Goal: Information Seeking & Learning: Learn about a topic

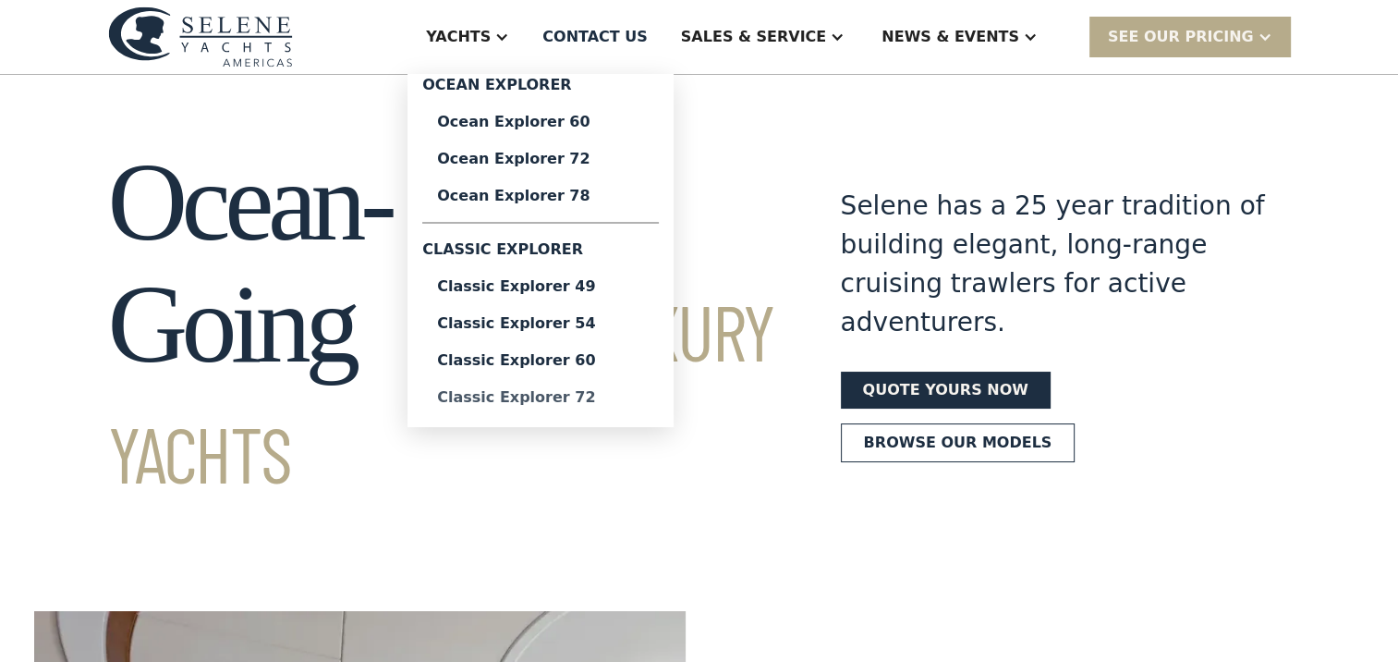
click at [477, 405] on div "Classic Explorer 72" at bounding box center [540, 397] width 207 height 15
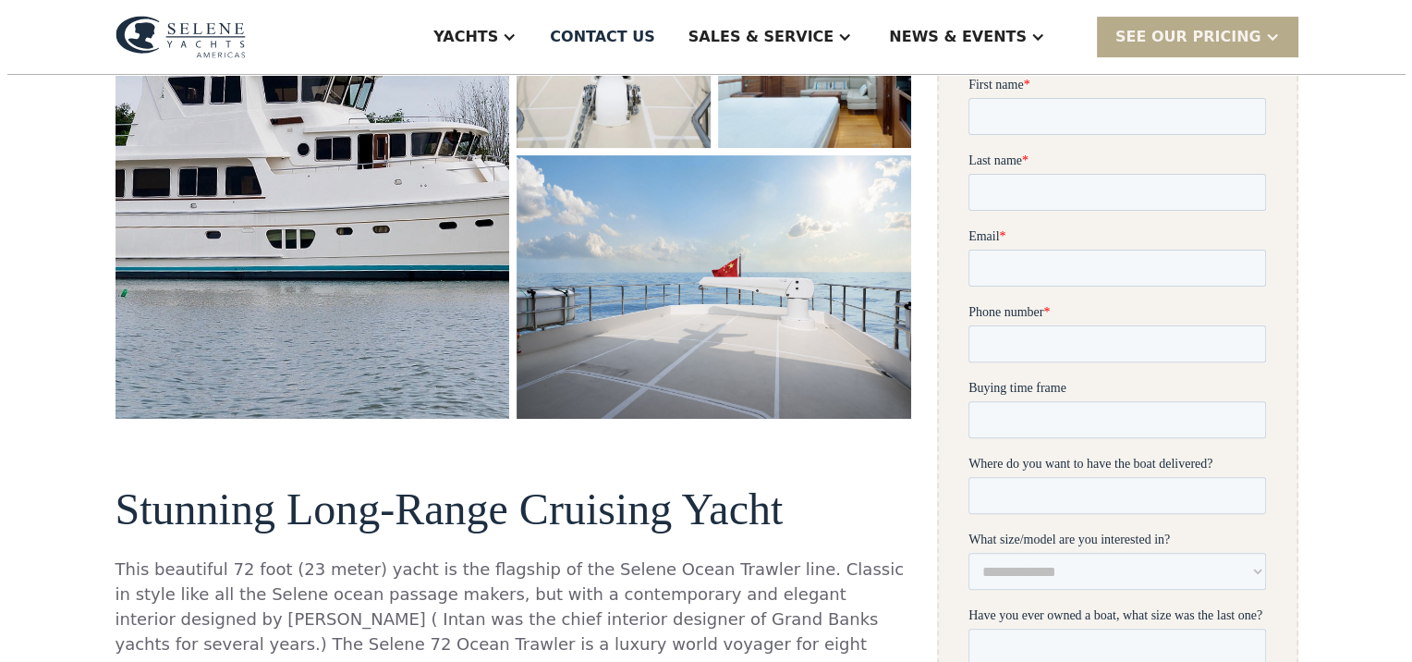
scroll to position [554, 0]
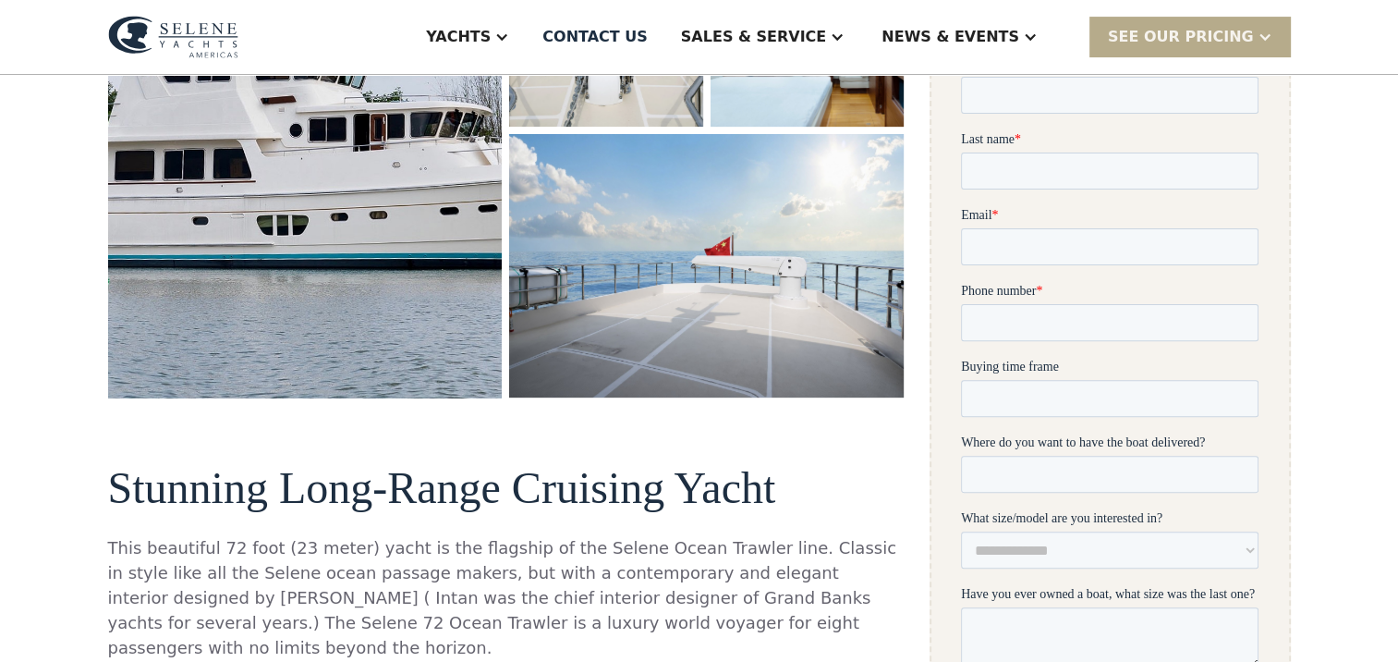
click at [379, 241] on img "open lightbox" at bounding box center [305, 92] width 419 height 648
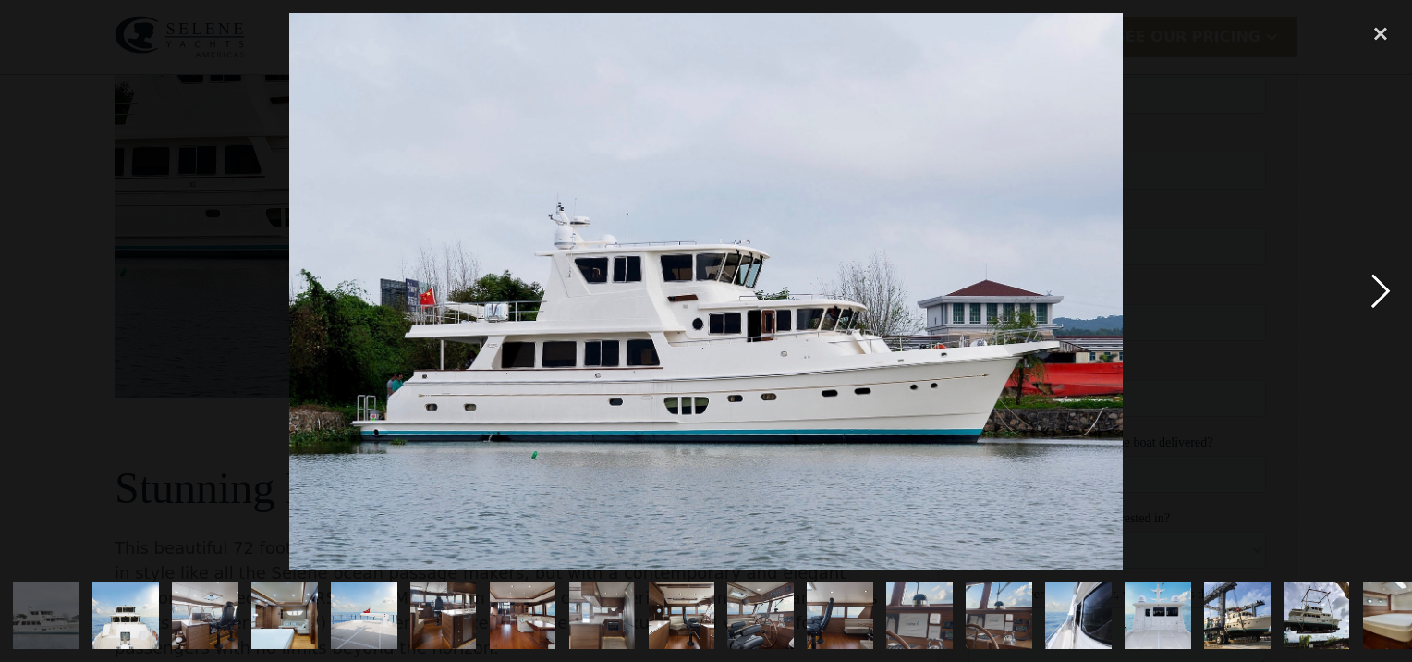
click at [1382, 287] on div "next image" at bounding box center [1380, 290] width 63 height 555
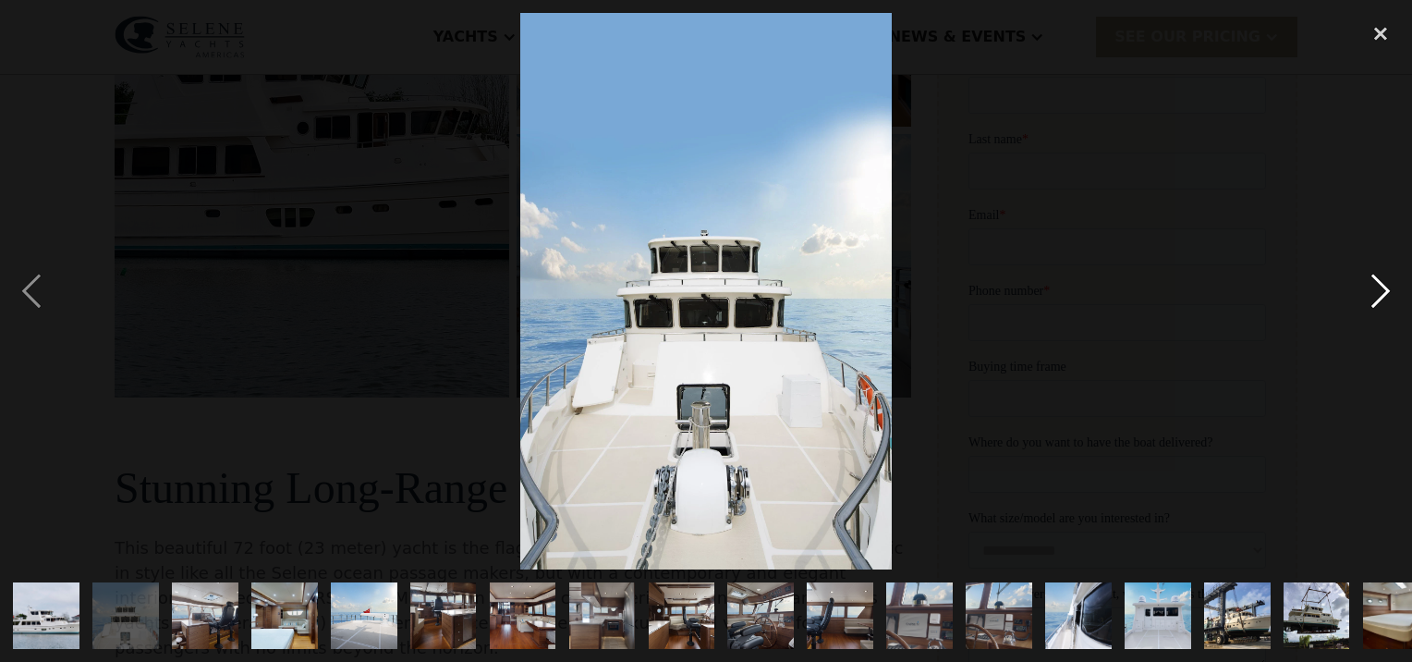
click at [1382, 287] on div "next image" at bounding box center [1380, 290] width 63 height 555
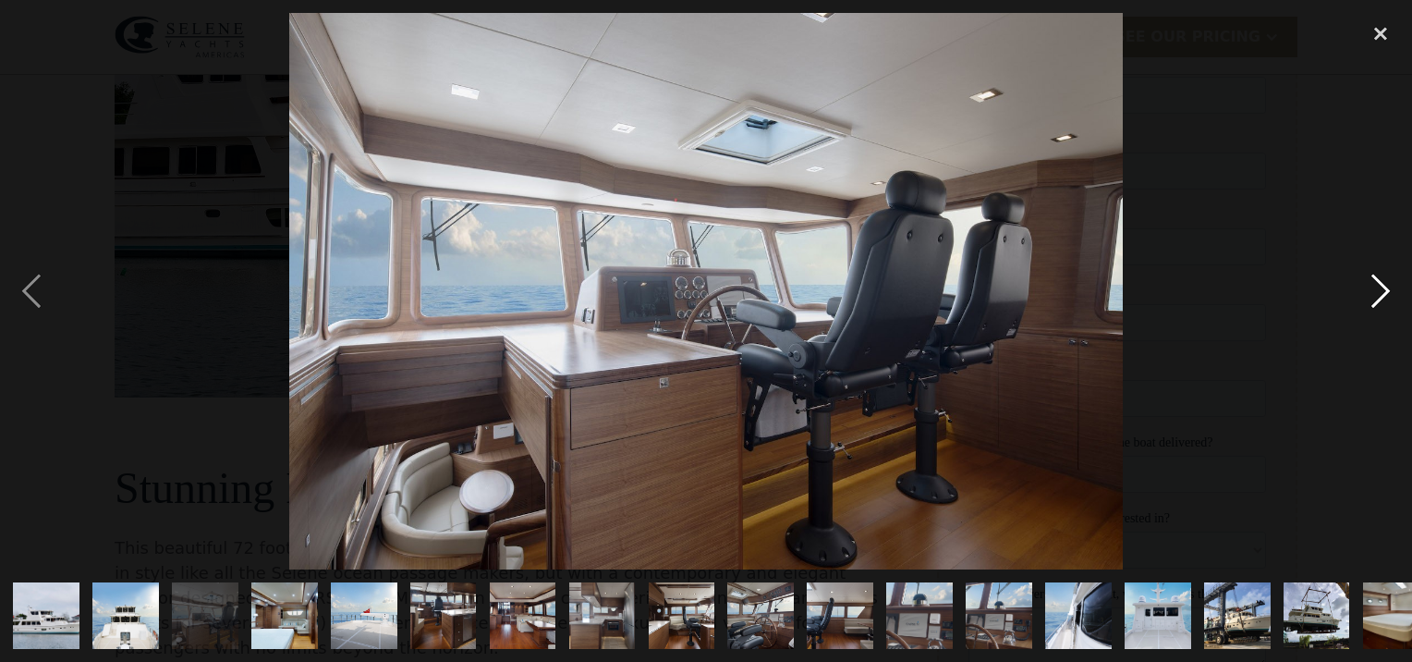
click at [1382, 287] on div "next image" at bounding box center [1380, 290] width 63 height 555
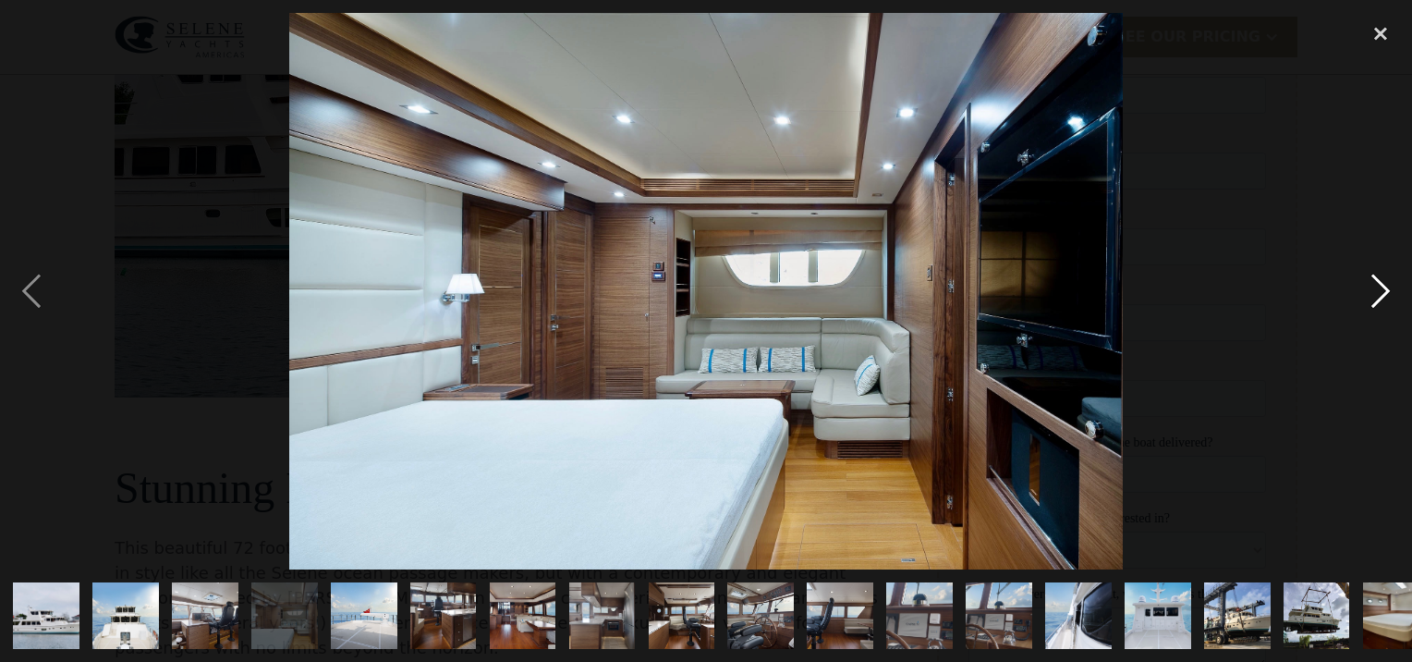
click at [1382, 287] on div "next image" at bounding box center [1380, 290] width 63 height 555
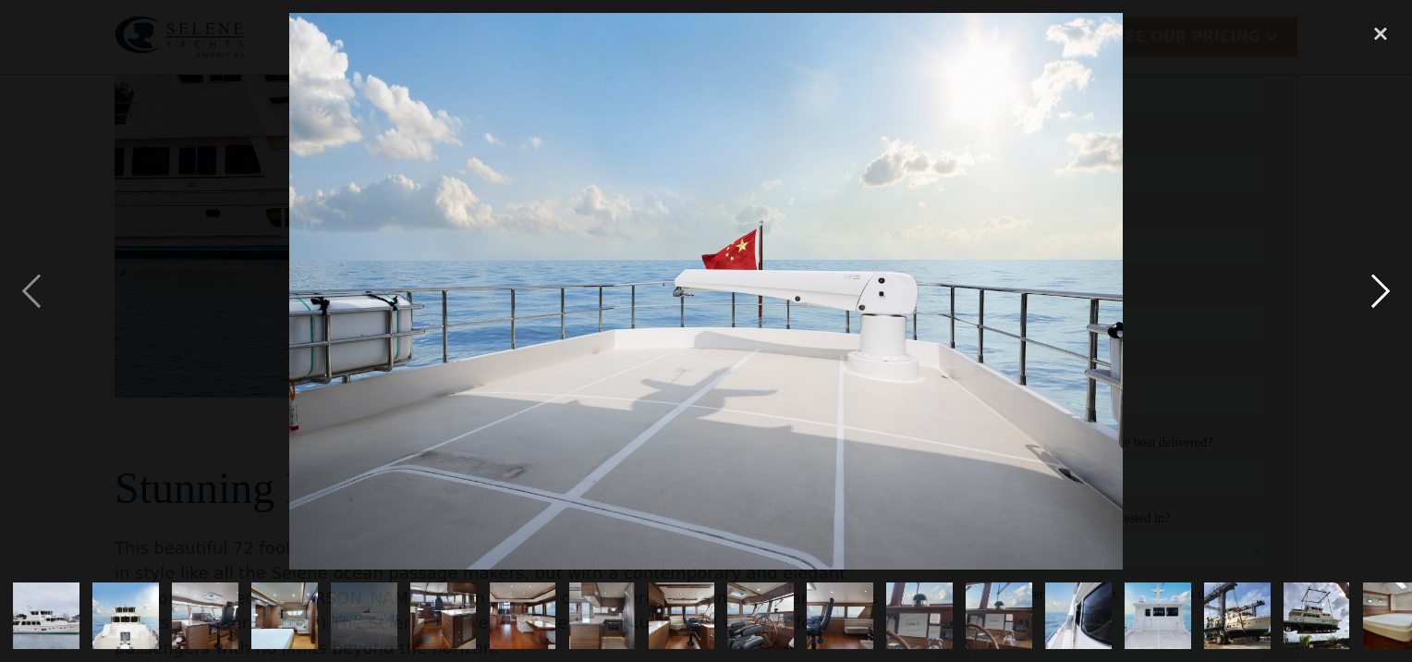
click at [1382, 287] on div "next image" at bounding box center [1380, 290] width 63 height 555
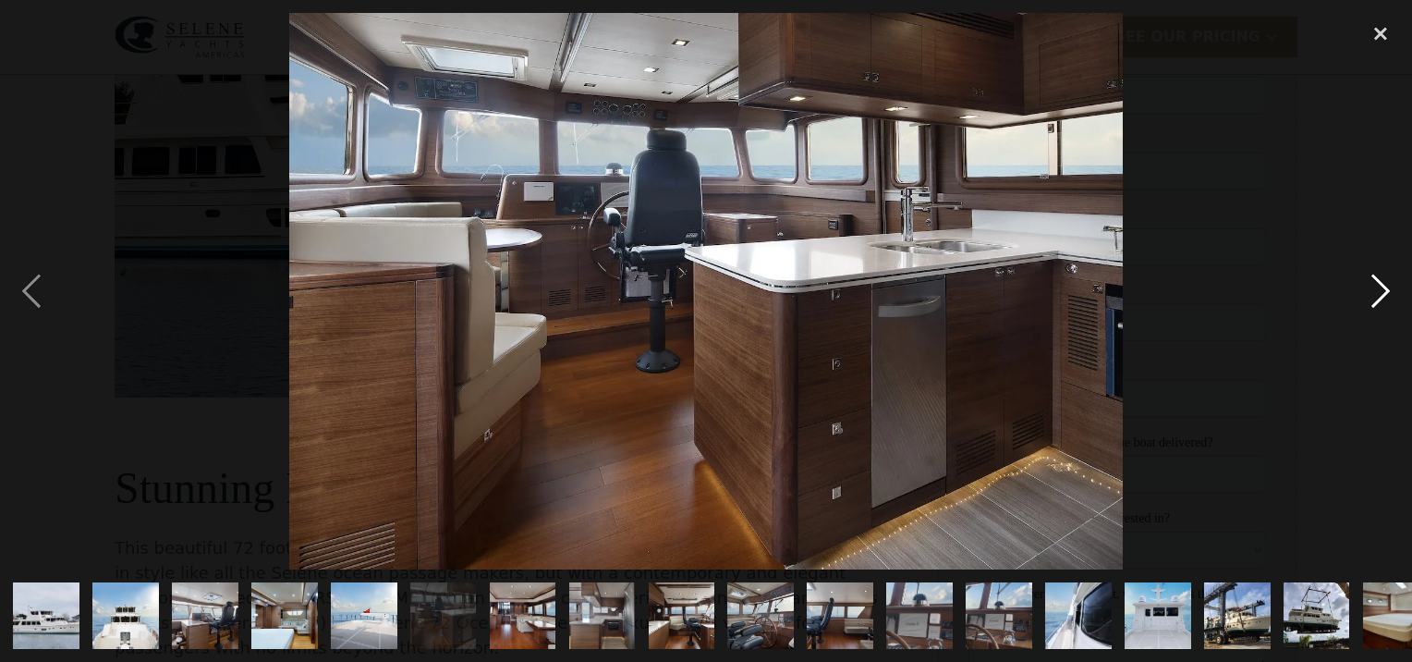
click at [1382, 287] on div "next image" at bounding box center [1380, 290] width 63 height 555
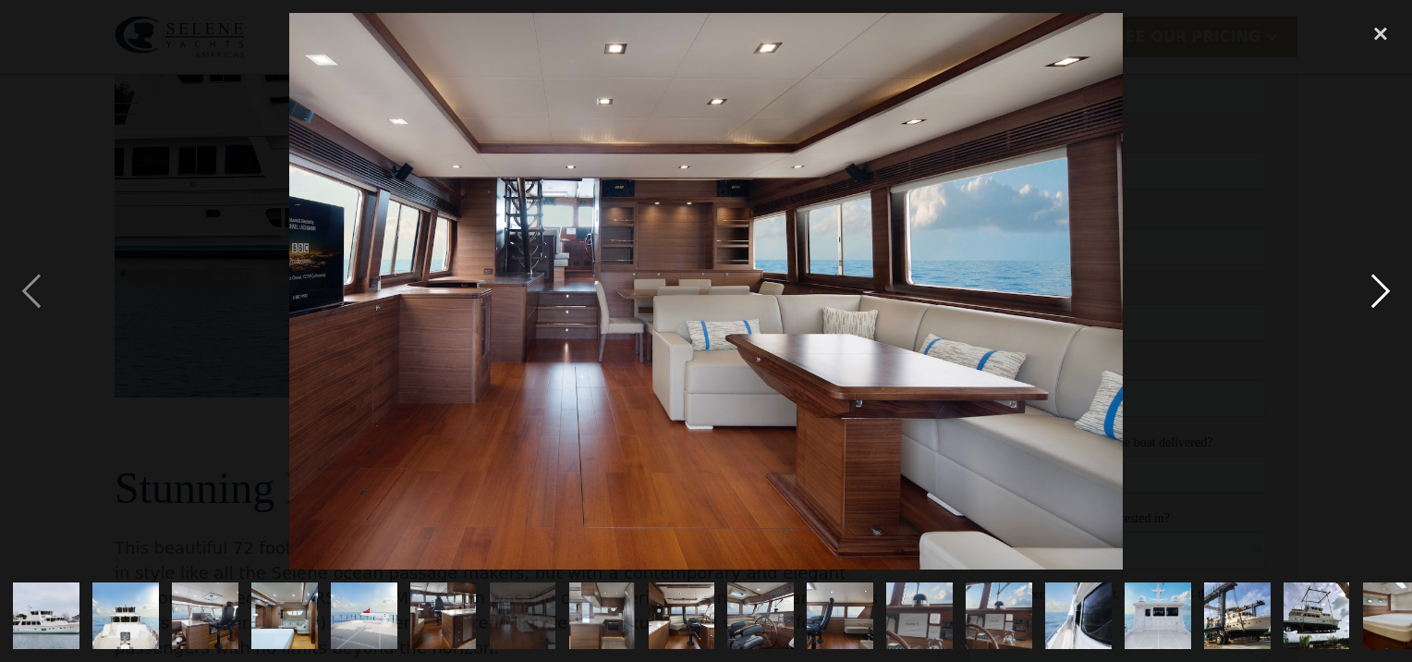
click at [1382, 287] on div "next image" at bounding box center [1380, 290] width 63 height 555
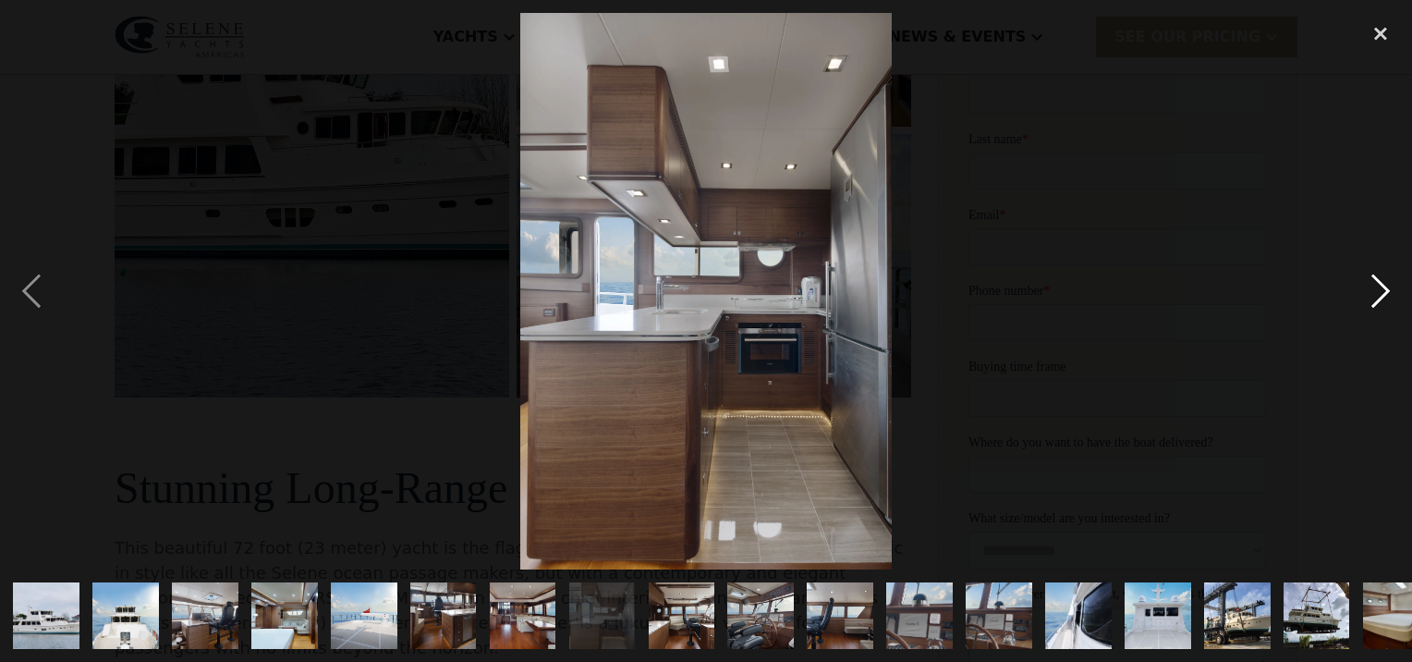
click at [1382, 287] on div "next image" at bounding box center [1380, 290] width 63 height 555
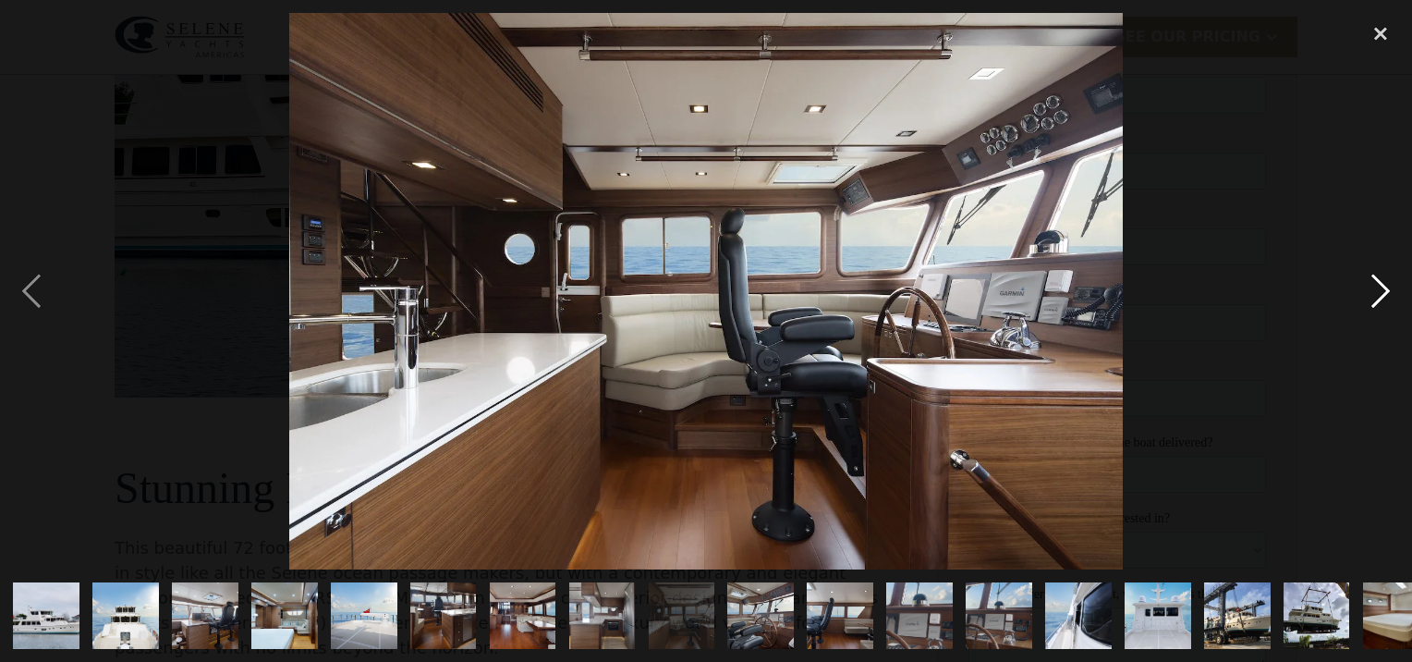
click at [1382, 287] on div "next image" at bounding box center [1380, 290] width 63 height 555
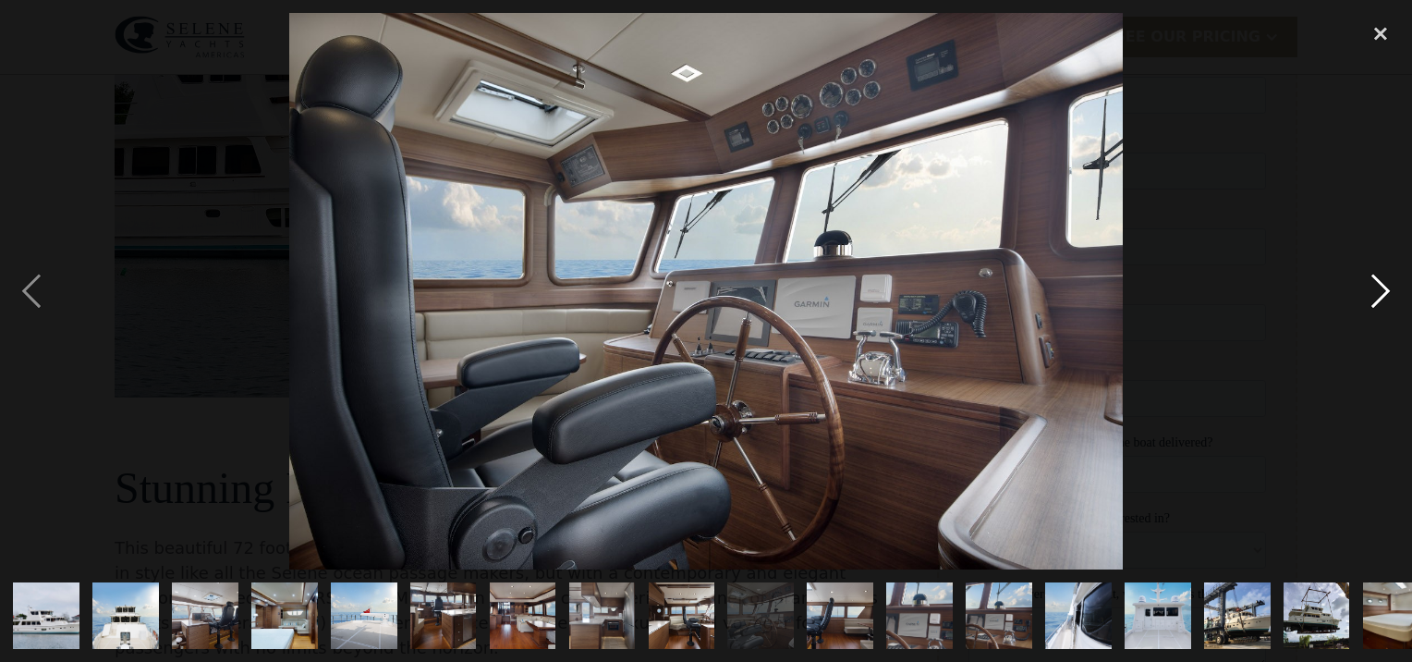
click at [1382, 287] on div "next image" at bounding box center [1380, 290] width 63 height 555
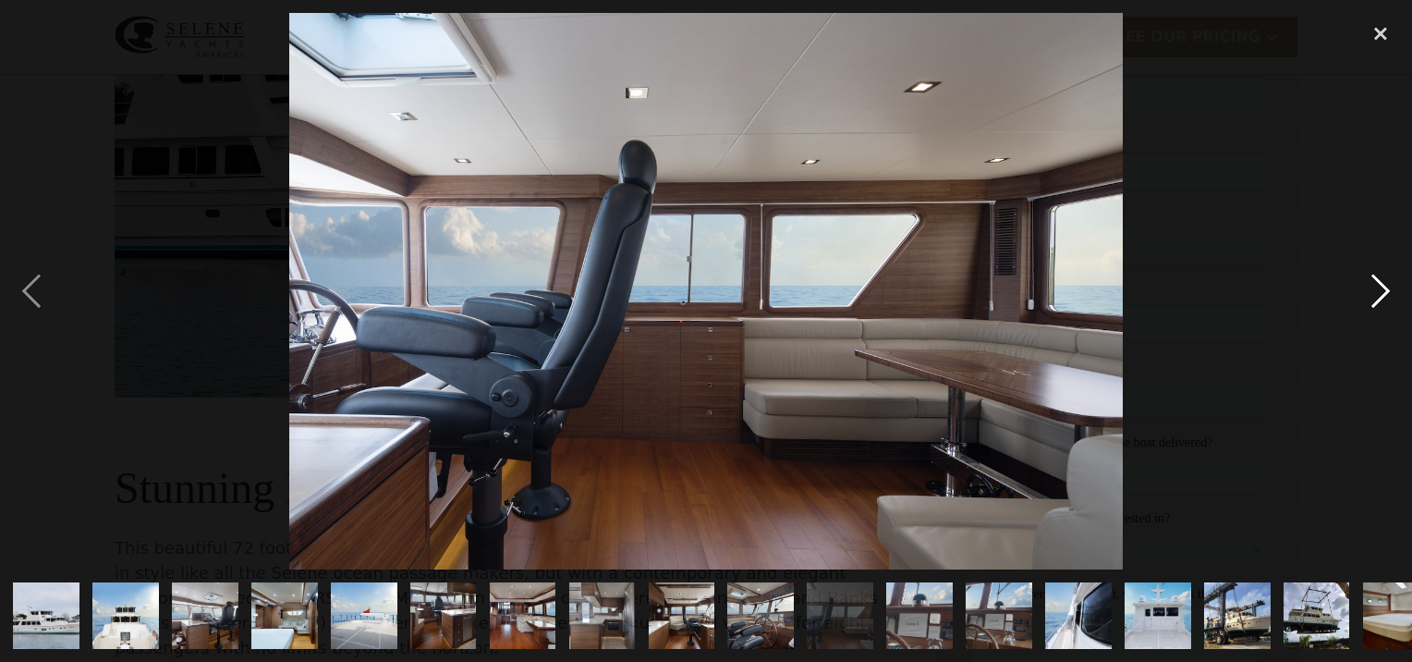
click at [1382, 287] on div "next image" at bounding box center [1380, 290] width 63 height 555
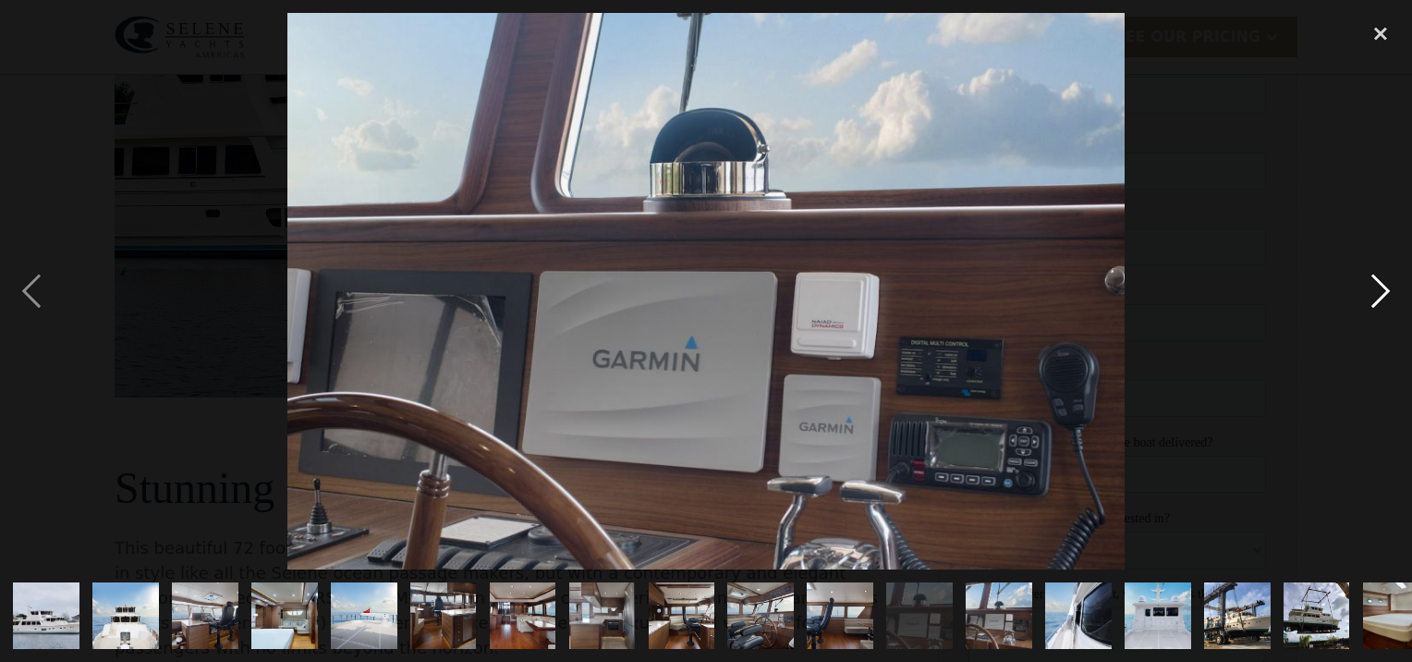
click at [1382, 287] on div "next image" at bounding box center [1380, 290] width 63 height 555
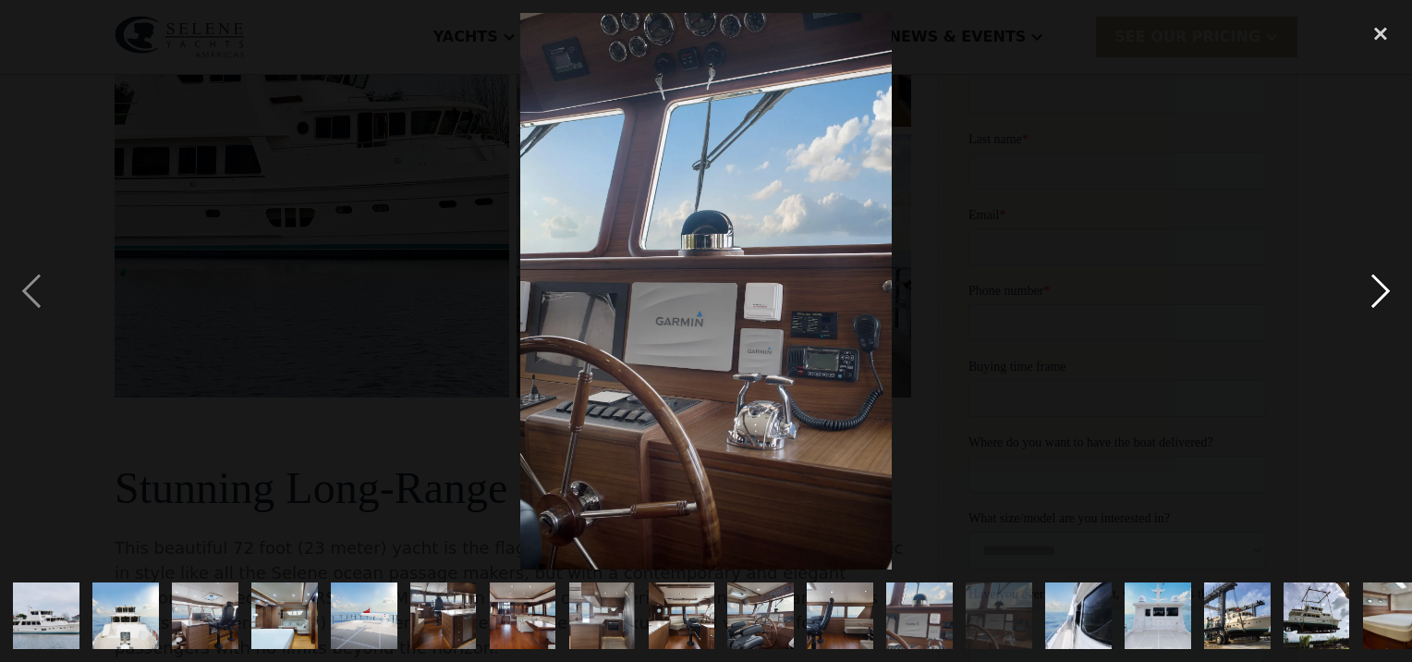
click at [1382, 287] on div "next image" at bounding box center [1380, 290] width 63 height 555
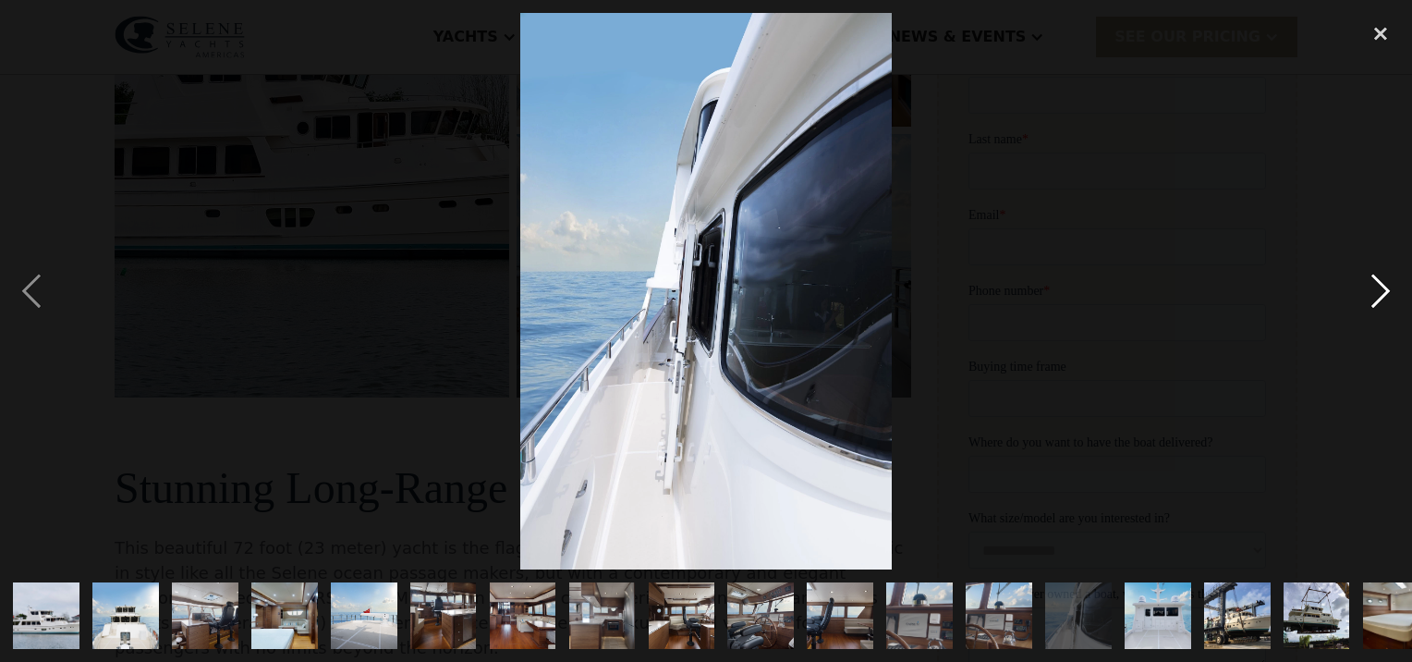
click at [1382, 287] on div "next image" at bounding box center [1380, 290] width 63 height 555
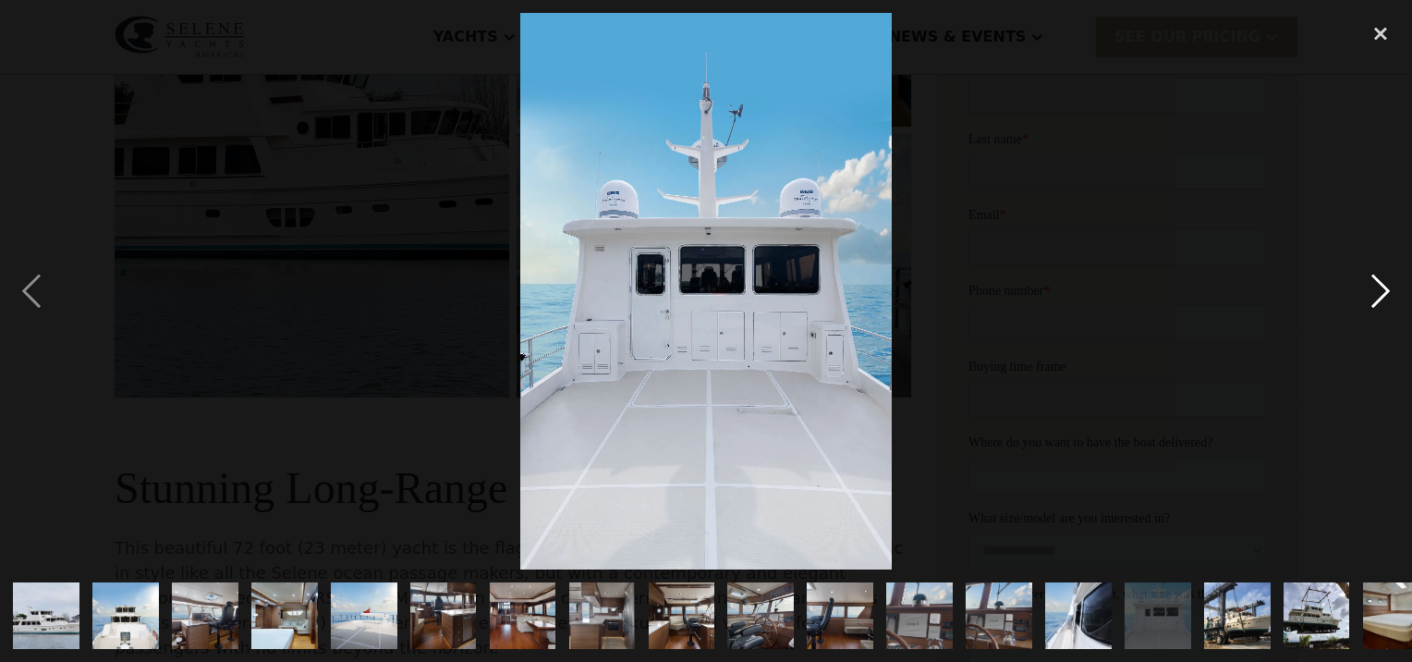
click at [1382, 287] on div "next image" at bounding box center [1380, 290] width 63 height 555
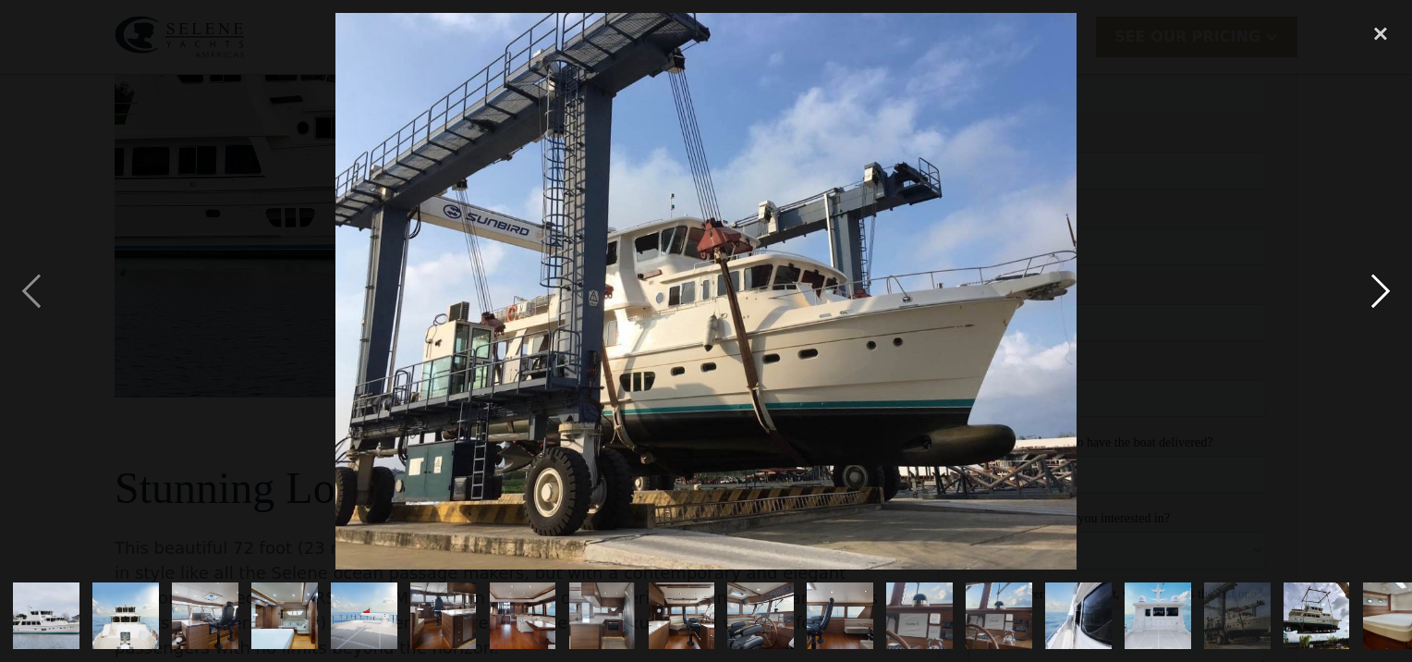
click at [1382, 287] on div "next image" at bounding box center [1380, 290] width 63 height 555
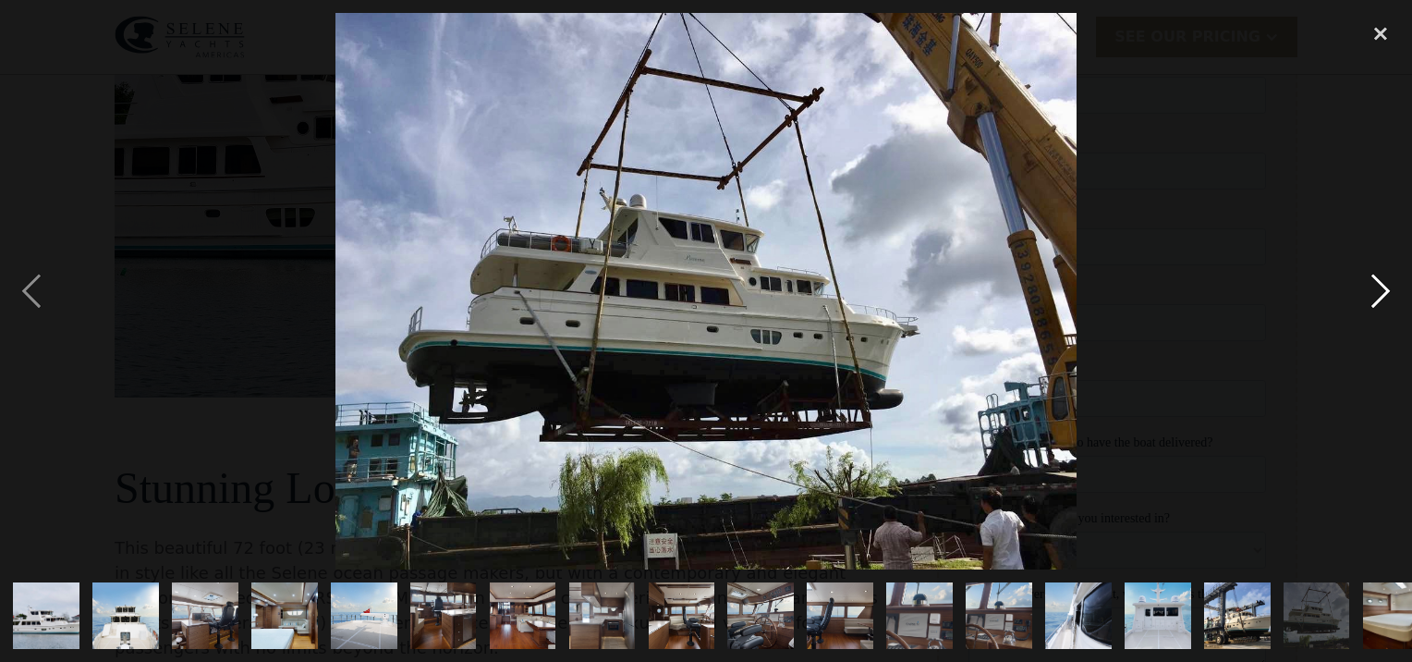
click at [1382, 287] on div "next image" at bounding box center [1380, 290] width 63 height 555
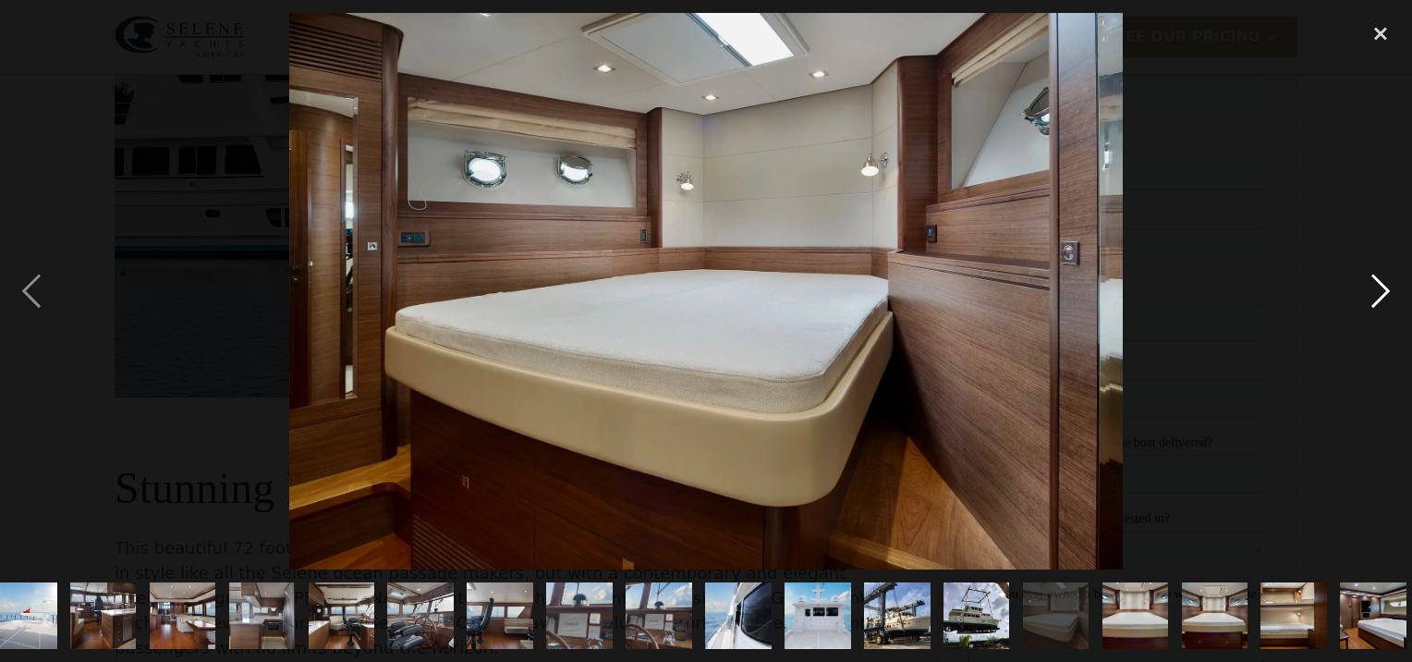
scroll to position [0, 347]
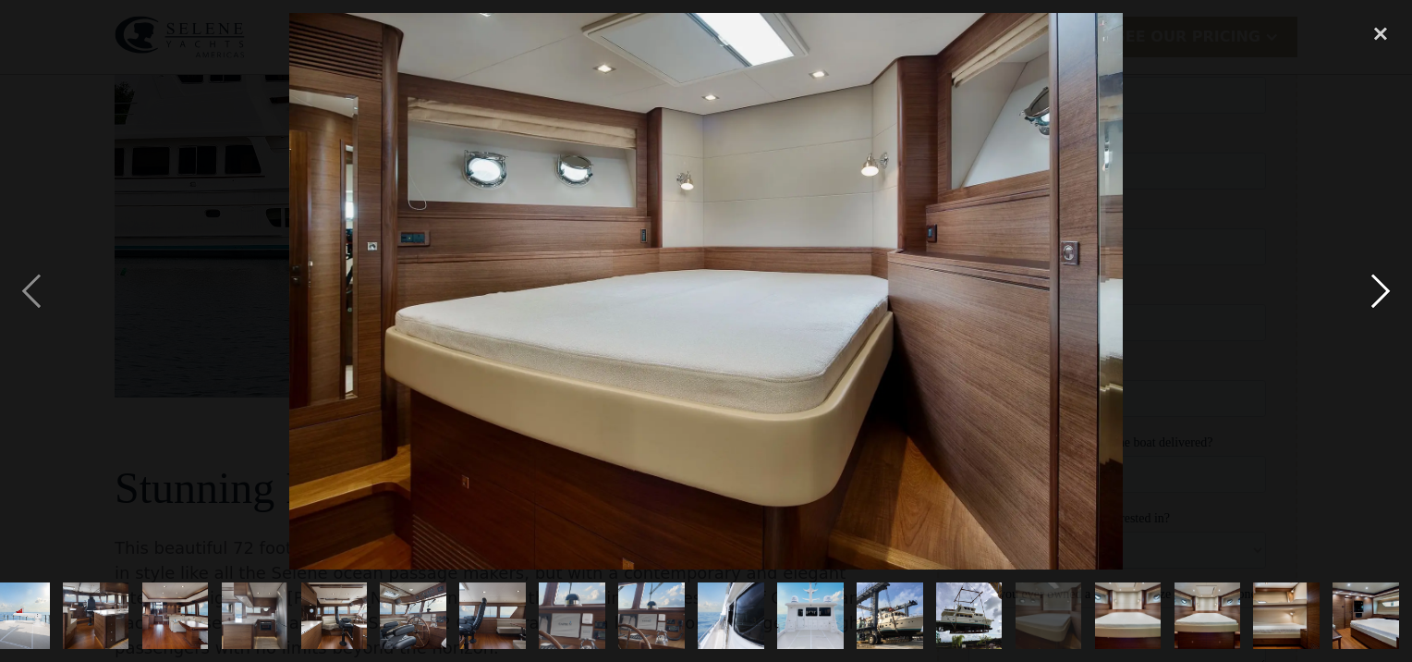
click at [1382, 287] on div "next image" at bounding box center [1380, 290] width 63 height 555
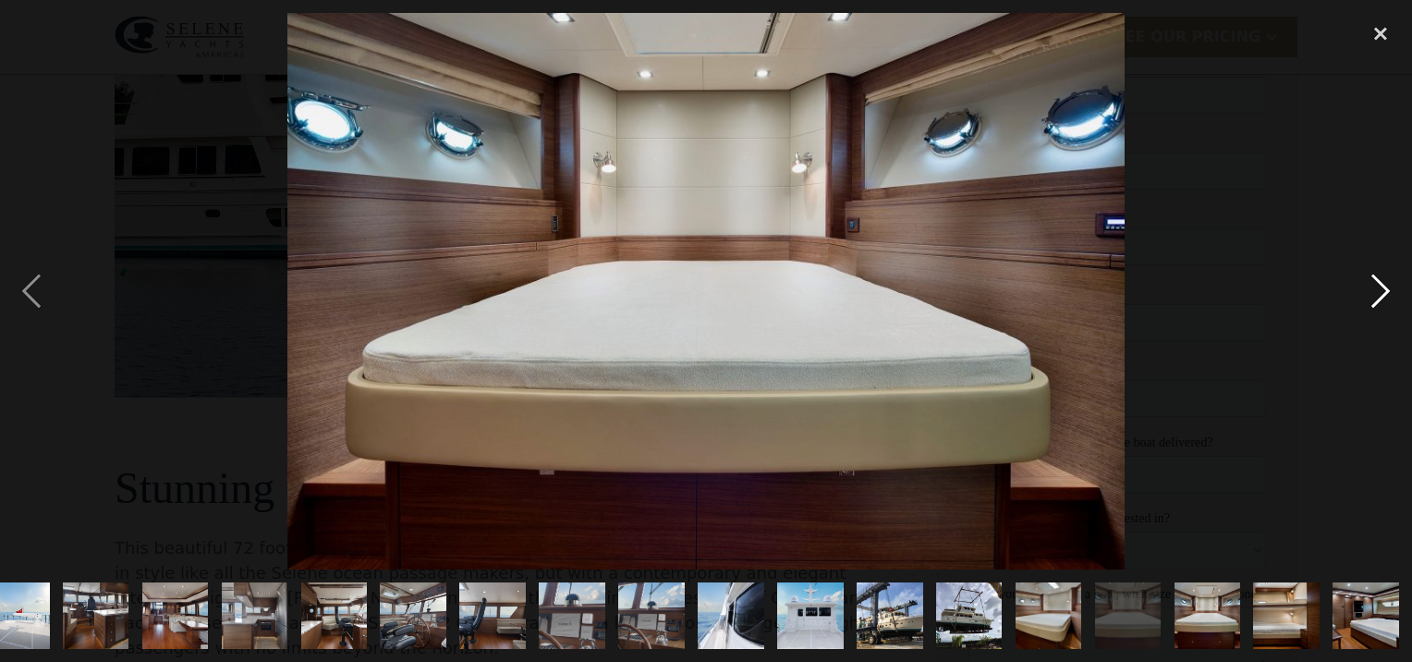
click at [1382, 287] on div "next image" at bounding box center [1380, 290] width 63 height 555
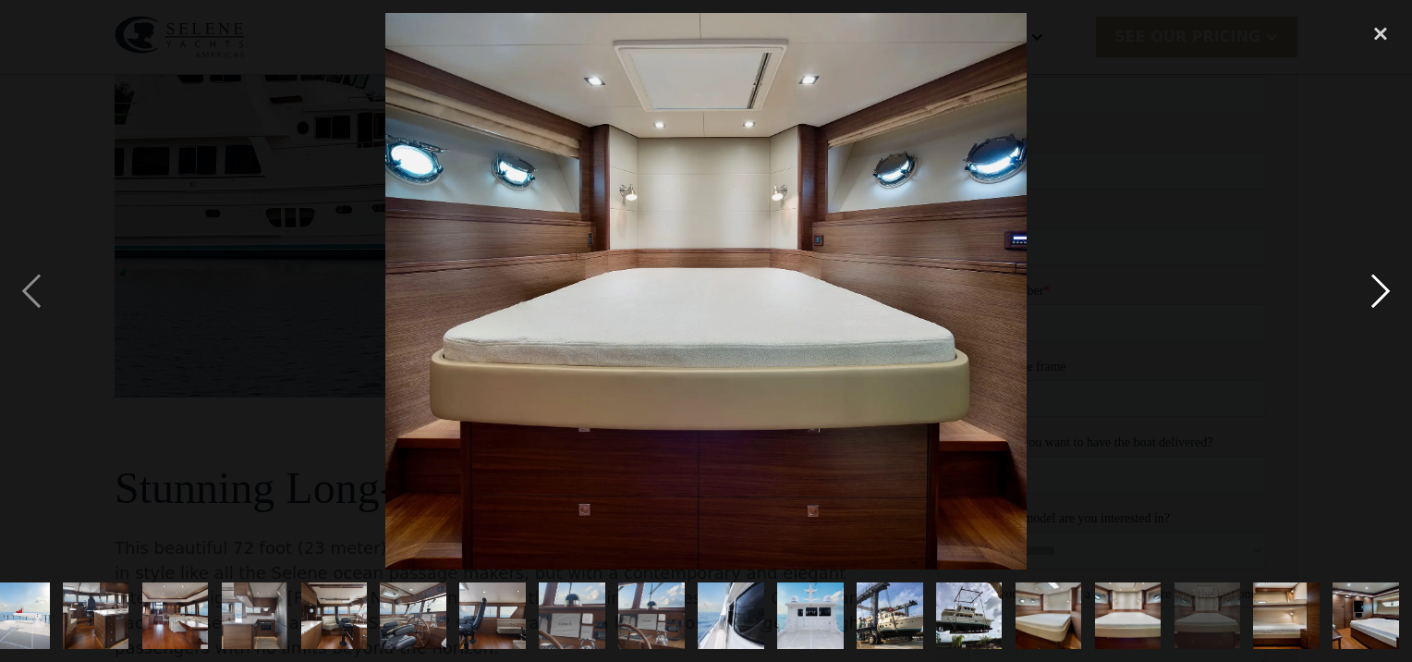
click at [1382, 287] on div "next image" at bounding box center [1380, 290] width 63 height 555
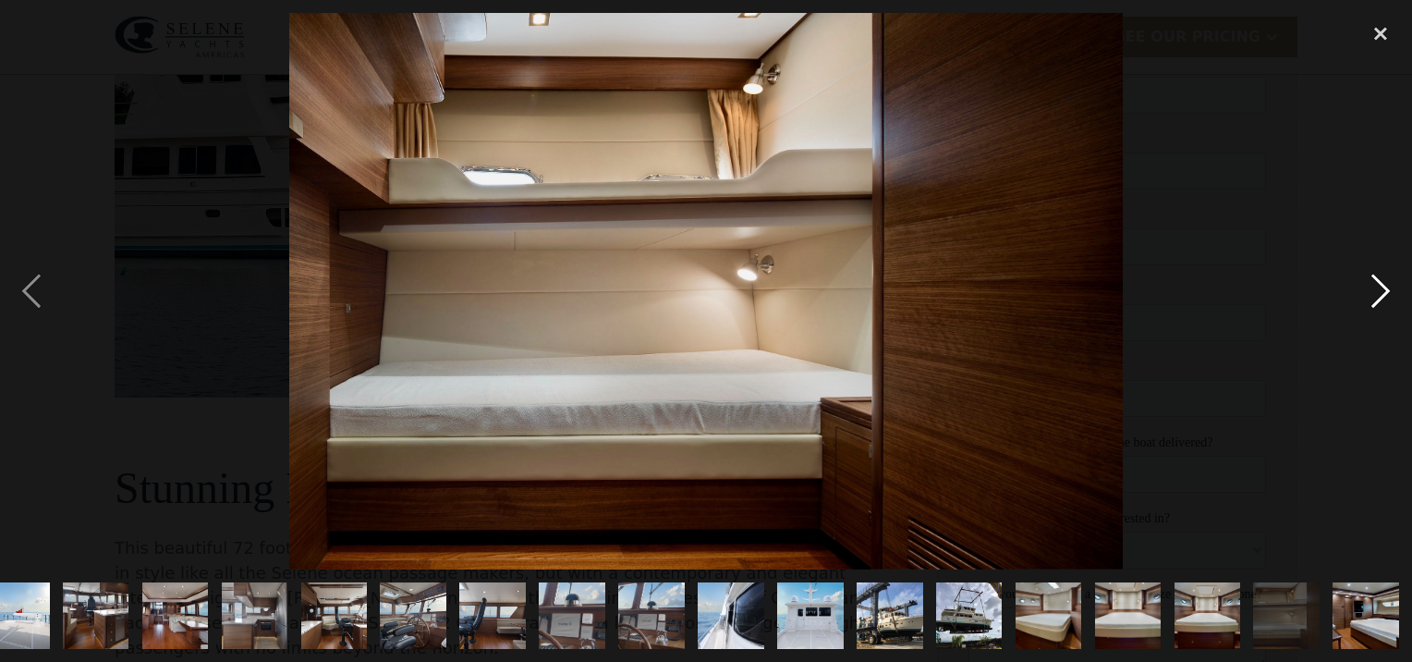
click at [1382, 287] on div "next image" at bounding box center [1380, 290] width 63 height 555
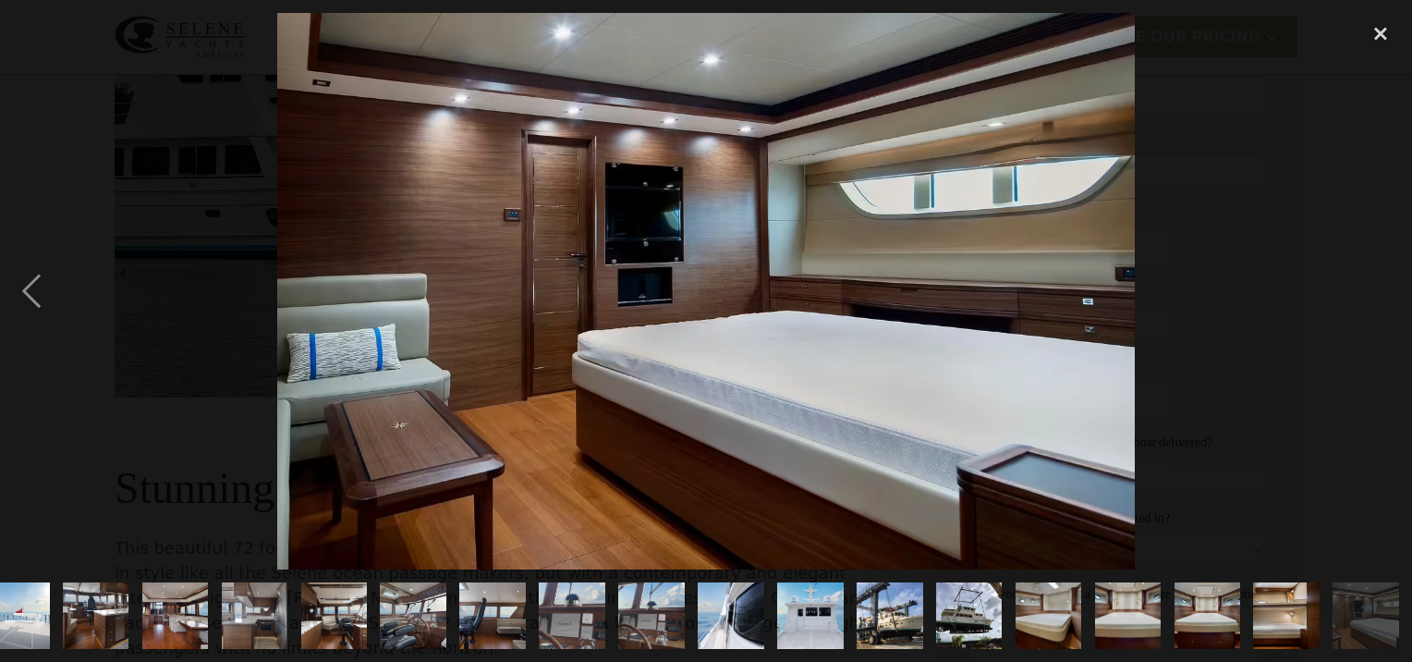
click at [1382, 287] on div "next image" at bounding box center [1380, 290] width 63 height 555
click at [1385, 37] on div "close lightbox" at bounding box center [1380, 33] width 63 height 41
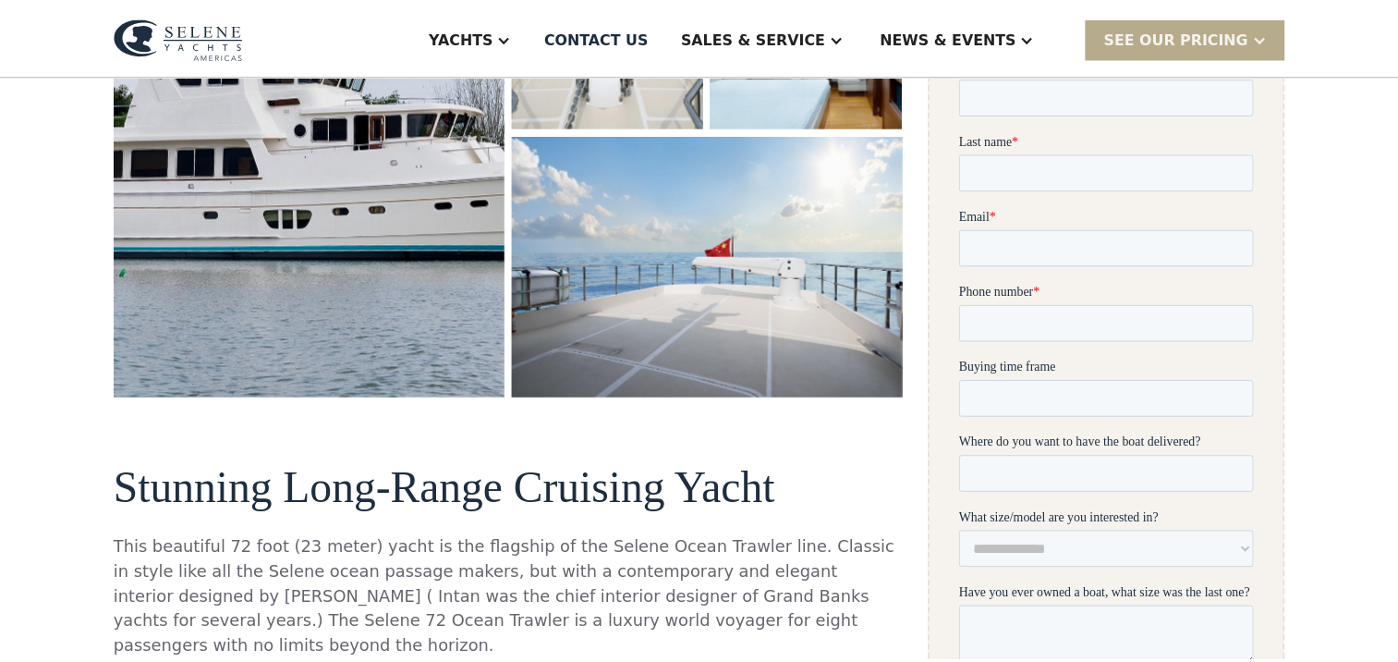
scroll to position [0, 0]
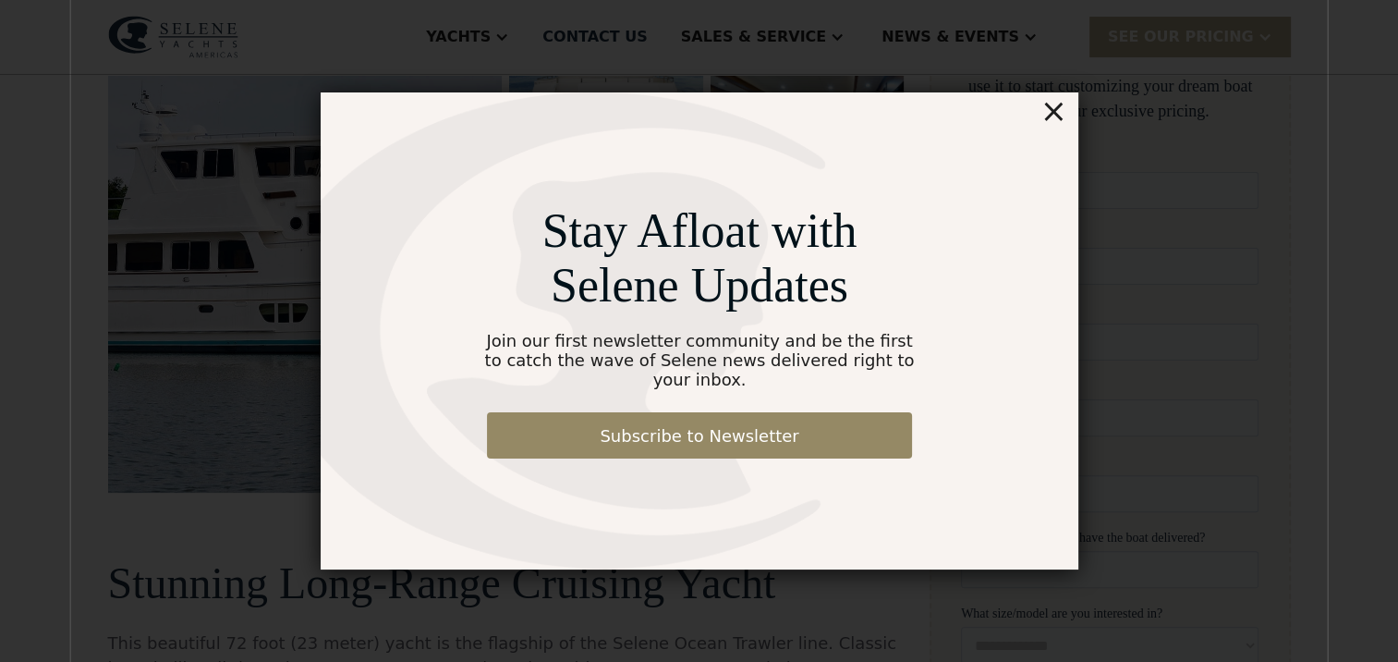
click at [396, 48] on div "Stay Afloat with Selene Updates Join our first newsletter community and be the …" at bounding box center [699, 331] width 1258 height 754
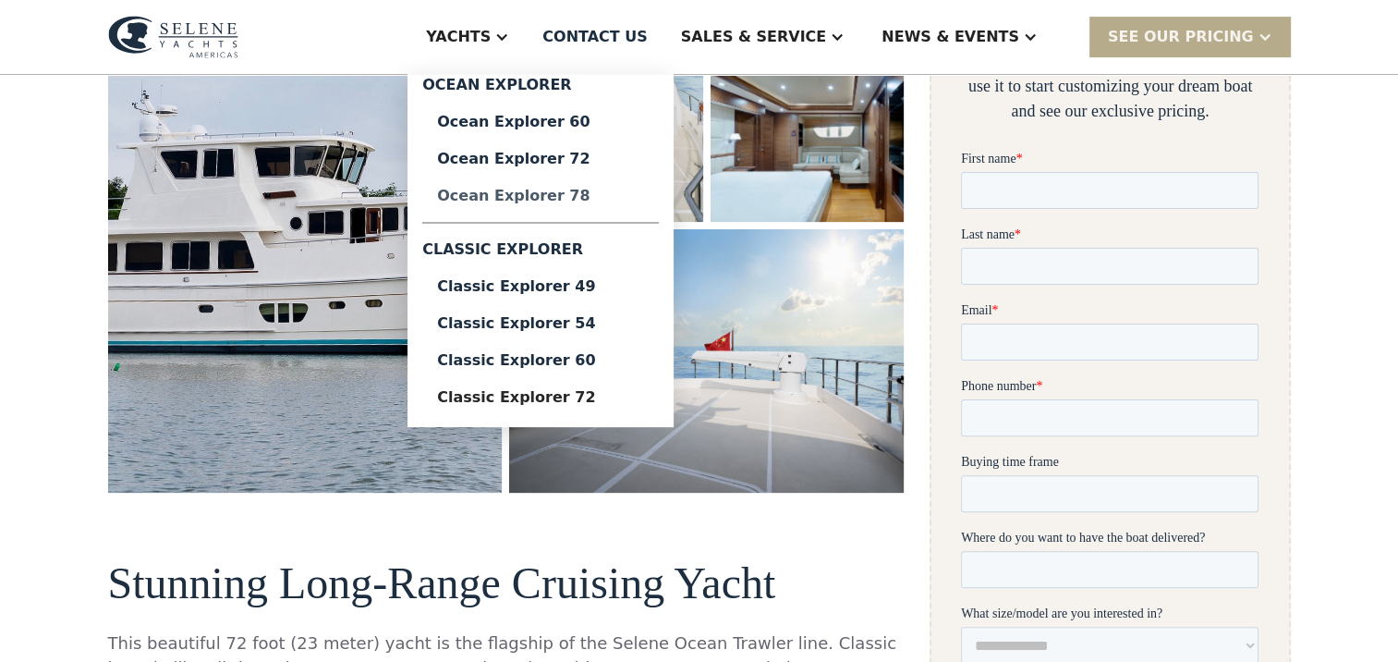
click at [456, 203] on div "Ocean Explorer 78" at bounding box center [540, 195] width 207 height 15
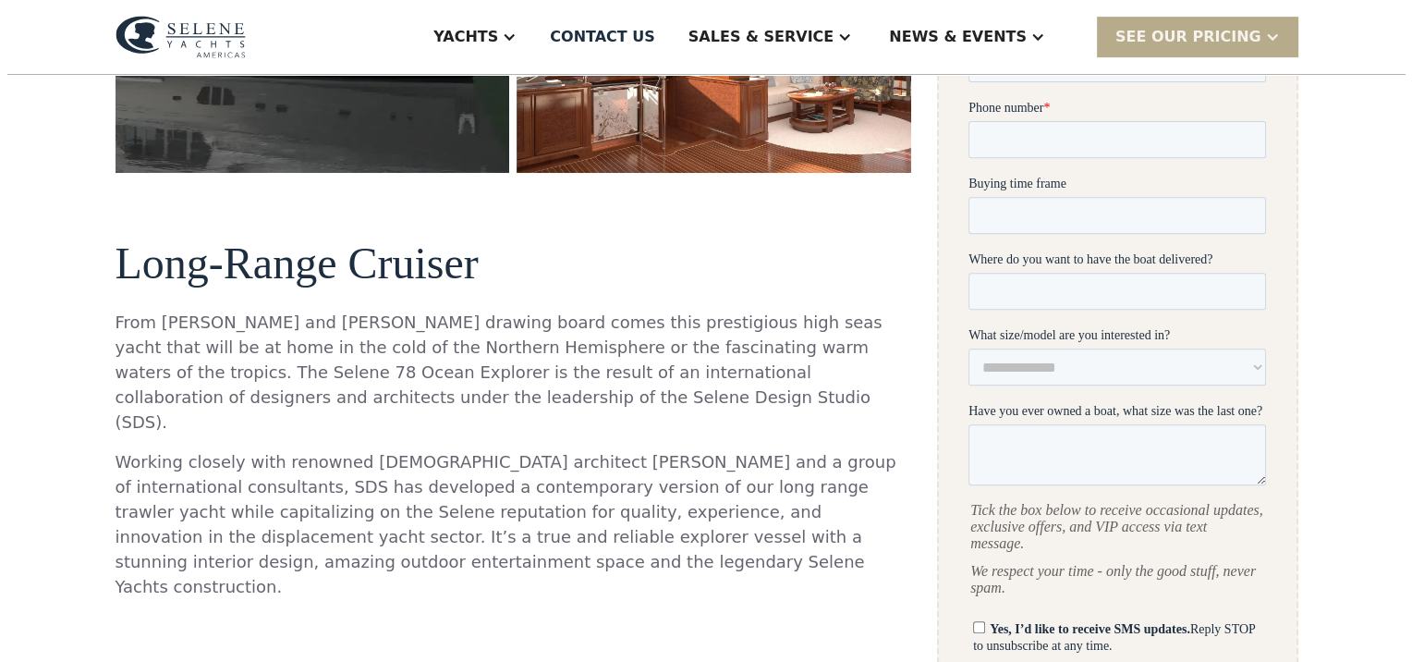
scroll to position [647, 0]
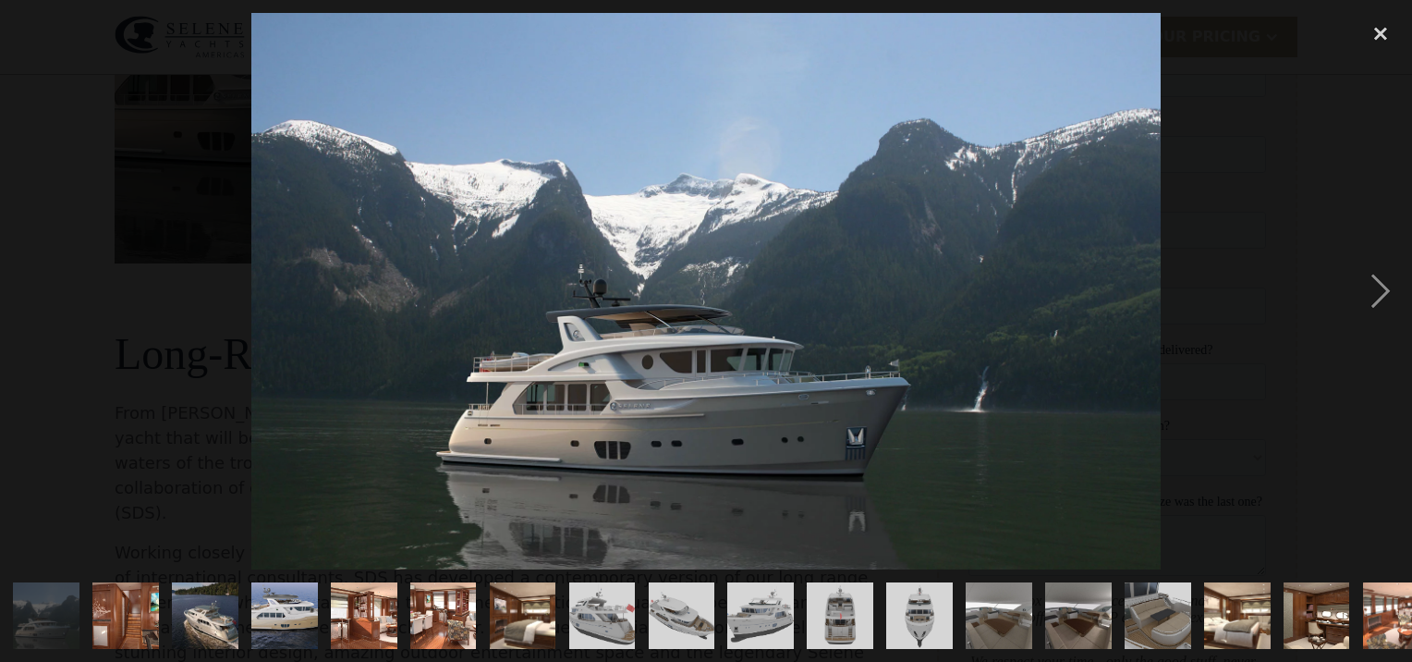
click at [651, 353] on img at bounding box center [705, 290] width 909 height 555
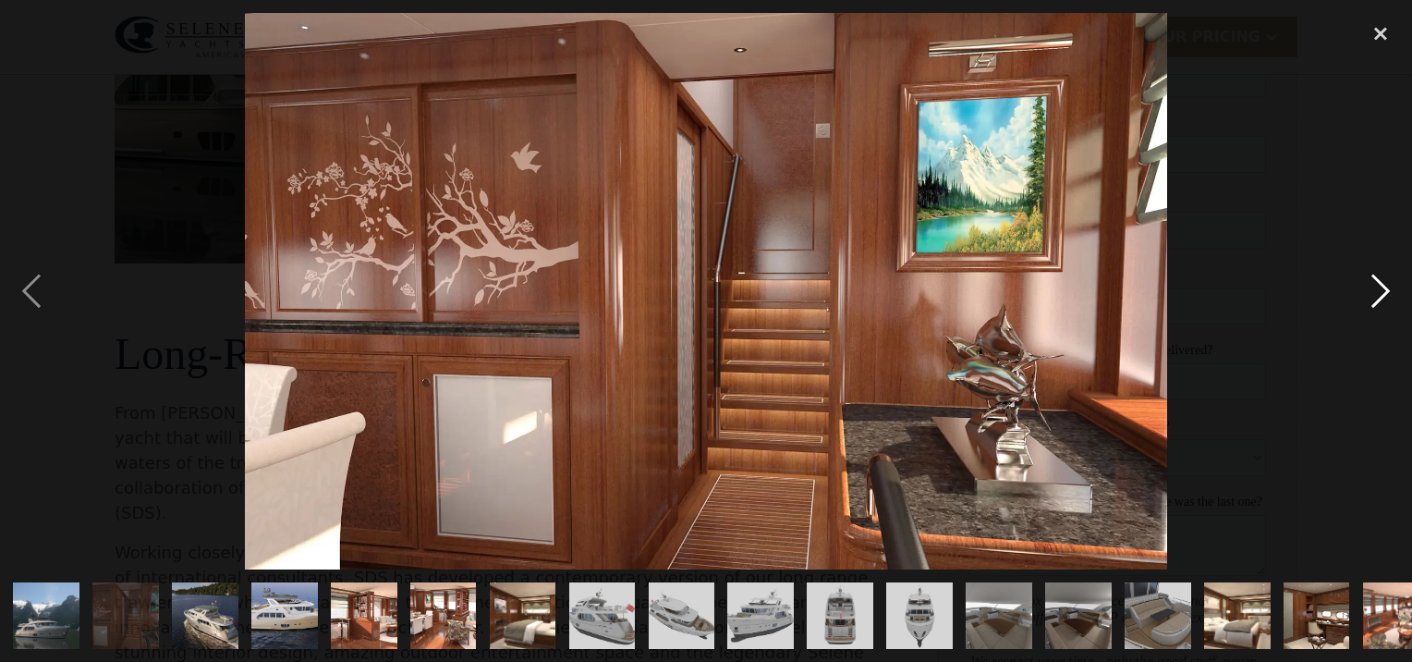
click at [1386, 280] on div "next image" at bounding box center [1380, 290] width 63 height 555
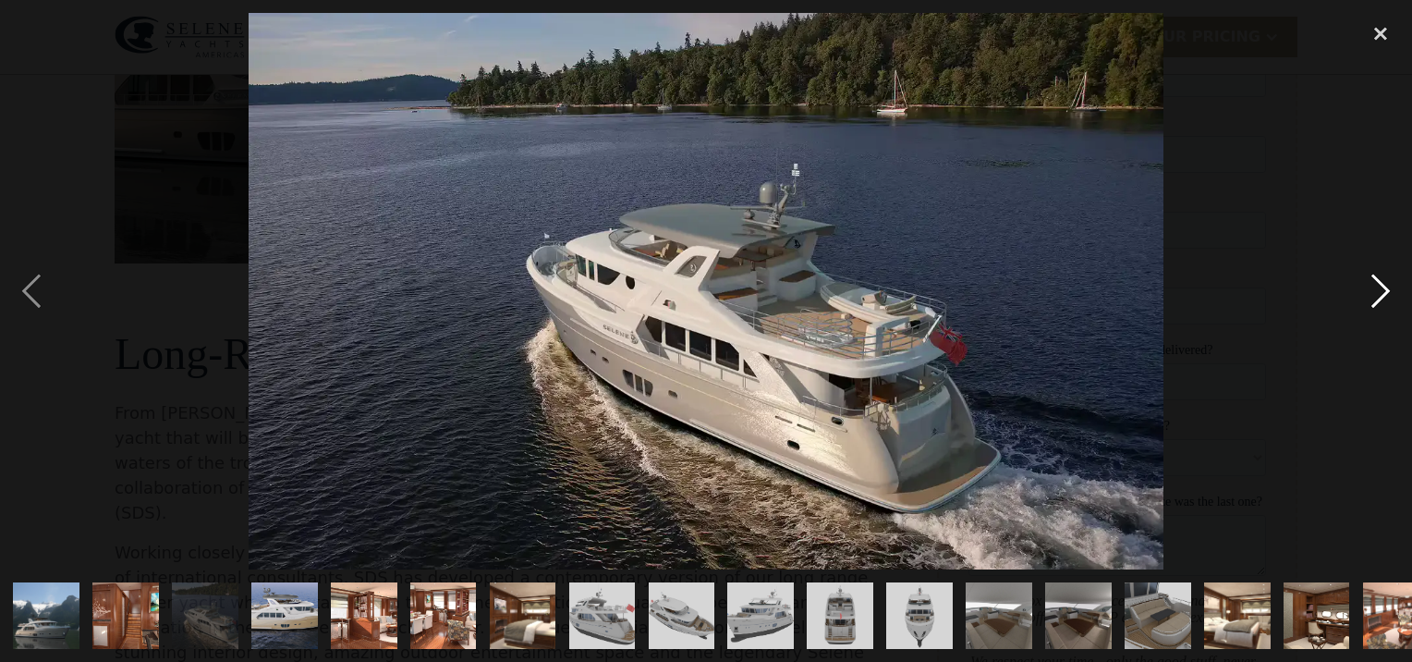
click at [1386, 280] on div "next image" at bounding box center [1380, 290] width 63 height 555
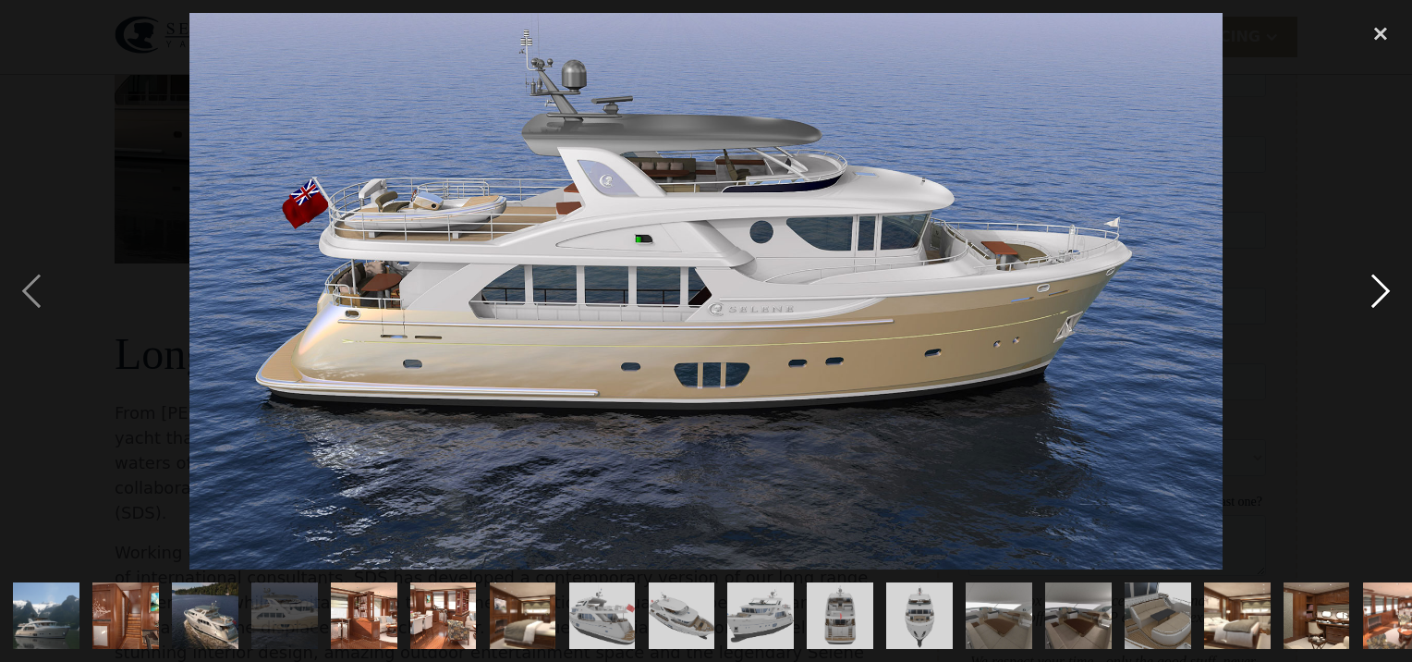
click at [1386, 280] on div "next image" at bounding box center [1380, 290] width 63 height 555
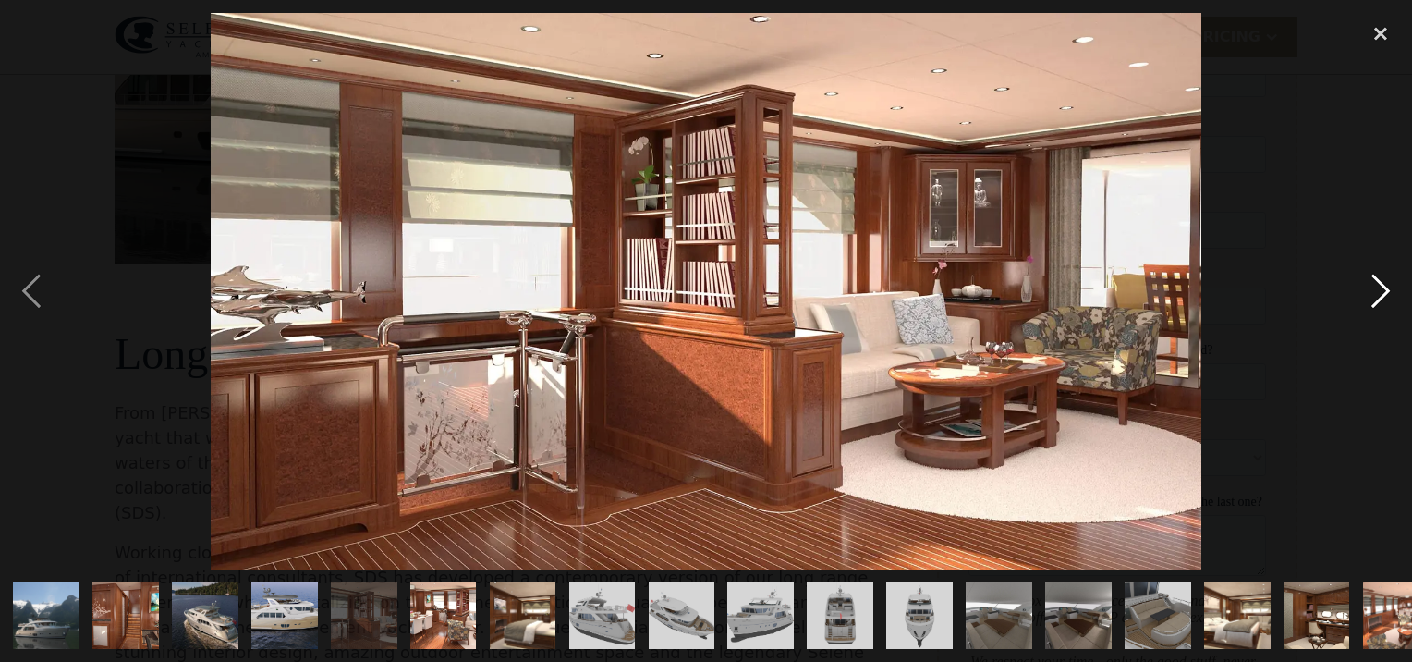
click at [1386, 280] on div "next image" at bounding box center [1380, 290] width 63 height 555
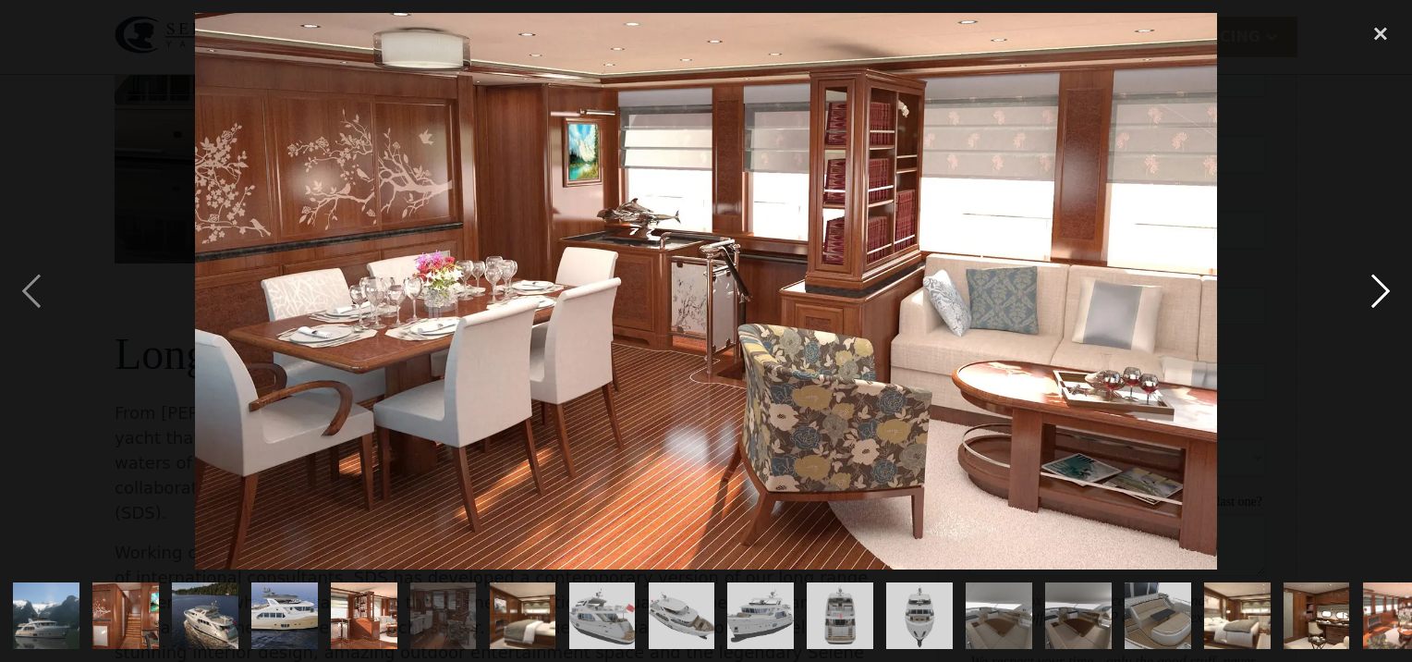
click at [1386, 280] on div "next image" at bounding box center [1380, 290] width 63 height 555
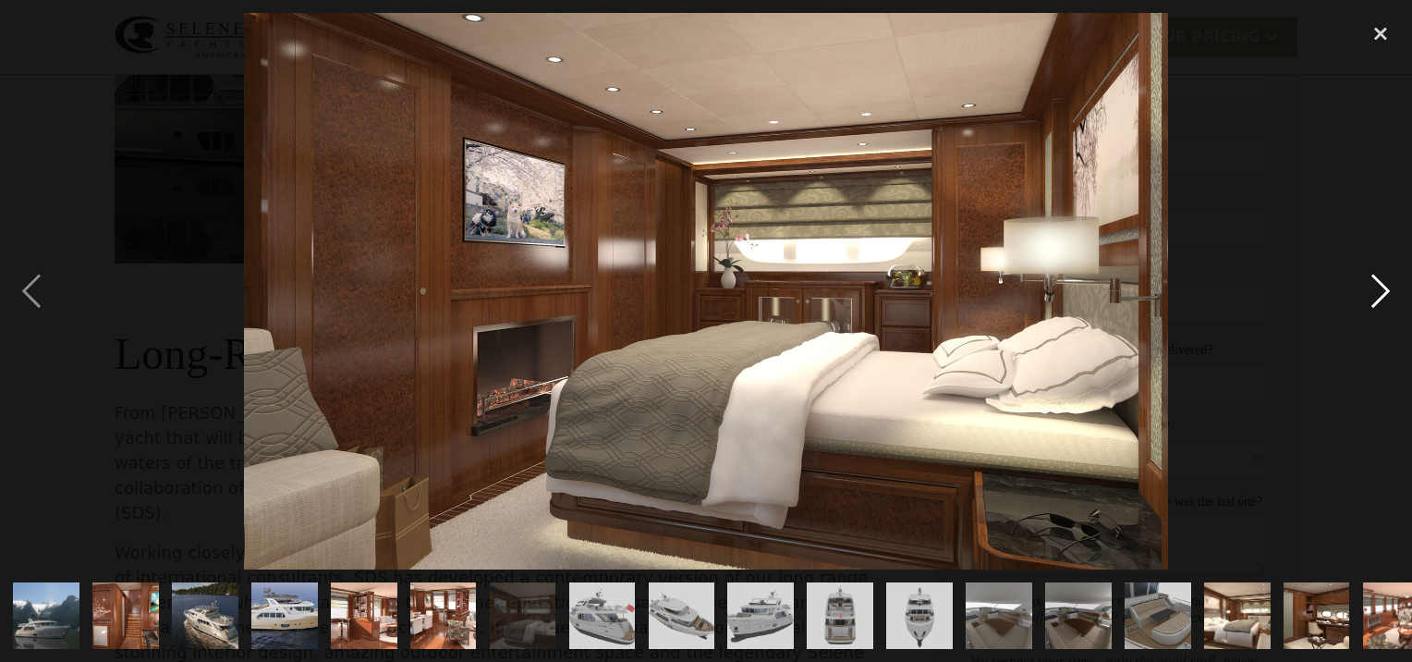
click at [1386, 280] on div "next image" at bounding box center [1380, 290] width 63 height 555
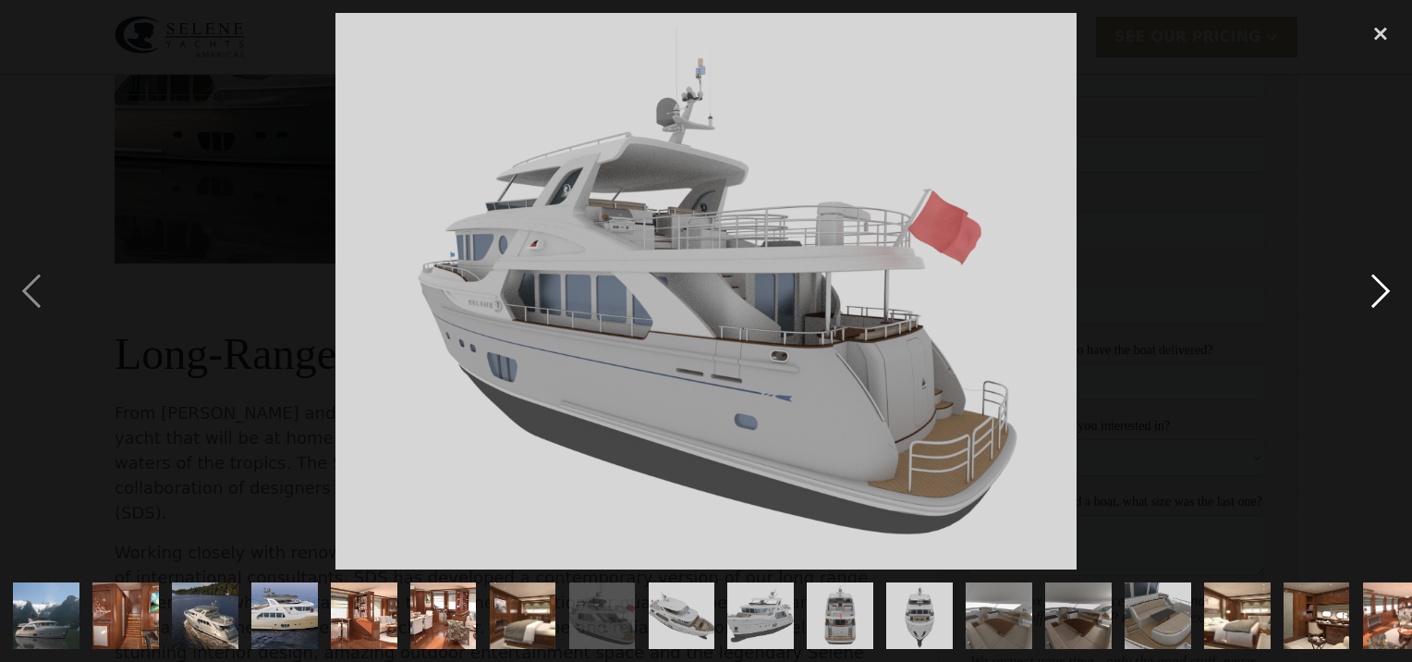
click at [1386, 280] on div "next image" at bounding box center [1380, 290] width 63 height 555
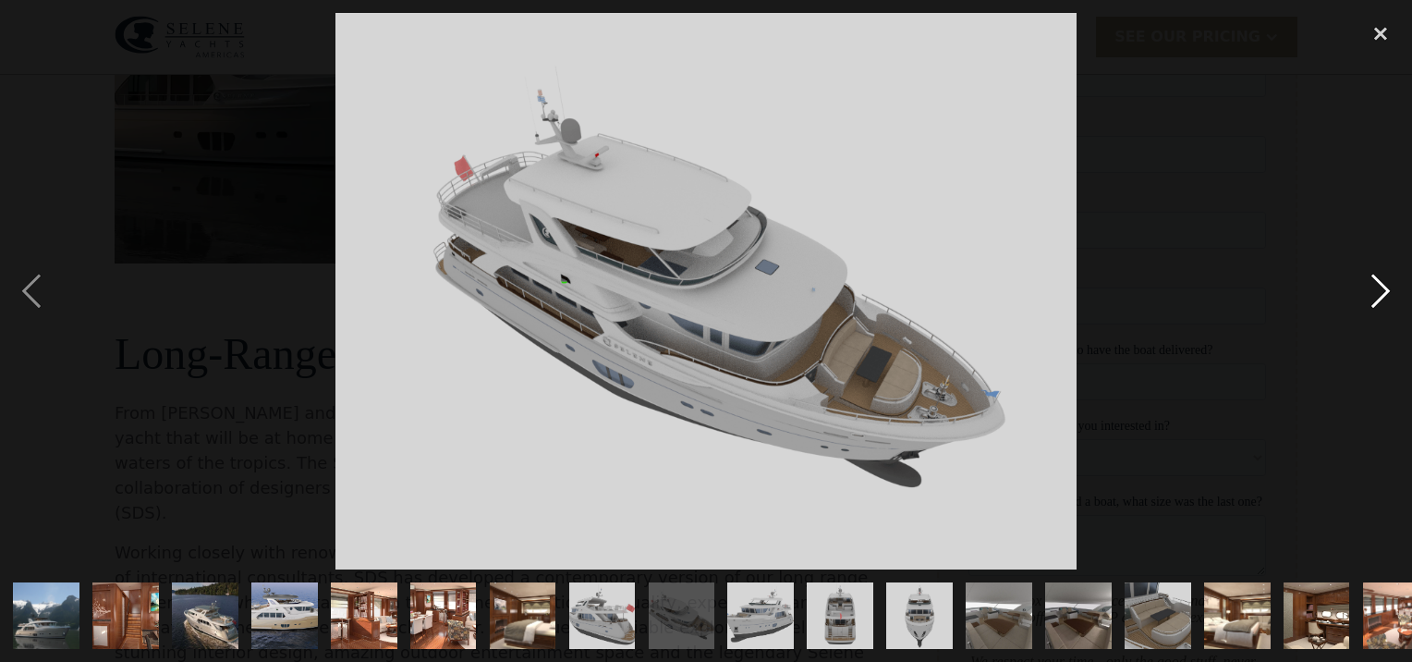
click at [1386, 280] on div "next image" at bounding box center [1380, 290] width 63 height 555
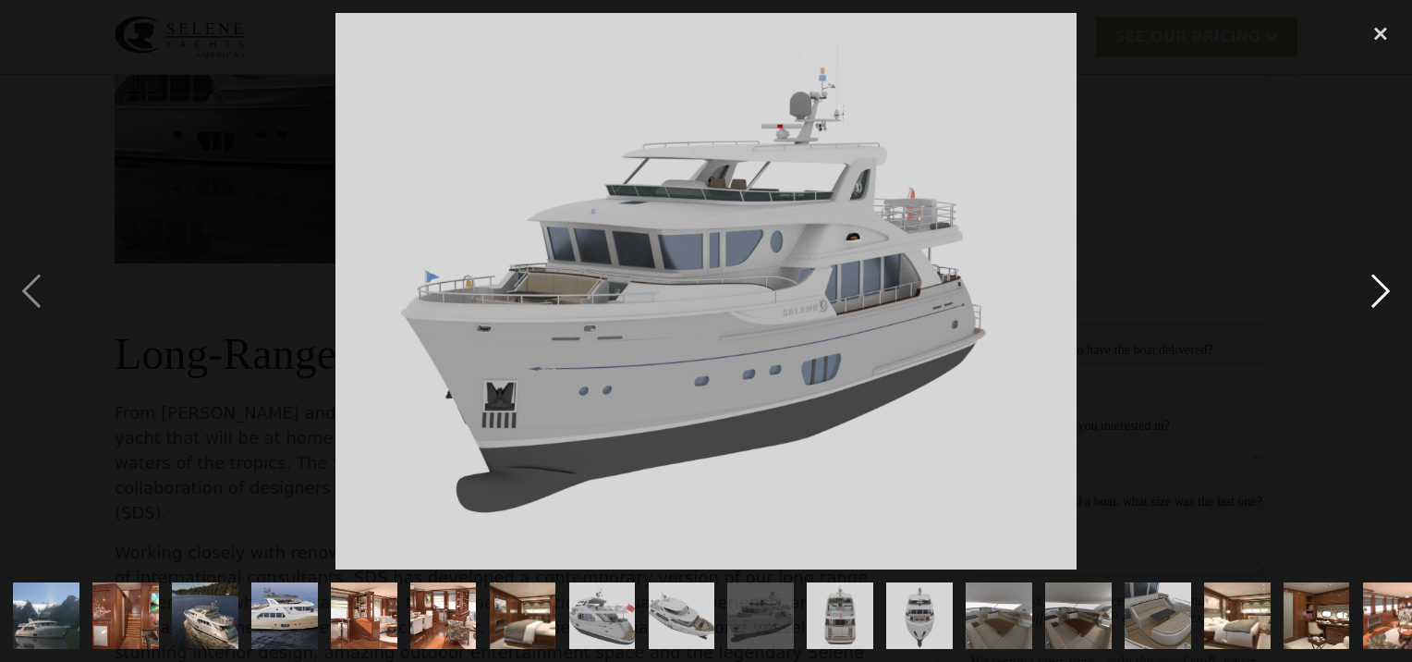
click at [1386, 280] on div "next image" at bounding box center [1380, 290] width 63 height 555
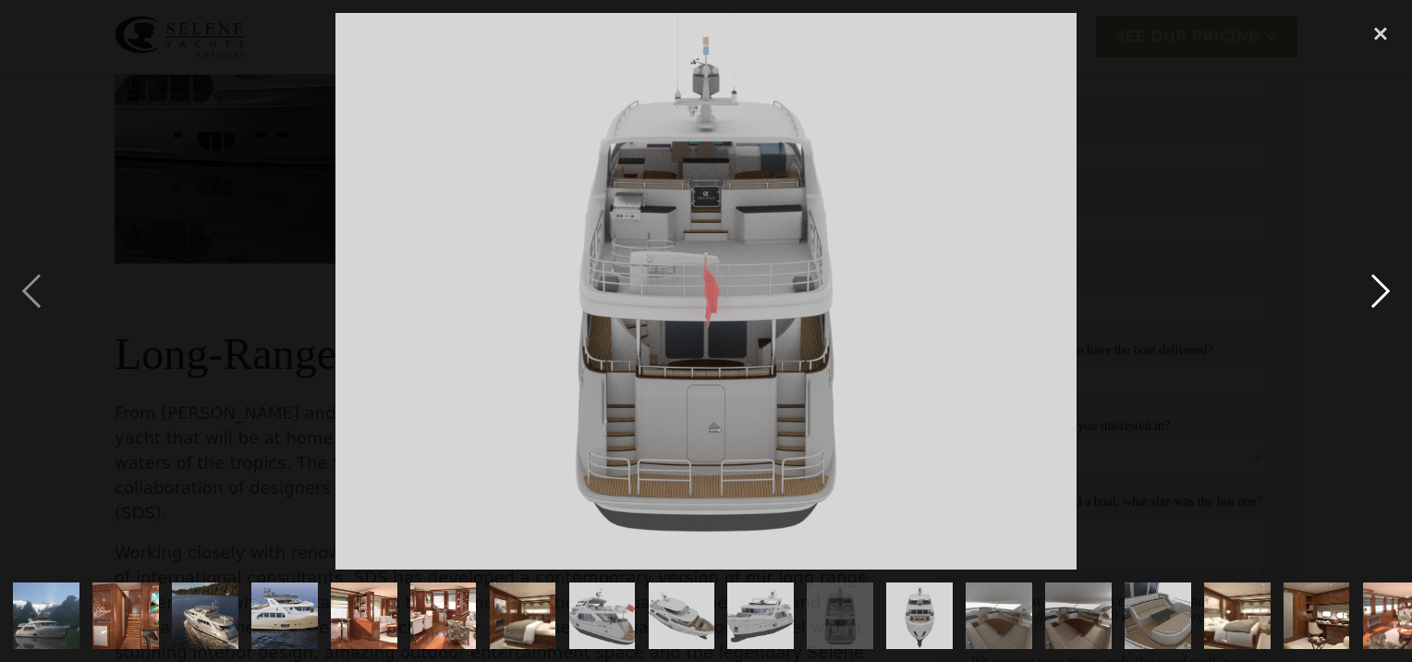
click at [1386, 280] on div "next image" at bounding box center [1380, 290] width 63 height 555
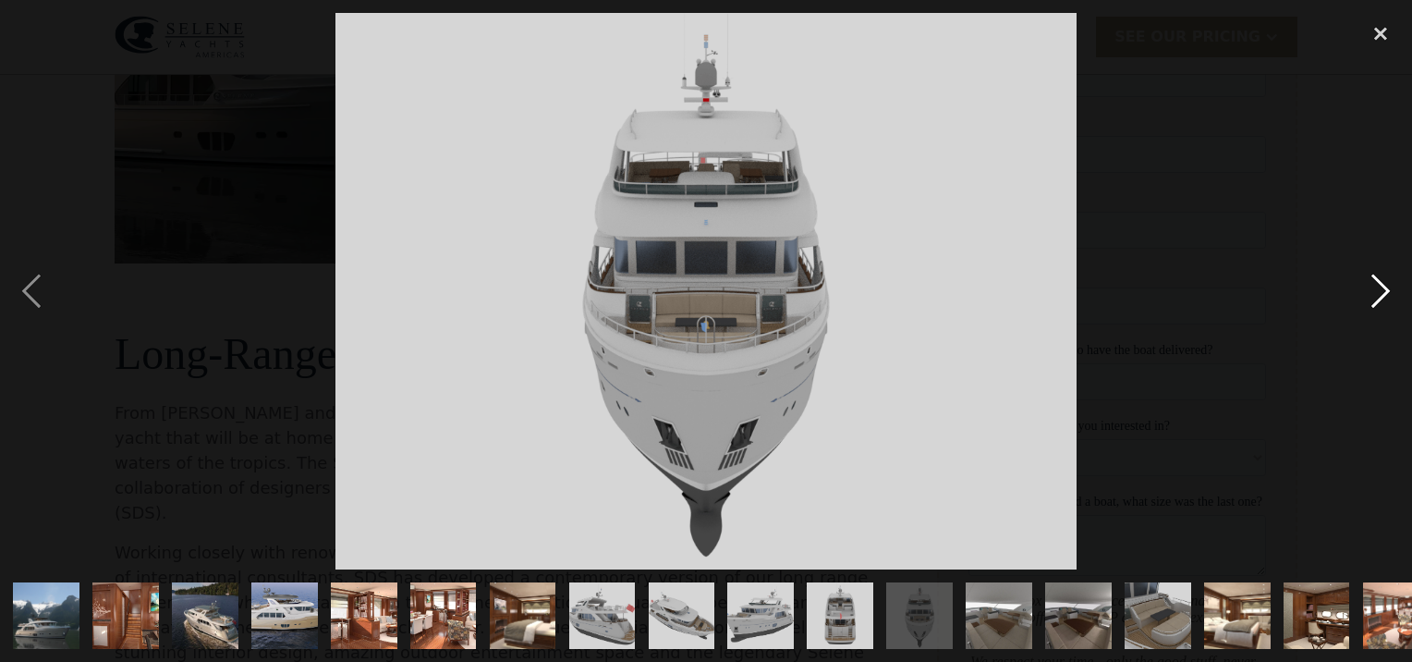
click at [1386, 280] on div "next image" at bounding box center [1380, 290] width 63 height 555
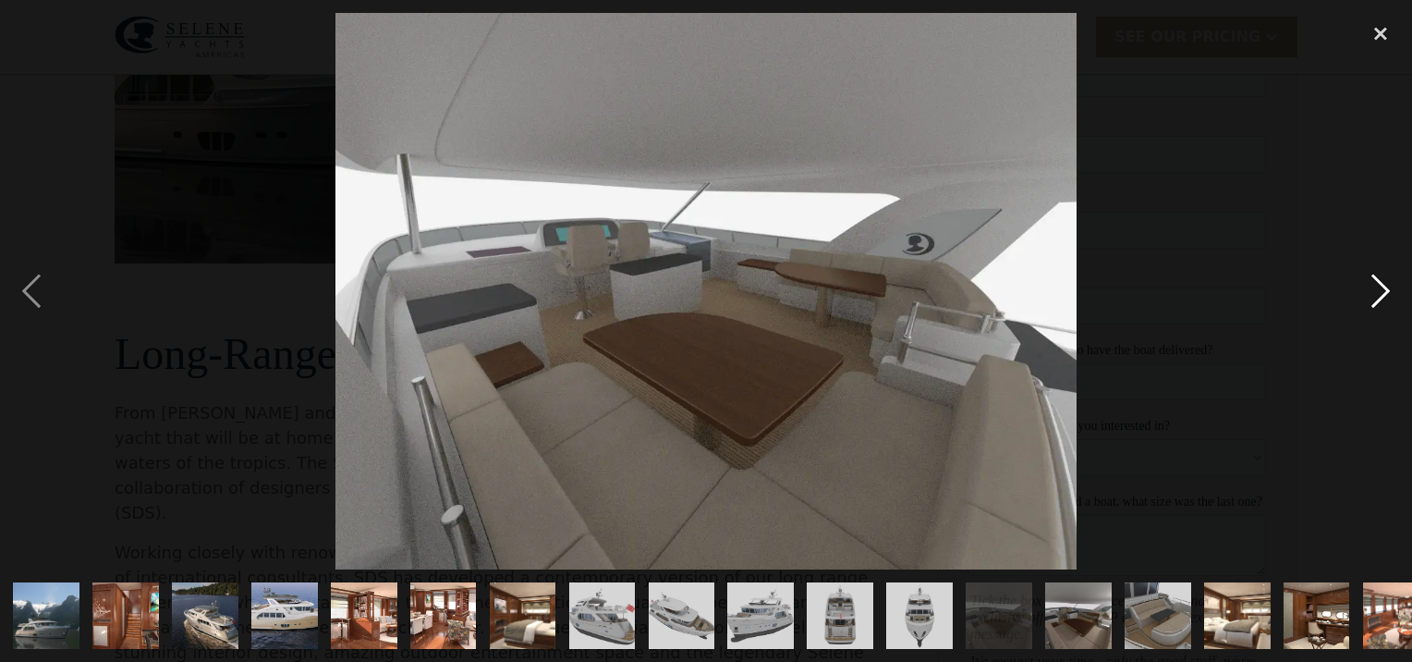
click at [1386, 280] on div "next image" at bounding box center [1380, 290] width 63 height 555
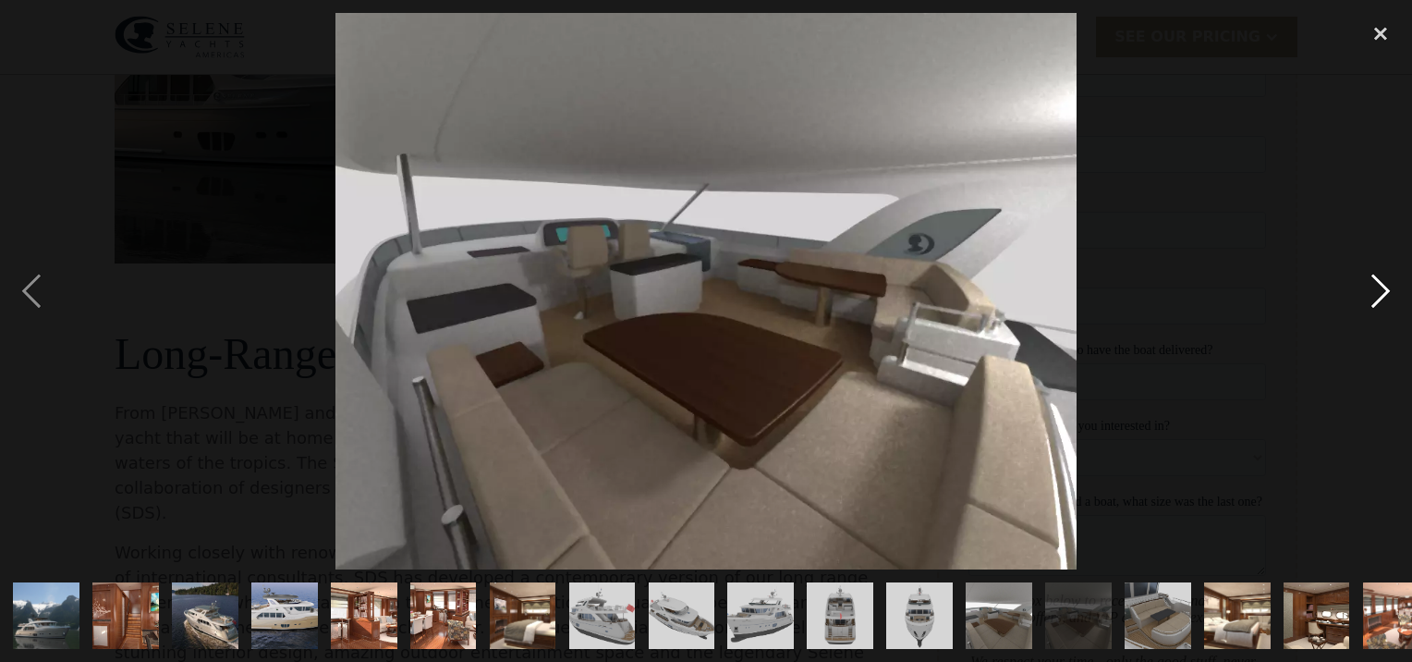
click at [1386, 280] on div "next image" at bounding box center [1380, 290] width 63 height 555
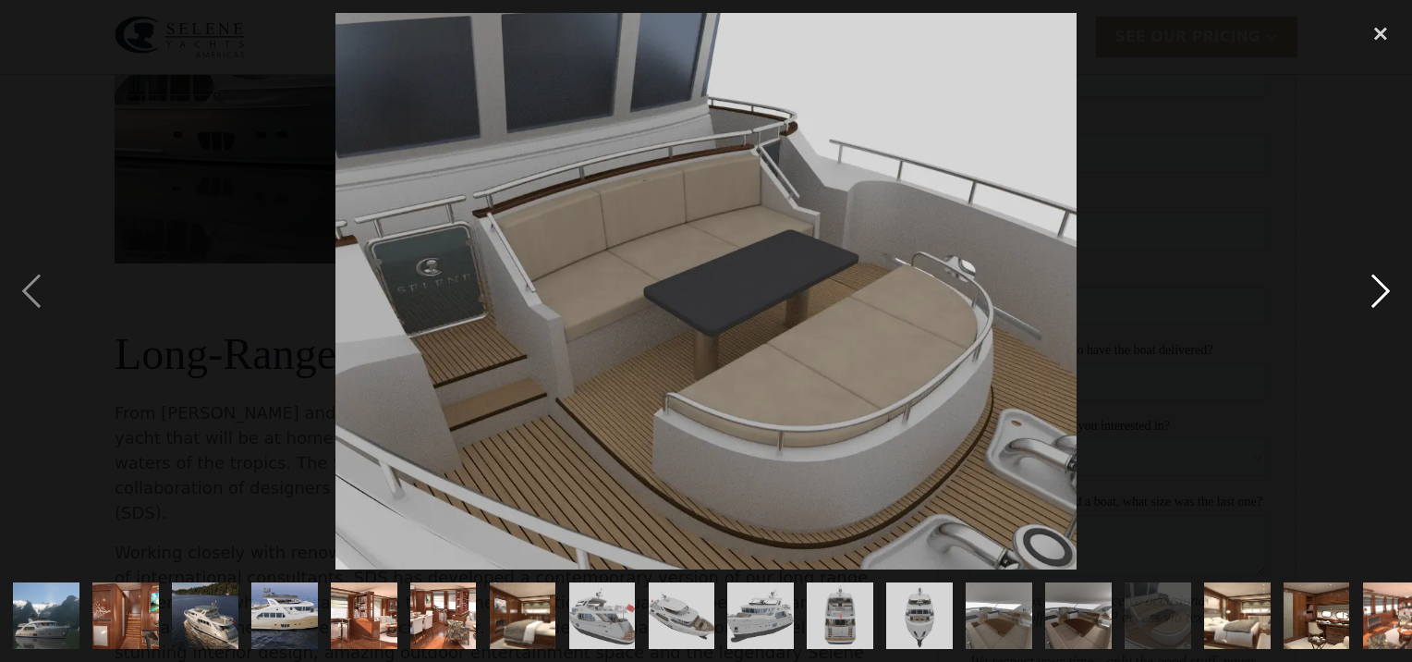
click at [1386, 280] on div "next image" at bounding box center [1380, 290] width 63 height 555
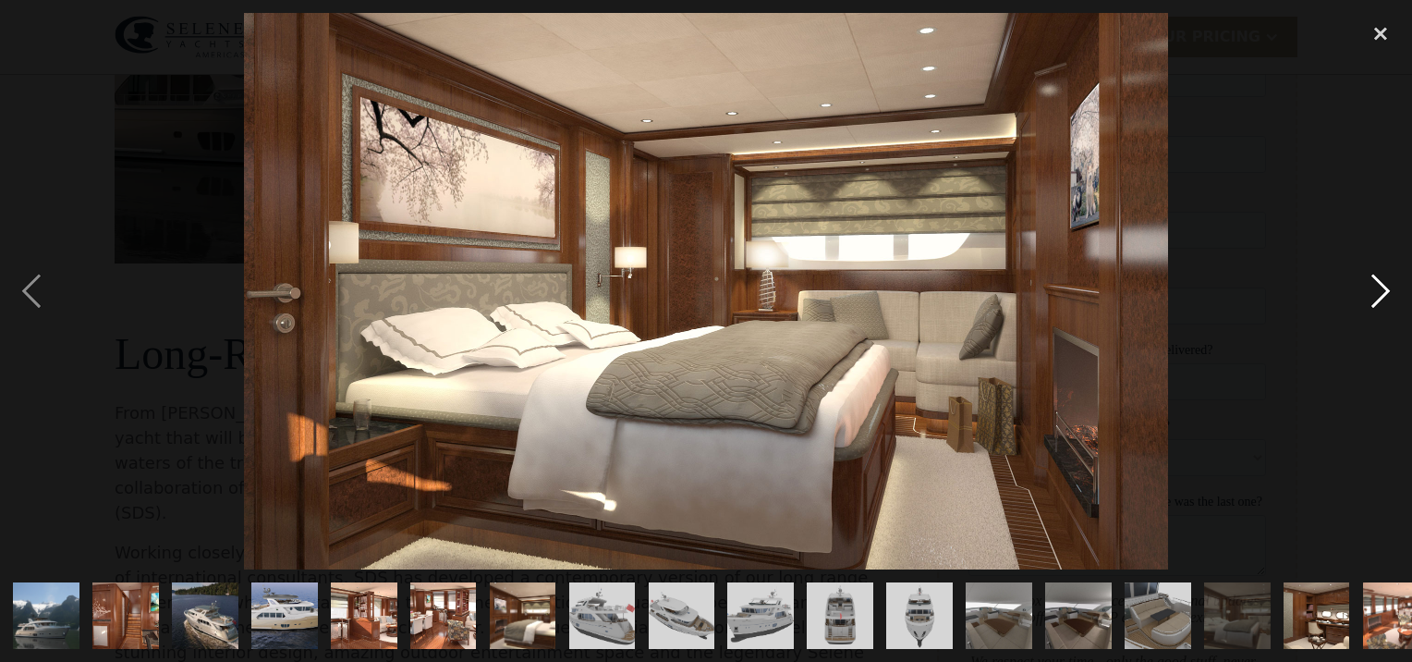
click at [1386, 280] on div "next image" at bounding box center [1380, 290] width 63 height 555
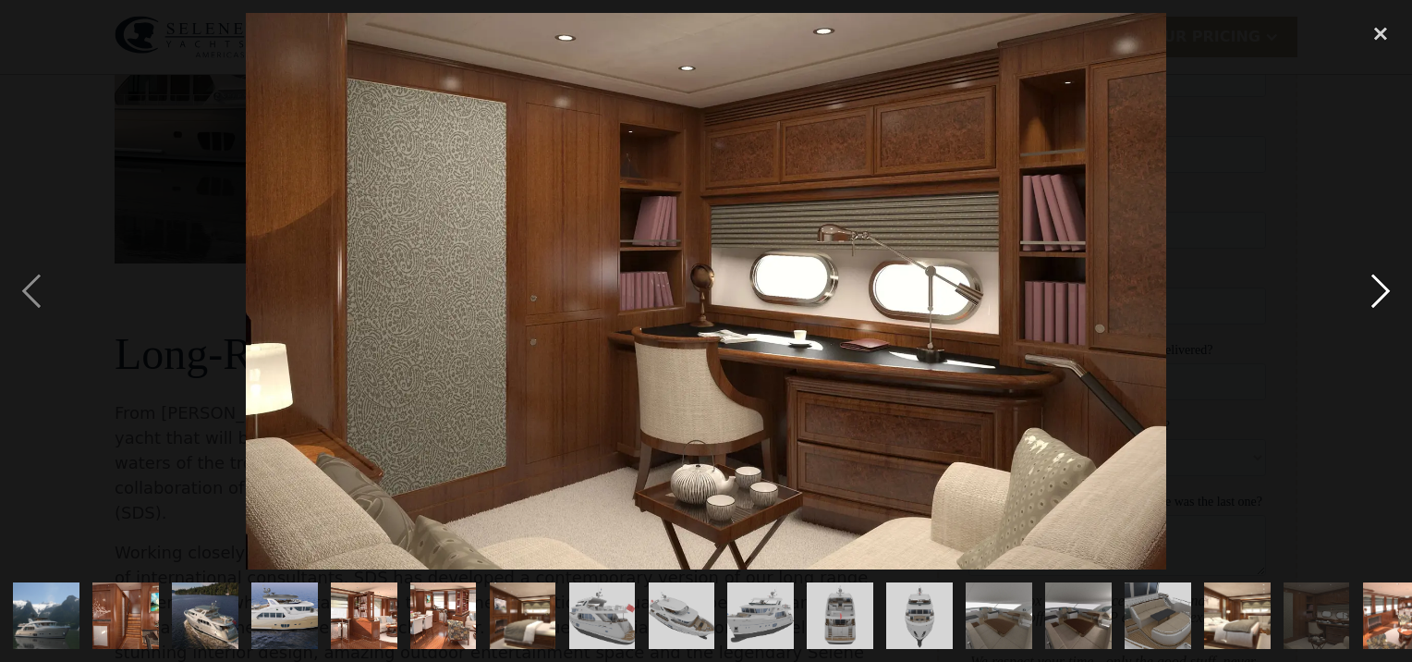
click at [1386, 280] on div "next image" at bounding box center [1380, 290] width 63 height 555
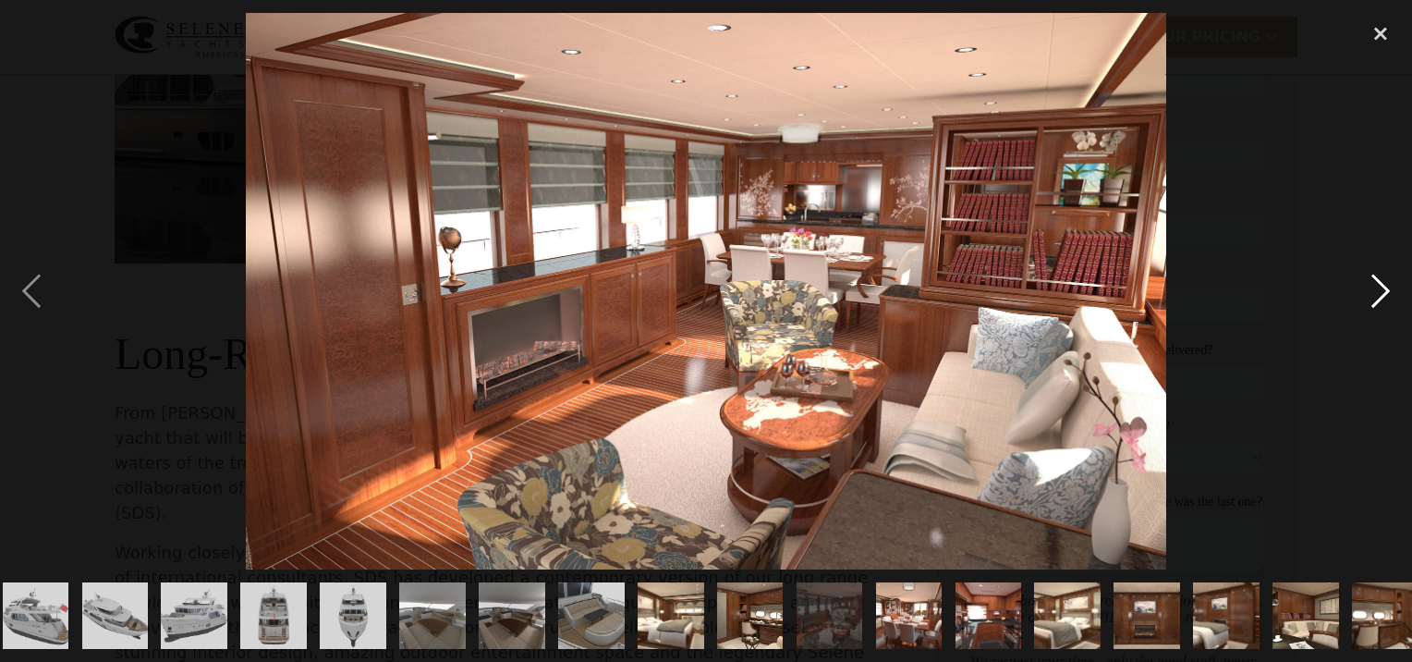
scroll to position [0, 585]
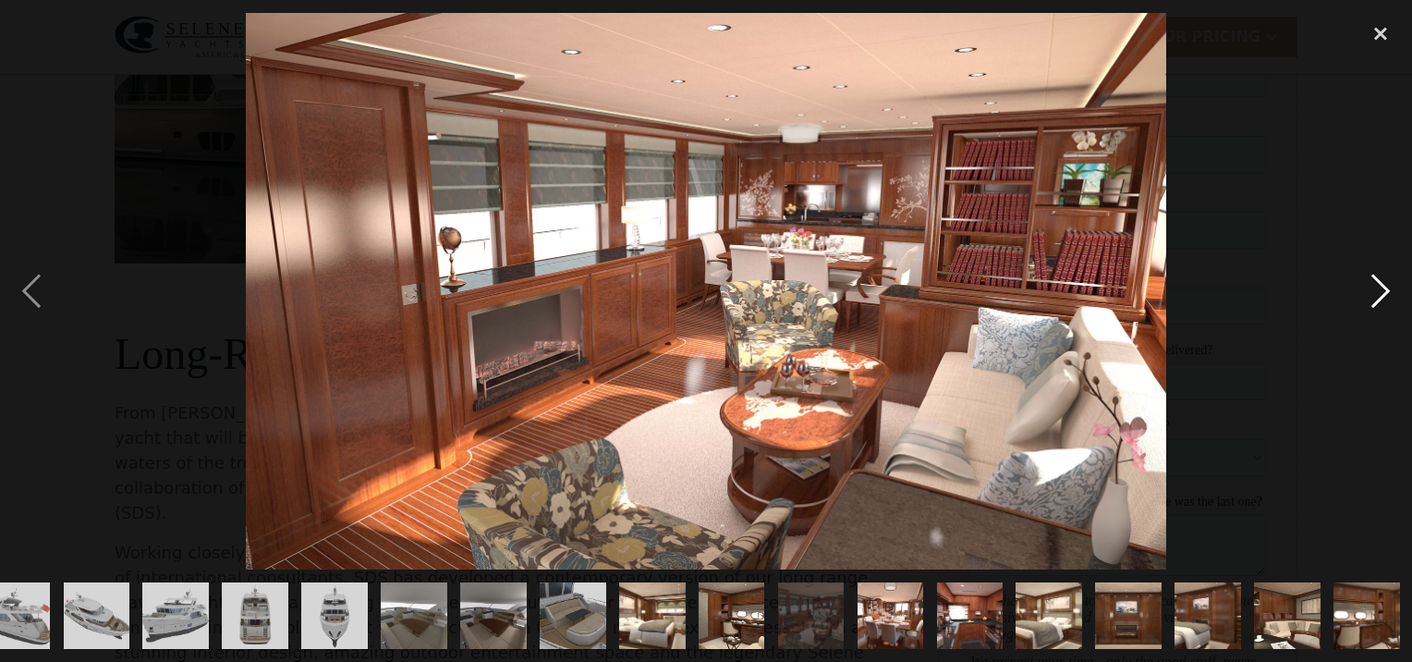
click at [1386, 280] on div "next image" at bounding box center [1380, 290] width 63 height 555
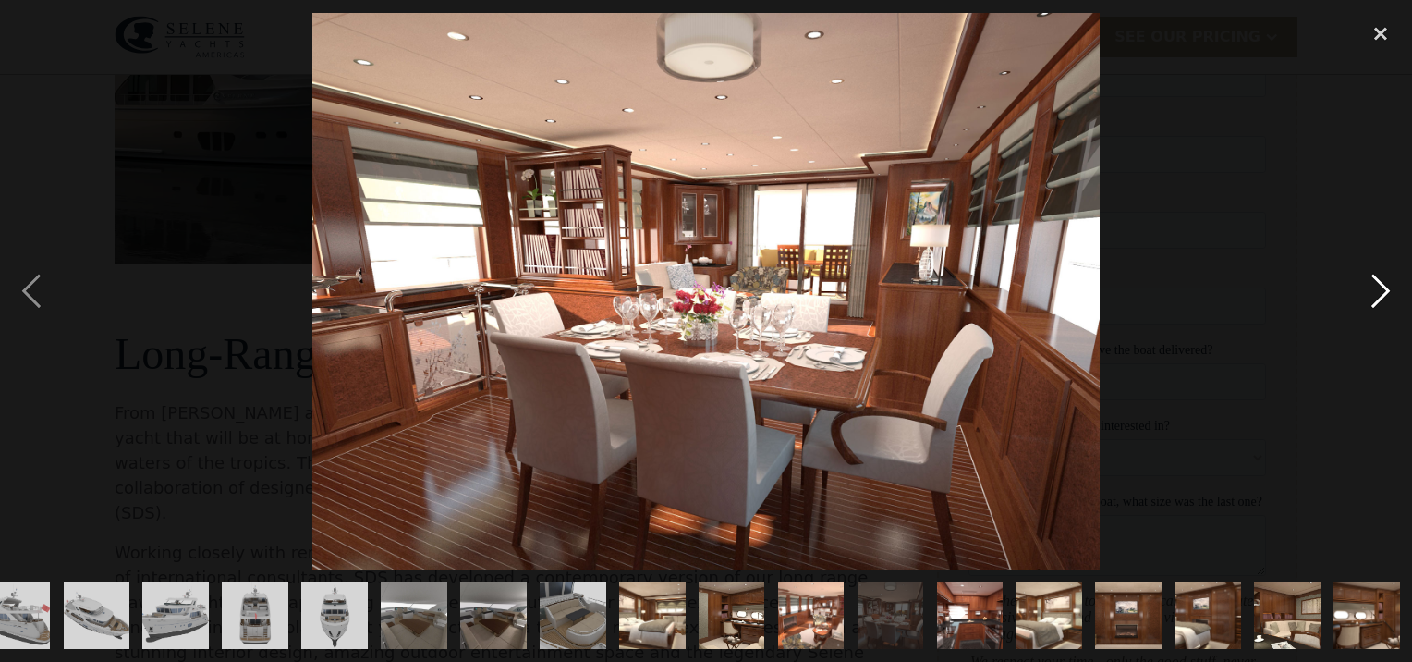
click at [1386, 280] on div "next image" at bounding box center [1380, 290] width 63 height 555
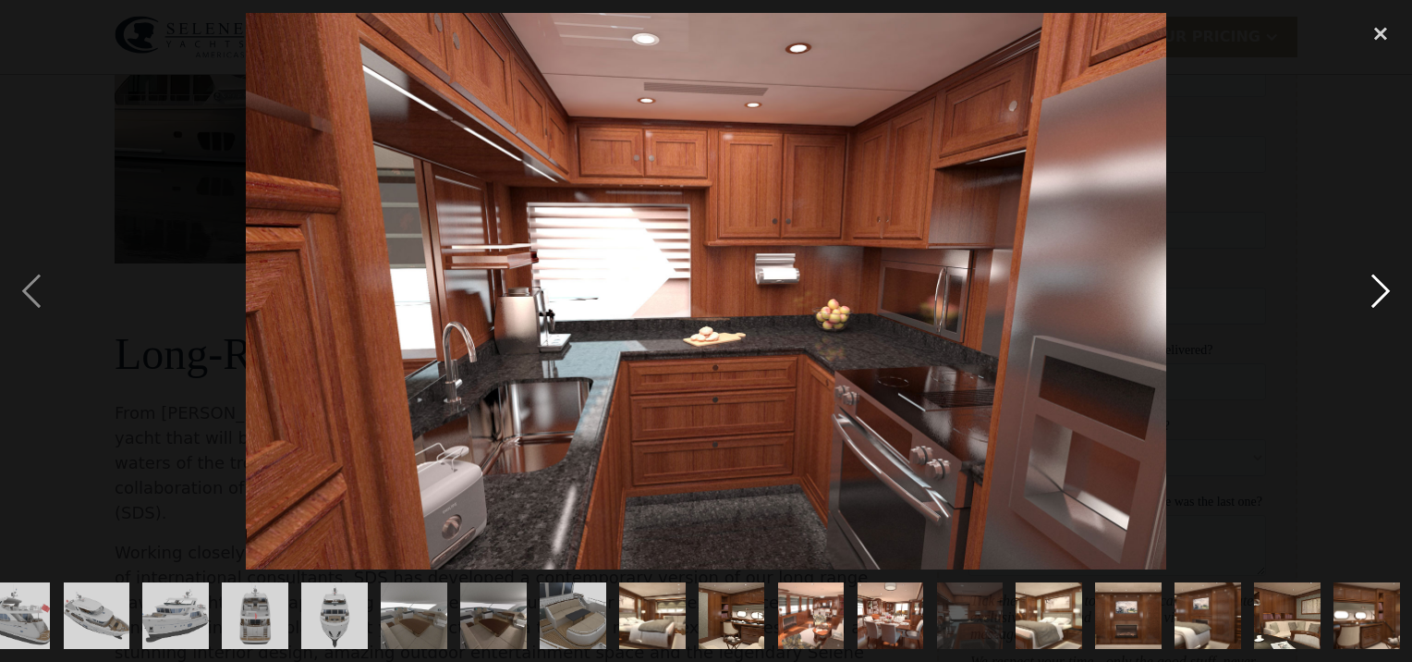
click at [1386, 280] on div "next image" at bounding box center [1380, 290] width 63 height 555
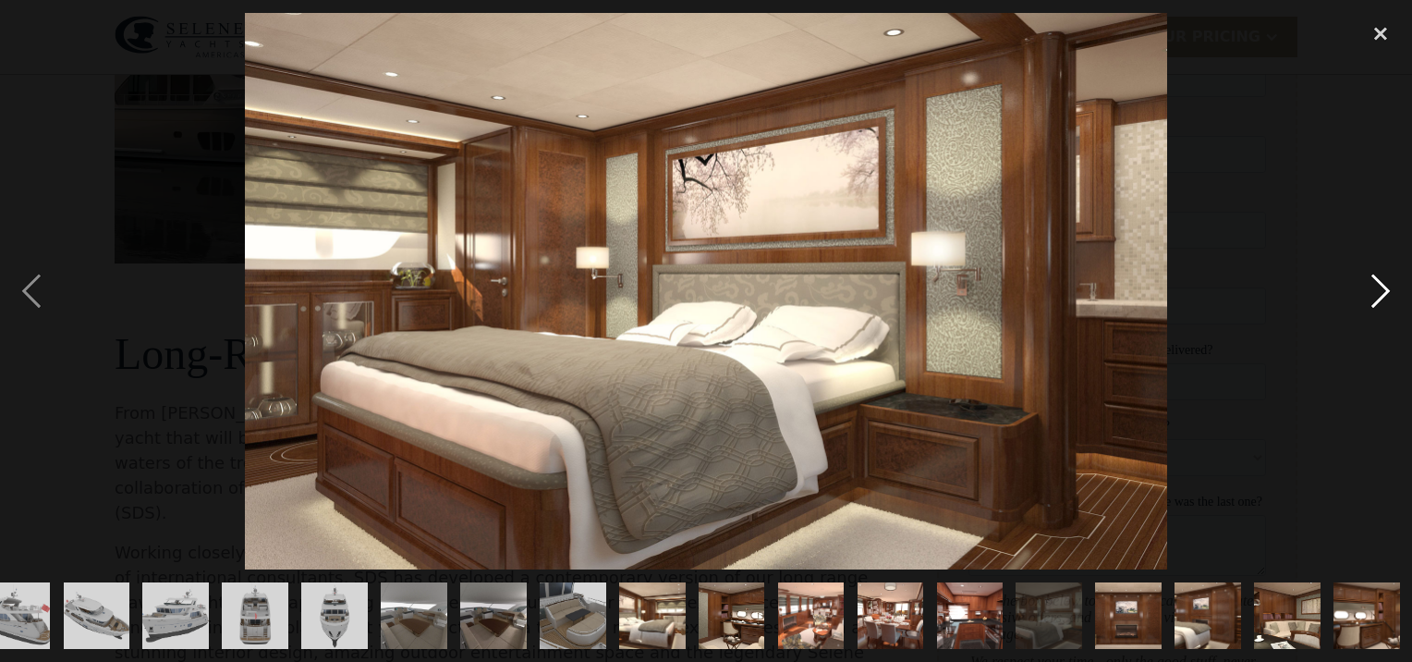
click at [1386, 280] on div "next image" at bounding box center [1380, 290] width 63 height 555
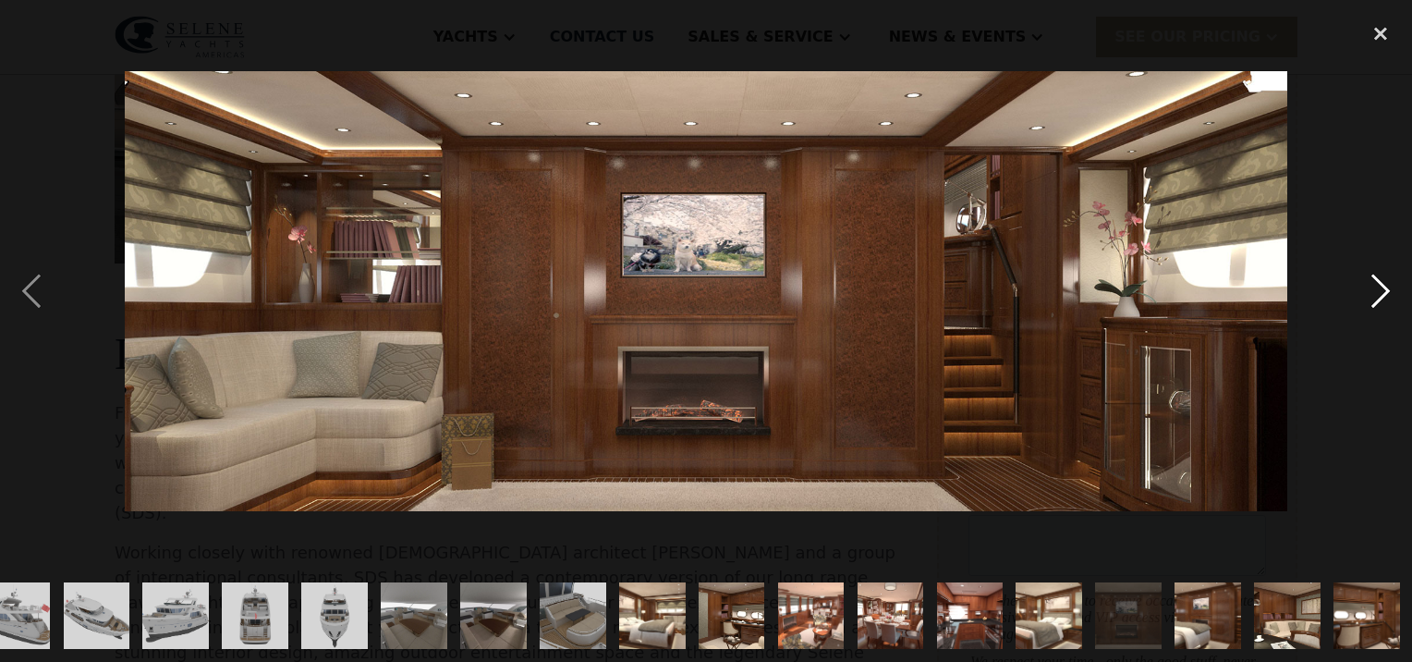
click at [1386, 280] on div "next image" at bounding box center [1380, 290] width 63 height 555
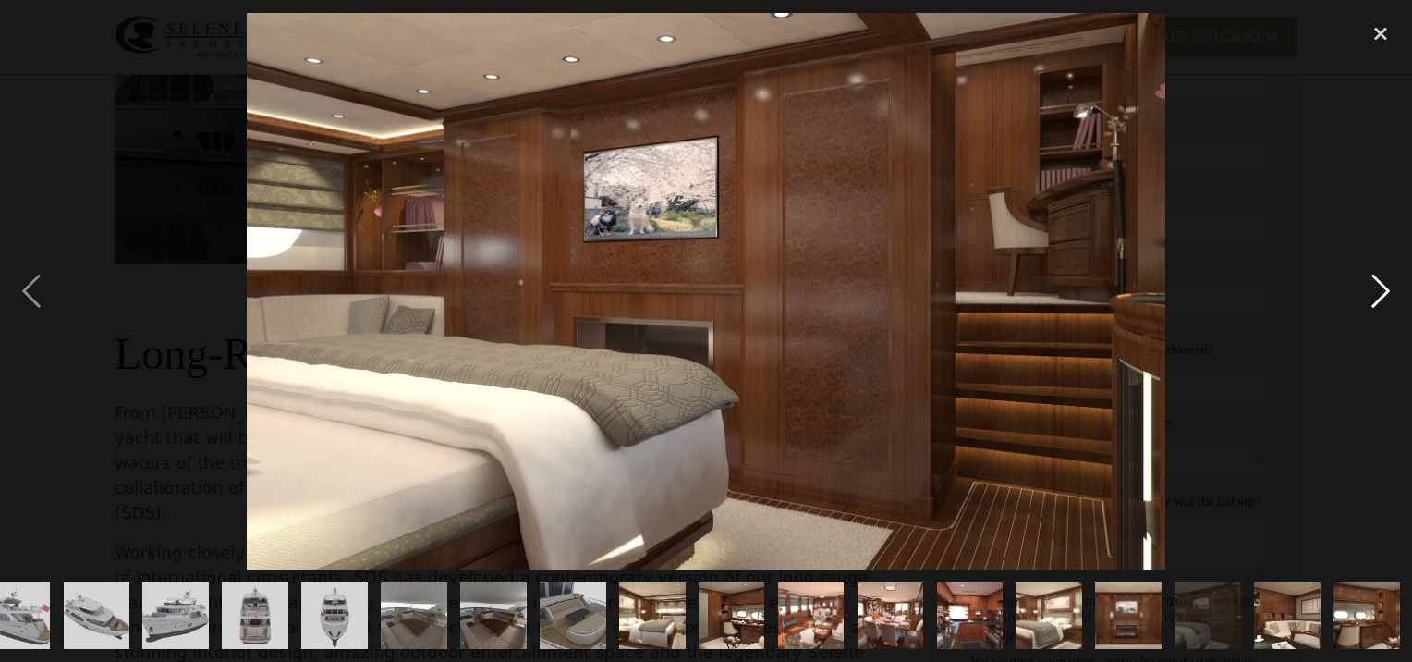
click at [1386, 280] on div "next image" at bounding box center [1380, 290] width 63 height 555
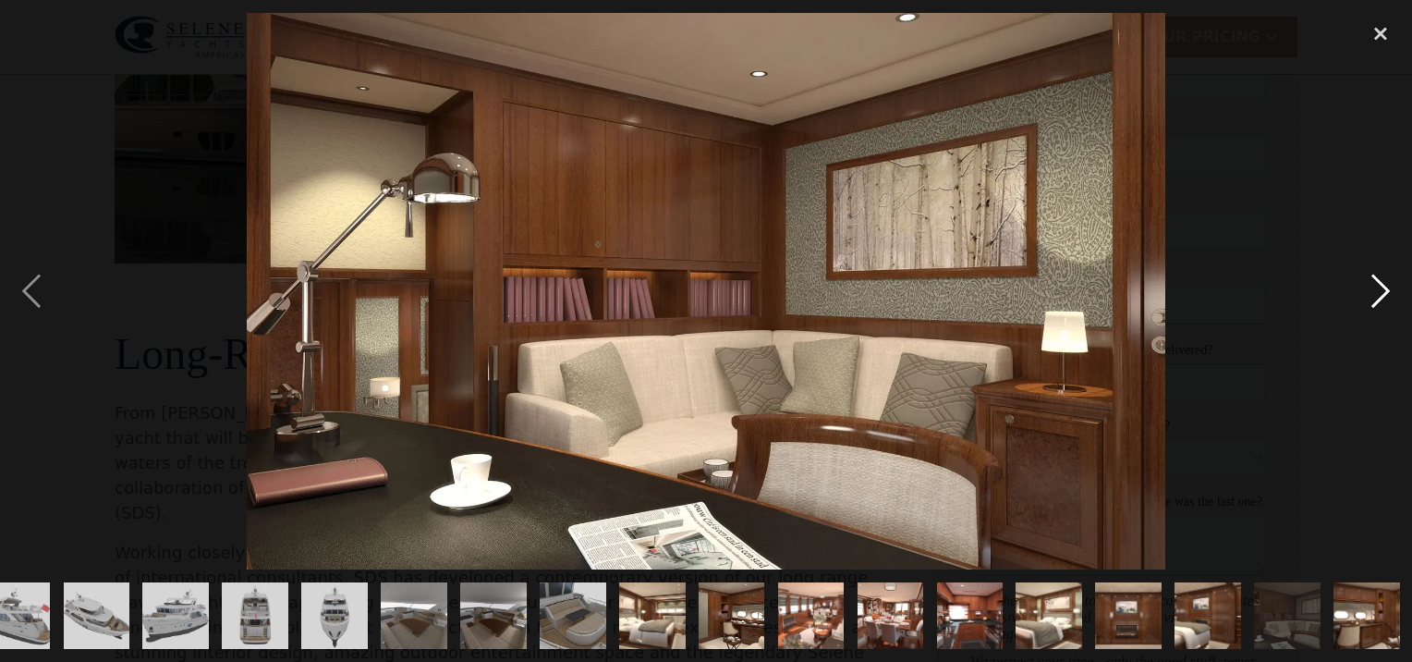
click at [1386, 280] on div "next image" at bounding box center [1380, 290] width 63 height 555
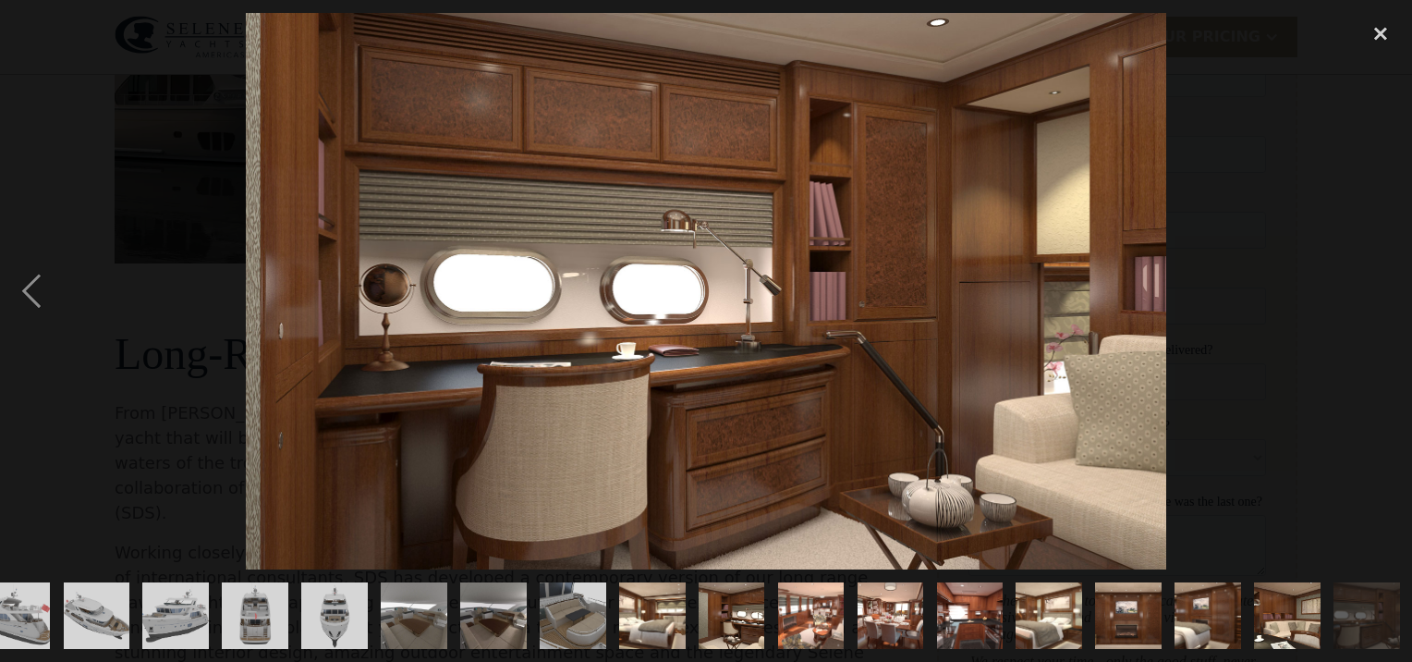
click at [1386, 280] on div "next image" at bounding box center [1380, 290] width 63 height 555
click at [1375, 34] on div "close lightbox" at bounding box center [1380, 33] width 63 height 41
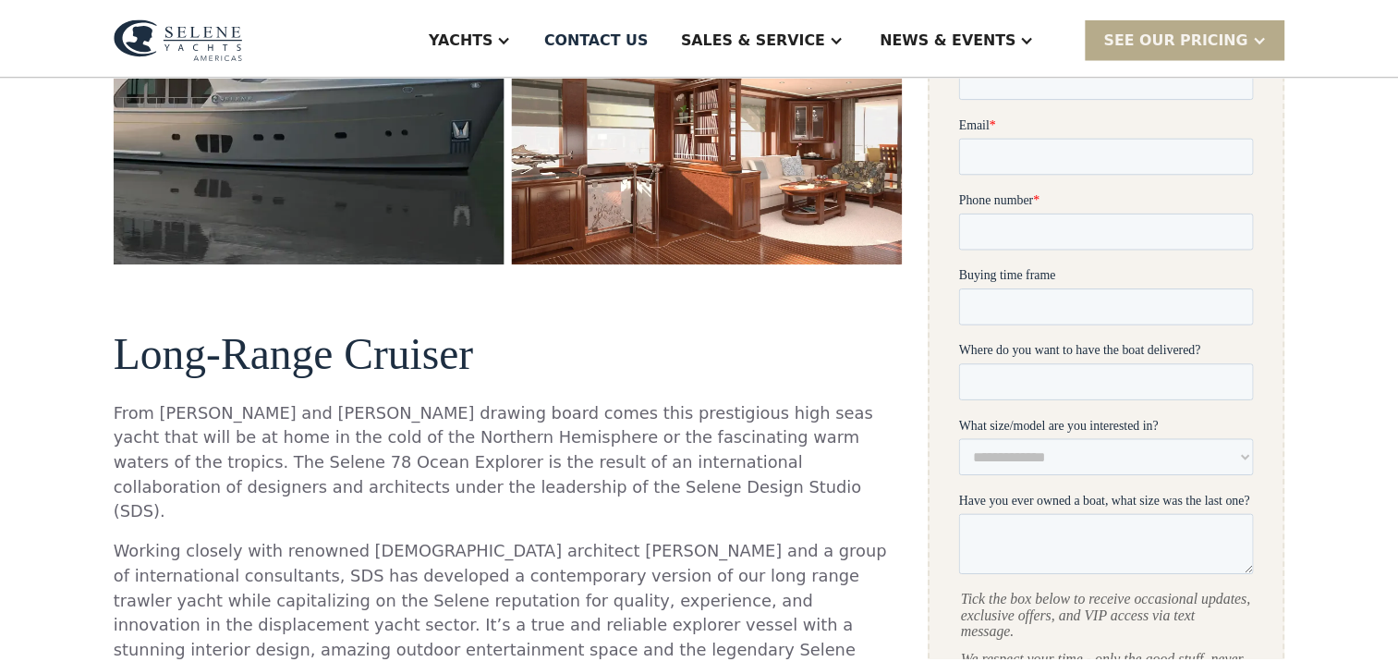
scroll to position [0, 0]
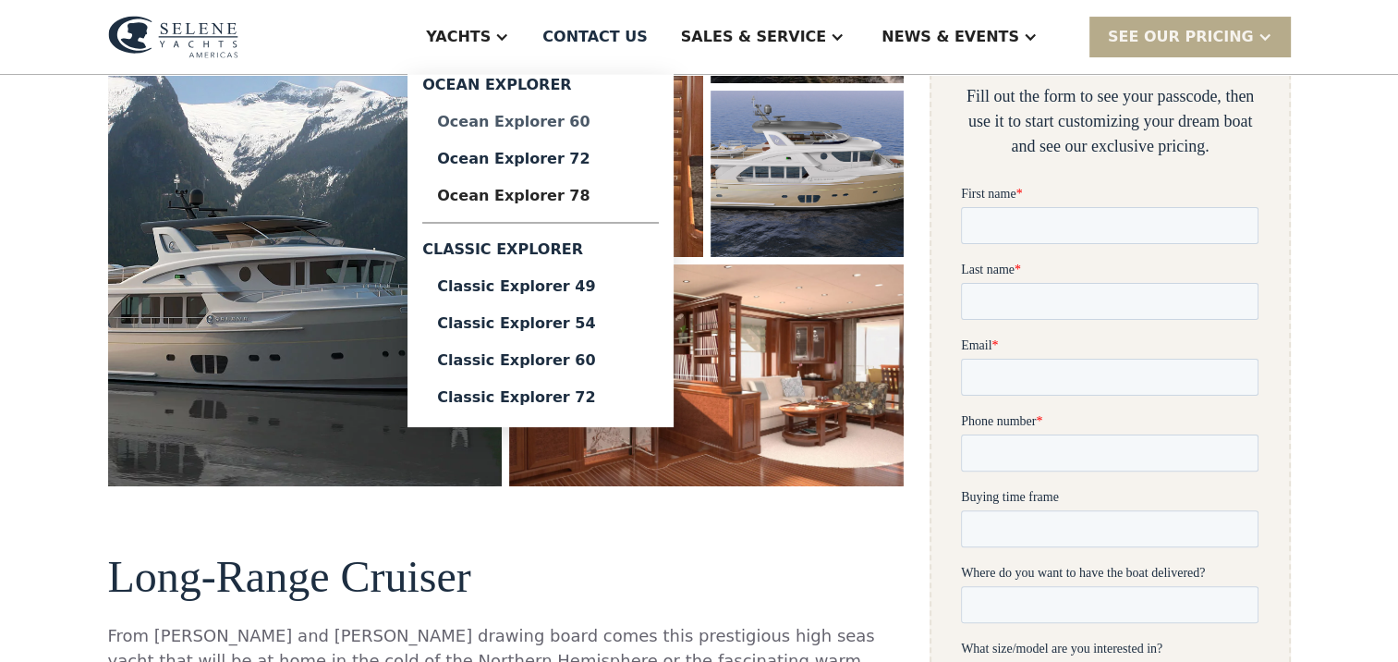
click at [450, 129] on div "Ocean Explorer 60" at bounding box center [540, 122] width 207 height 15
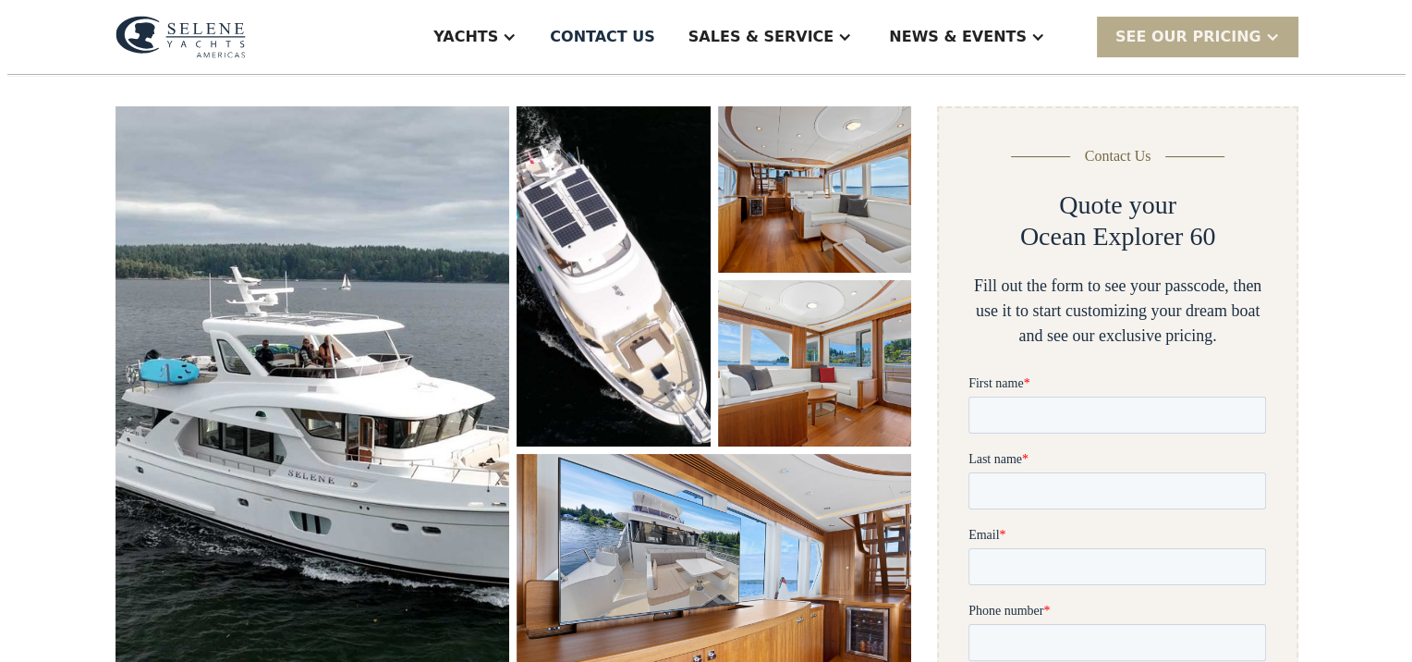
scroll to position [277, 0]
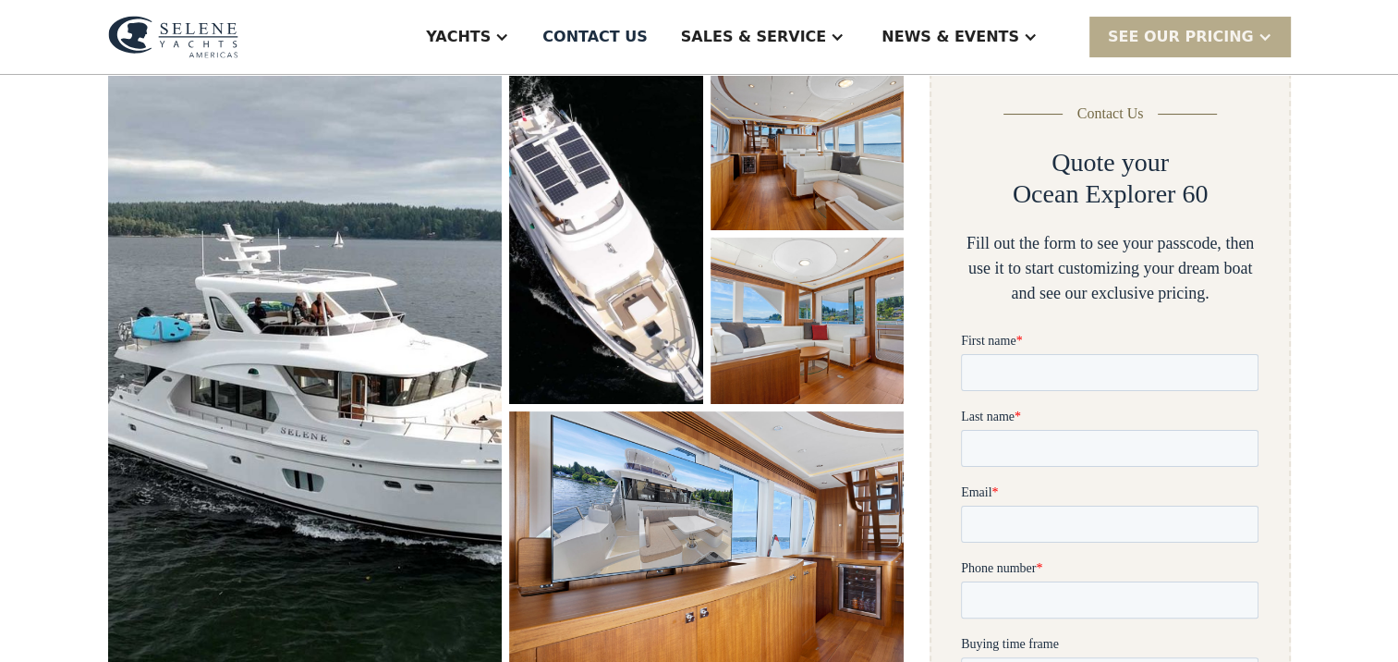
click at [370, 428] on img "open lightbox" at bounding box center [305, 369] width 395 height 611
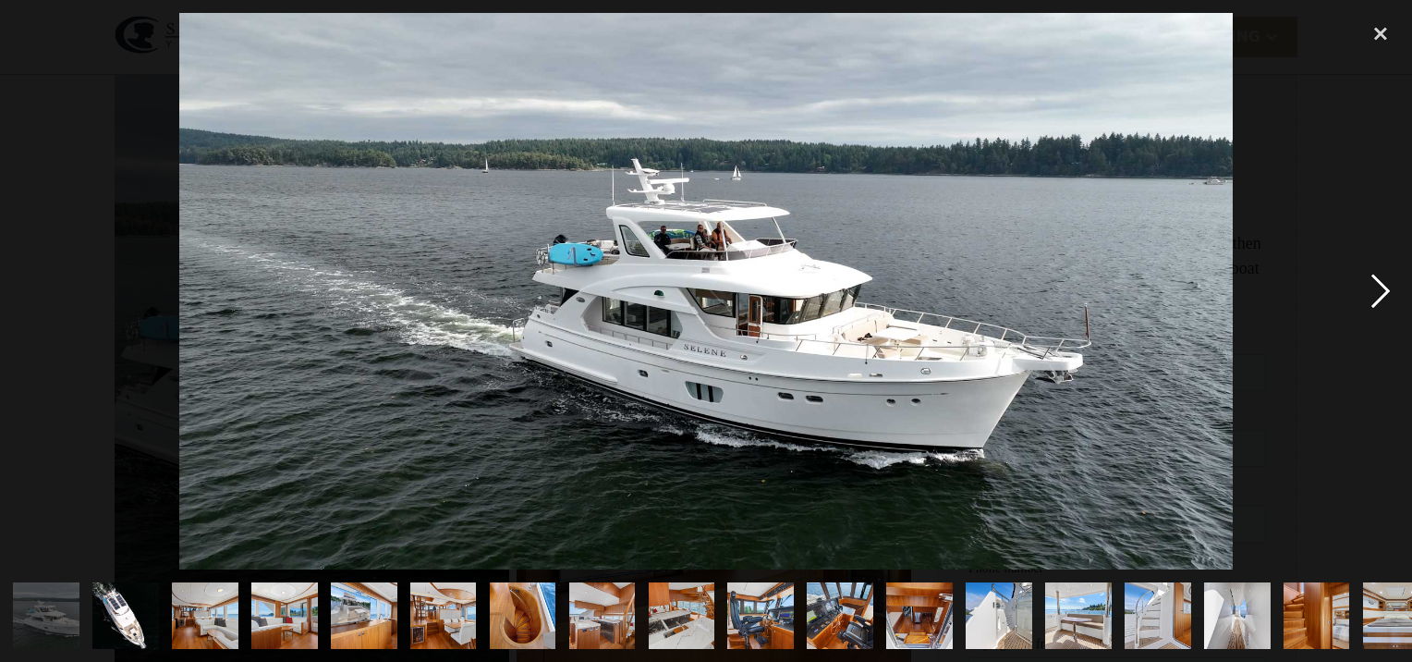
click at [1382, 290] on div "next image" at bounding box center [1380, 290] width 63 height 555
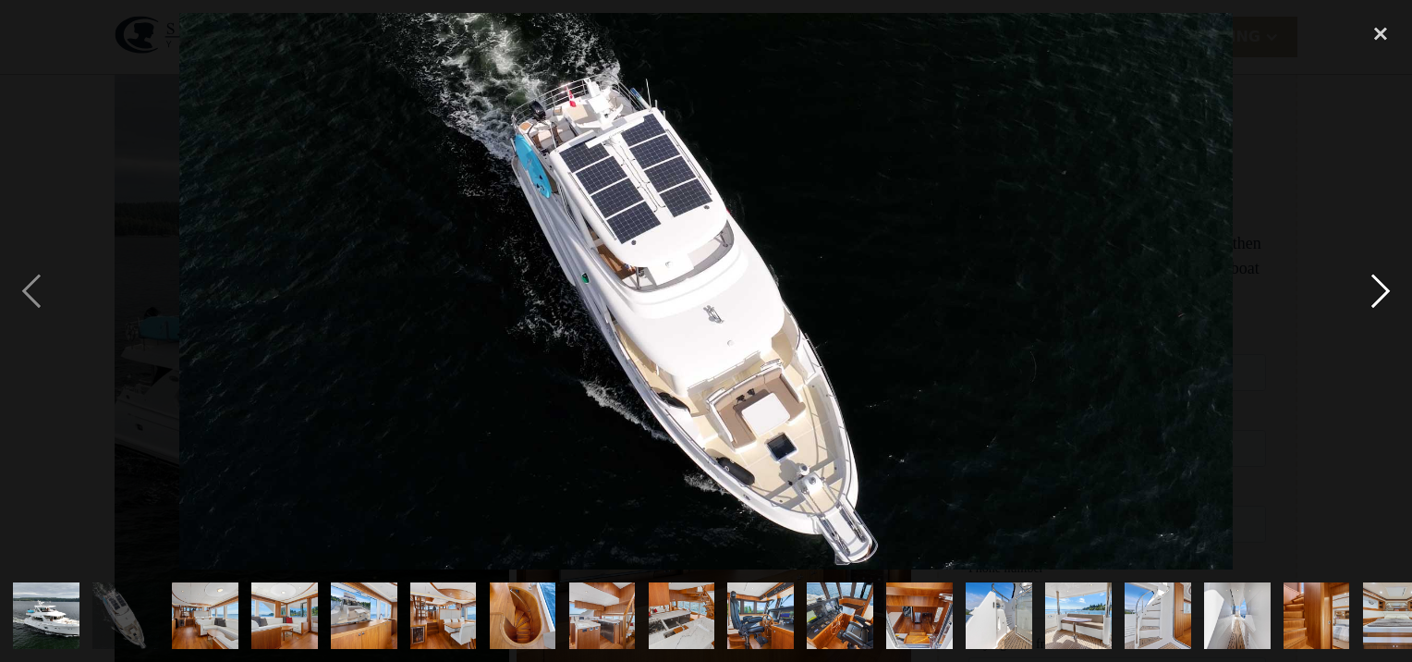
click at [1382, 290] on div "next image" at bounding box center [1380, 290] width 63 height 555
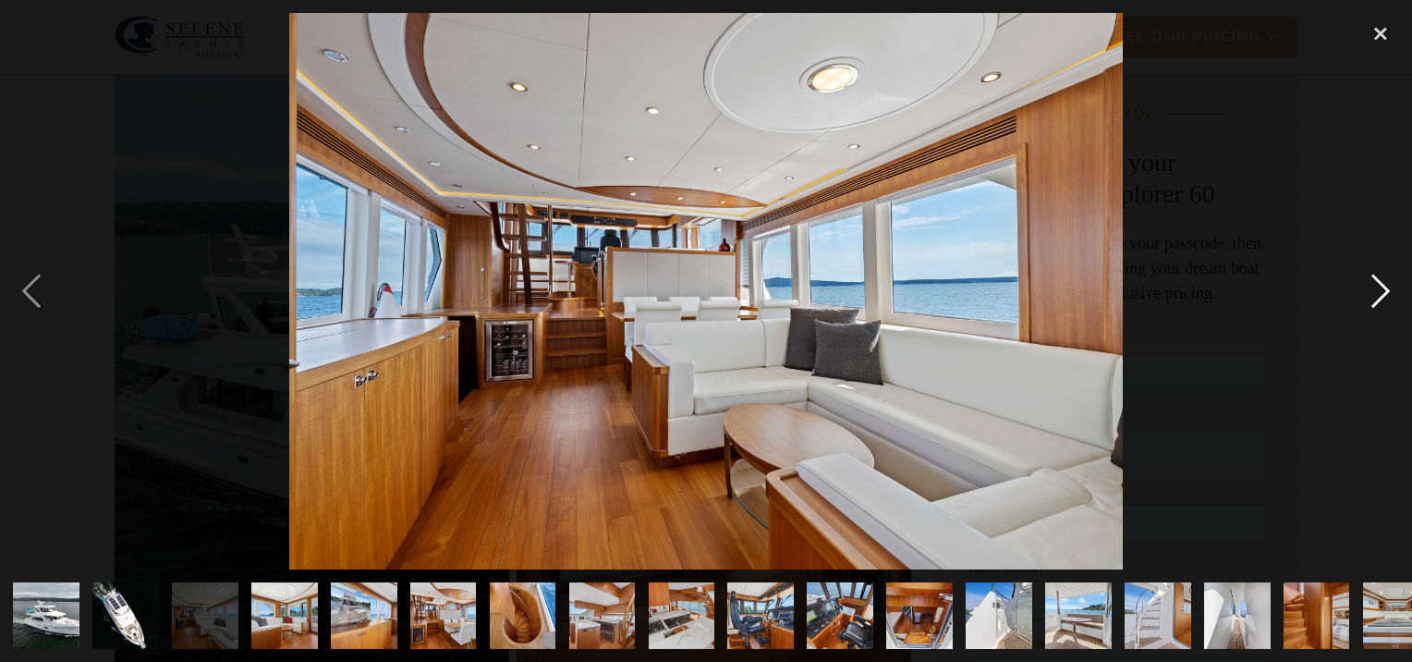
click at [1382, 290] on div "next image" at bounding box center [1380, 290] width 63 height 555
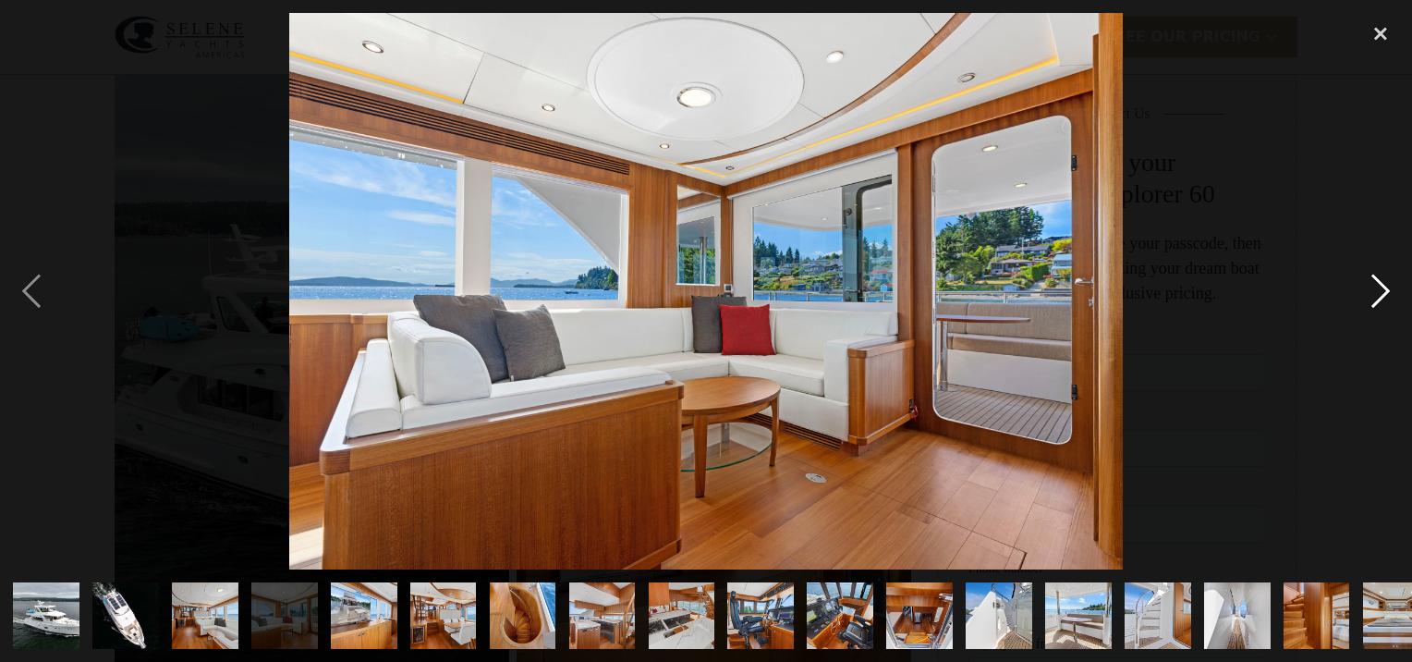
click at [1382, 290] on div "next image" at bounding box center [1380, 290] width 63 height 555
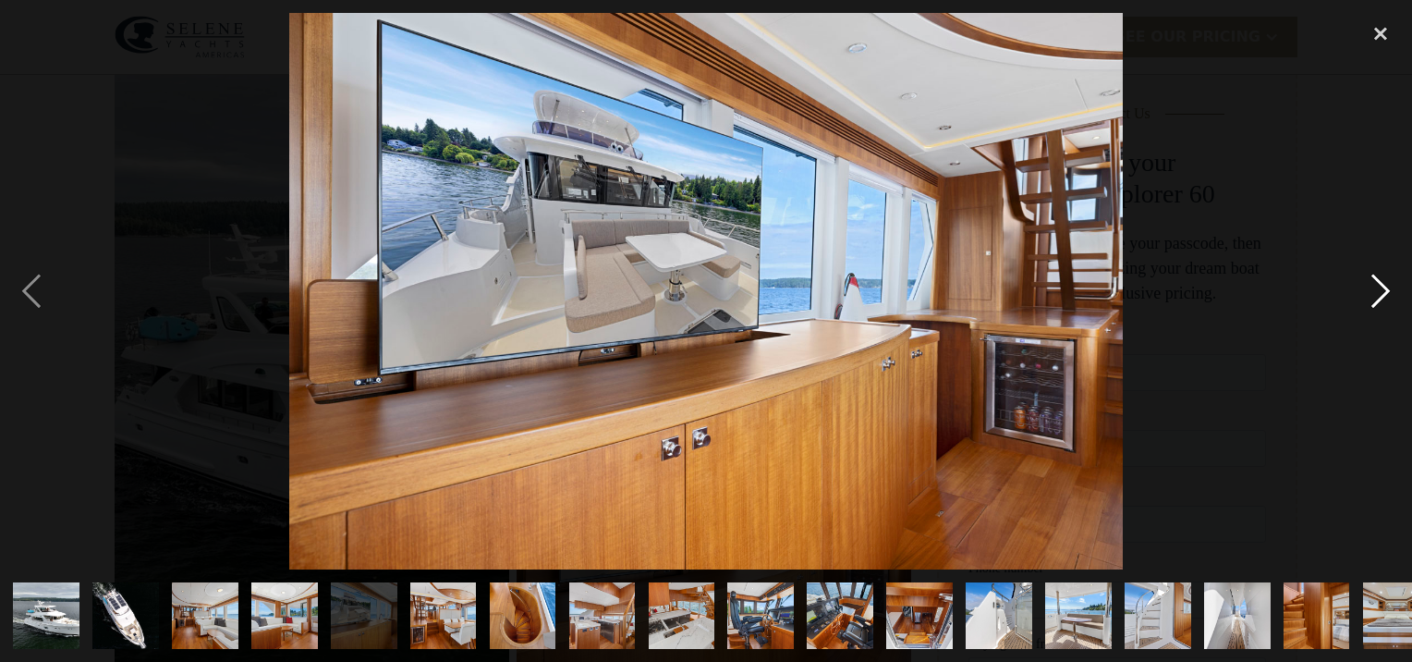
click at [1382, 290] on div "next image" at bounding box center [1380, 290] width 63 height 555
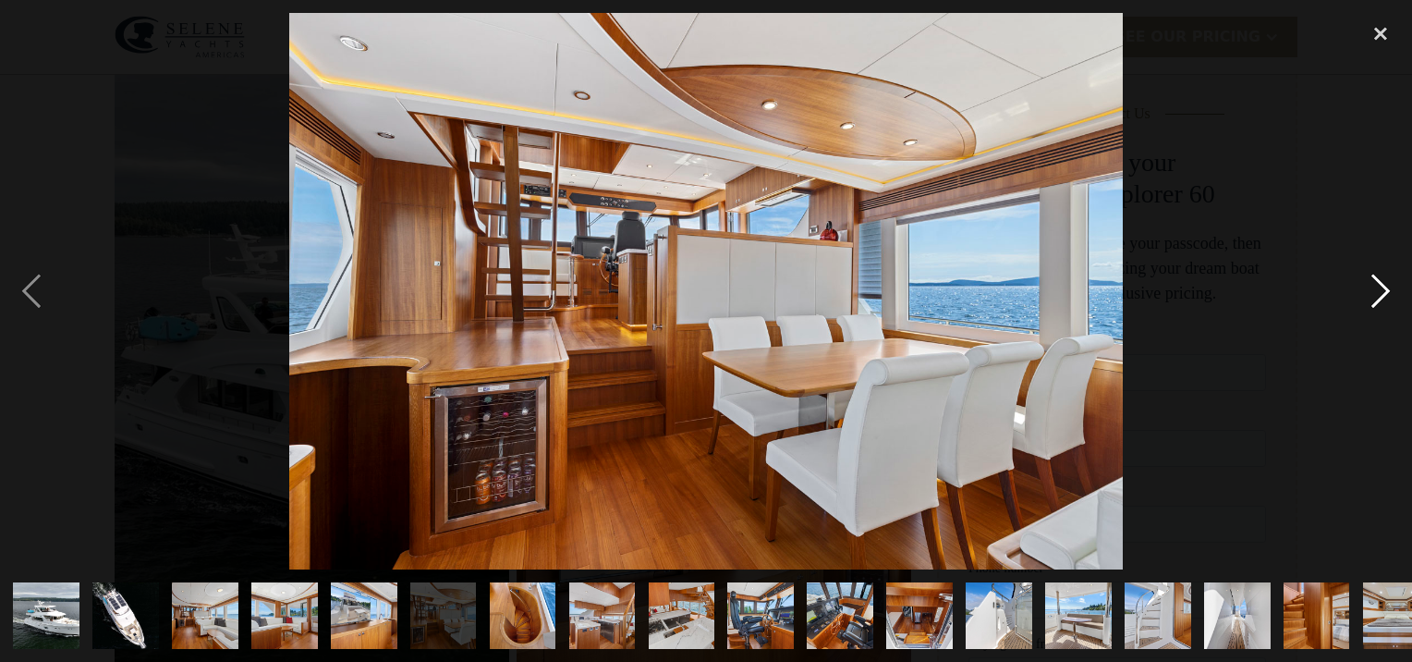
click at [1382, 290] on div "next image" at bounding box center [1380, 290] width 63 height 555
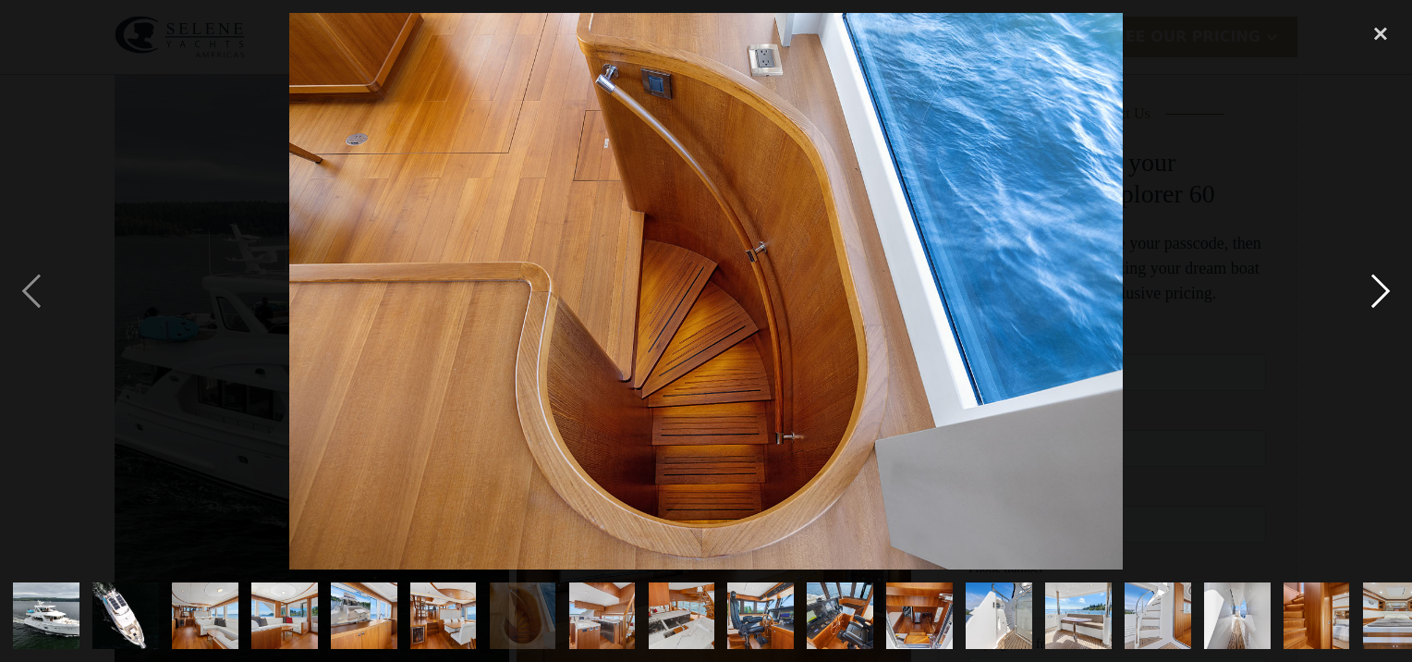
click at [1382, 290] on div "next image" at bounding box center [1380, 290] width 63 height 555
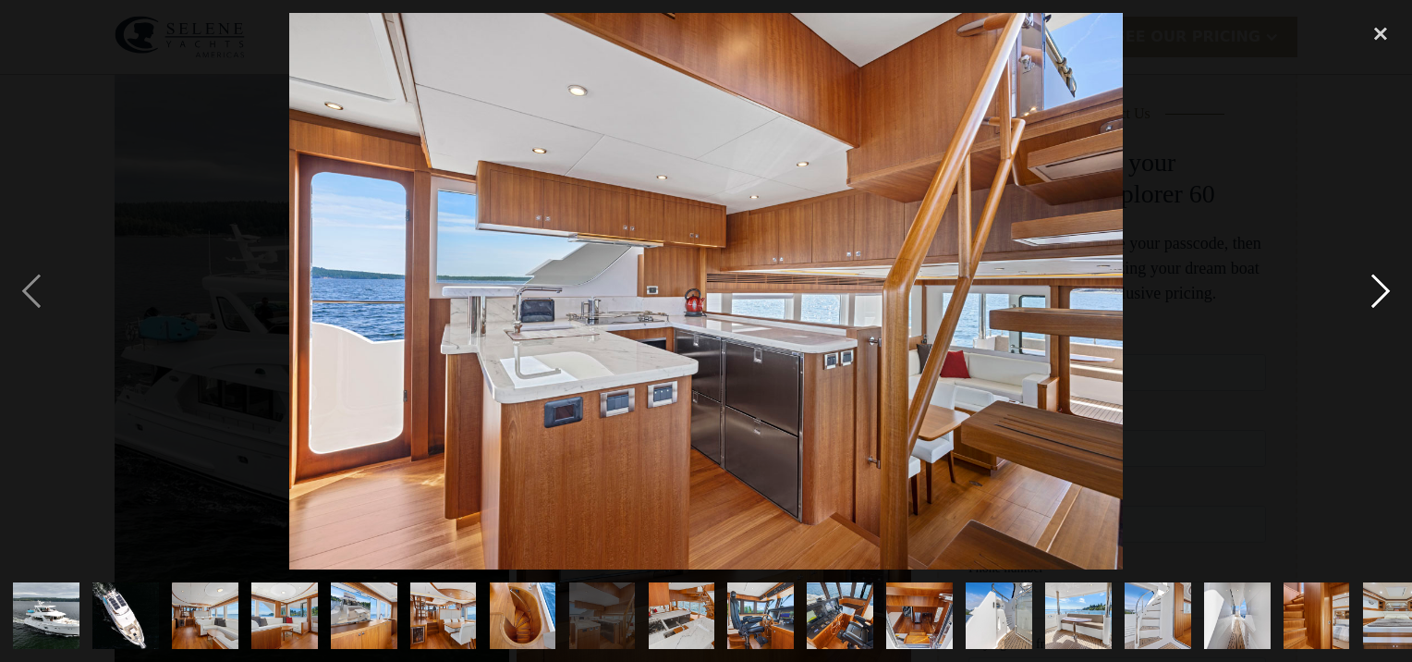
click at [1382, 290] on div "next image" at bounding box center [1380, 290] width 63 height 555
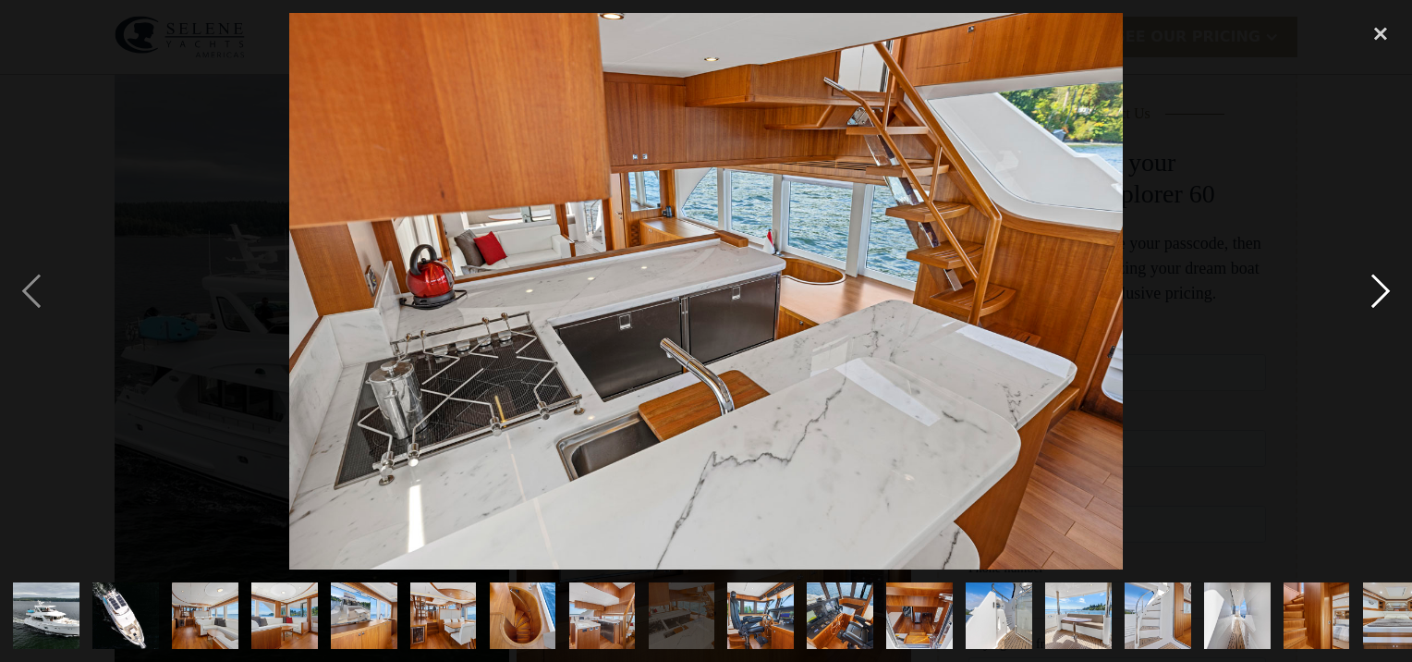
click at [1382, 290] on div "next image" at bounding box center [1380, 290] width 63 height 555
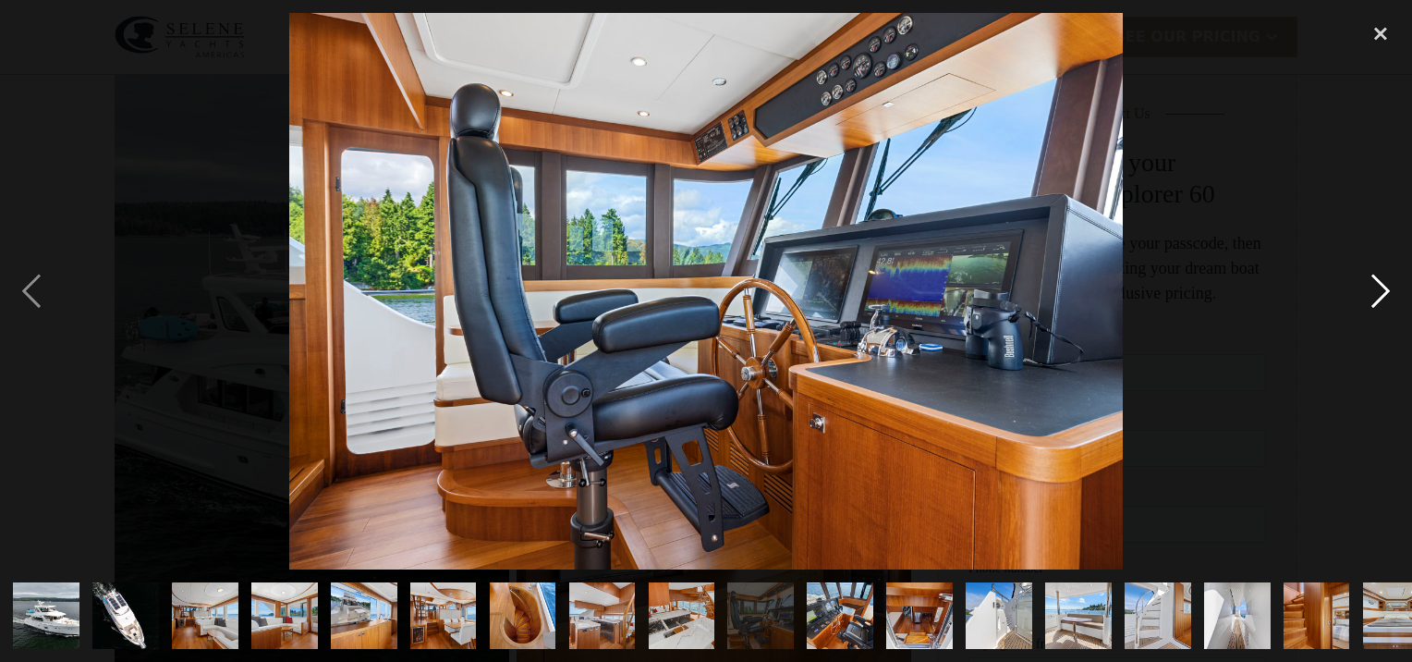
click at [1382, 290] on div "next image" at bounding box center [1380, 290] width 63 height 555
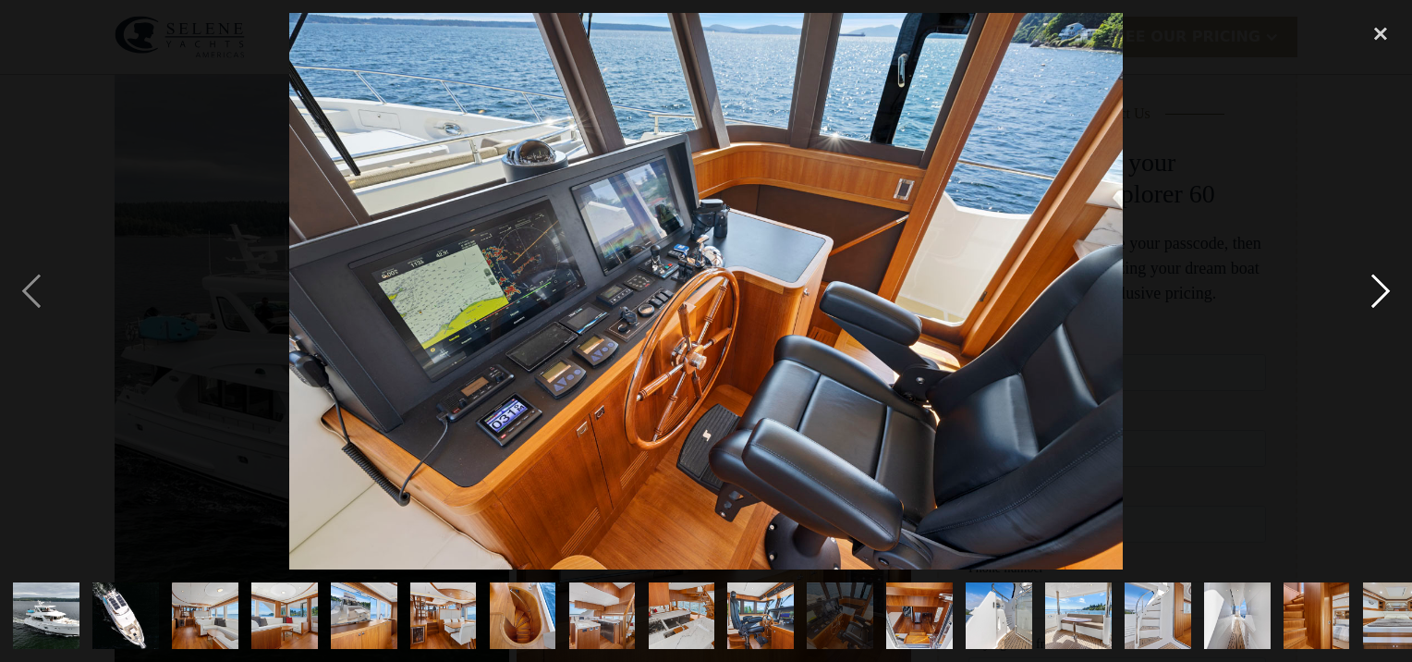
click at [1382, 290] on div "next image" at bounding box center [1380, 290] width 63 height 555
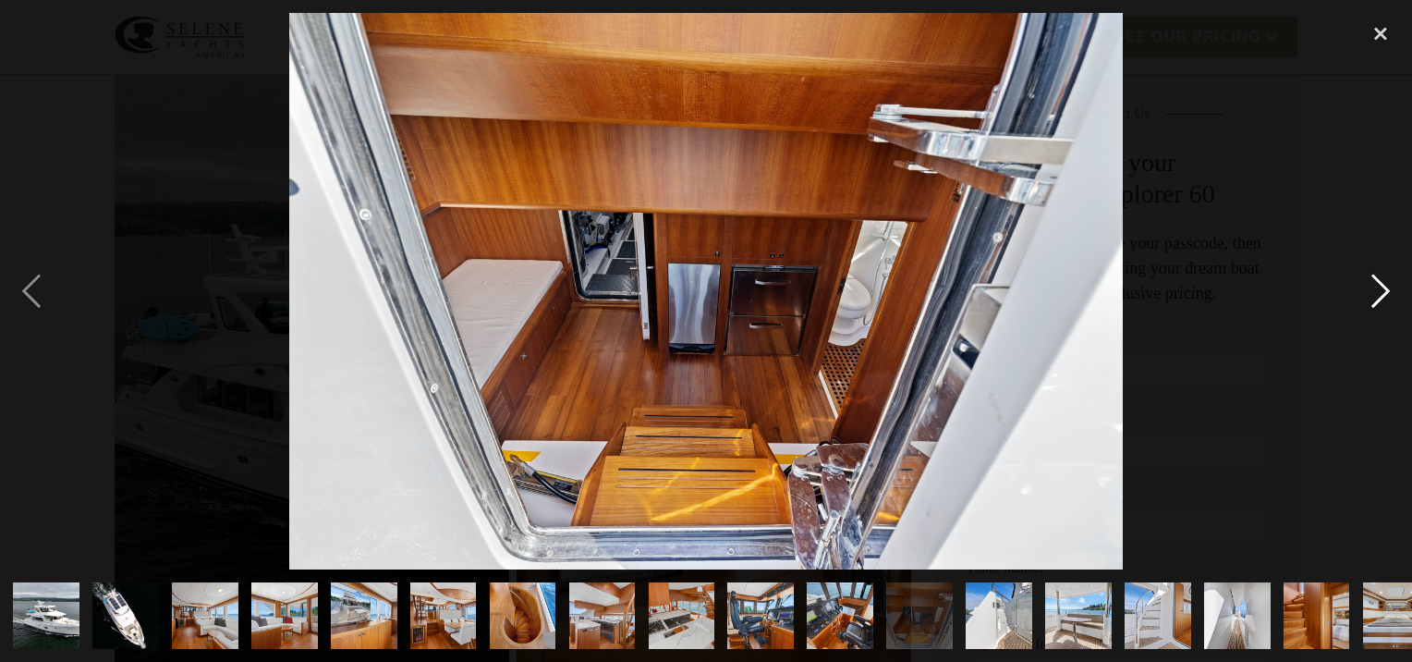
click at [1382, 290] on div "next image" at bounding box center [1380, 290] width 63 height 555
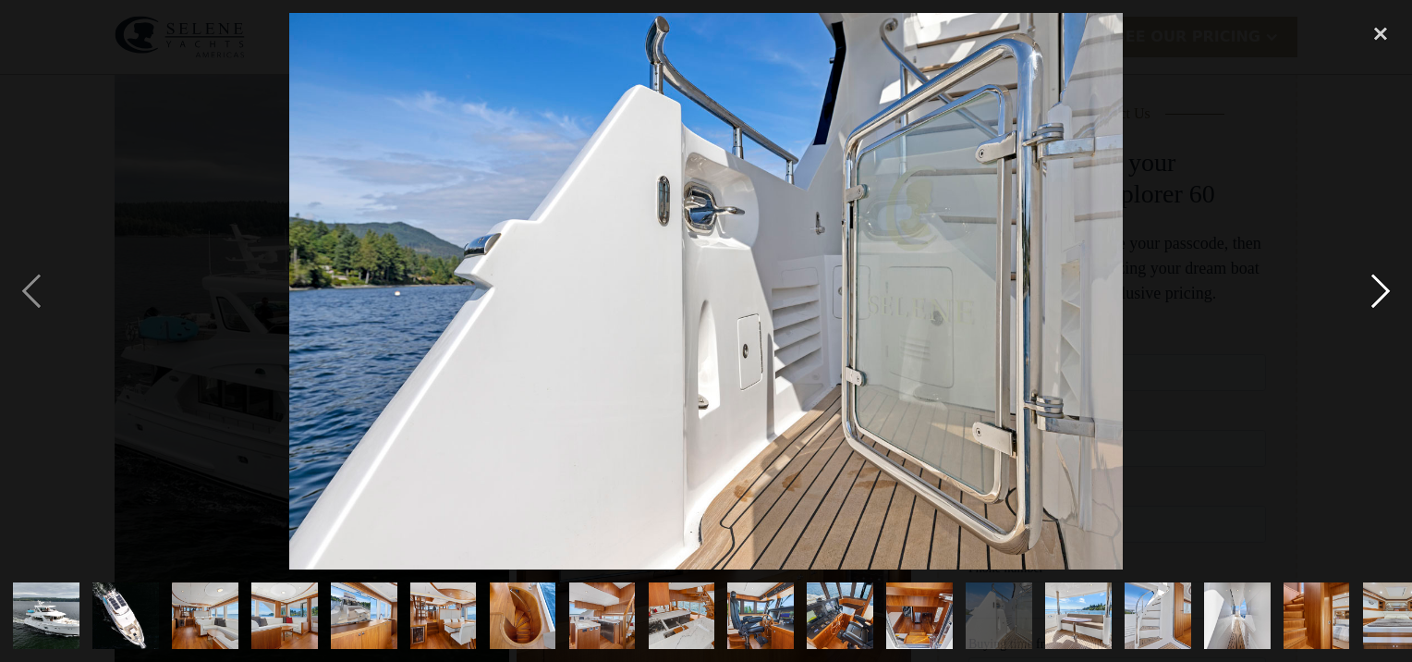
click at [1382, 290] on div "next image" at bounding box center [1380, 290] width 63 height 555
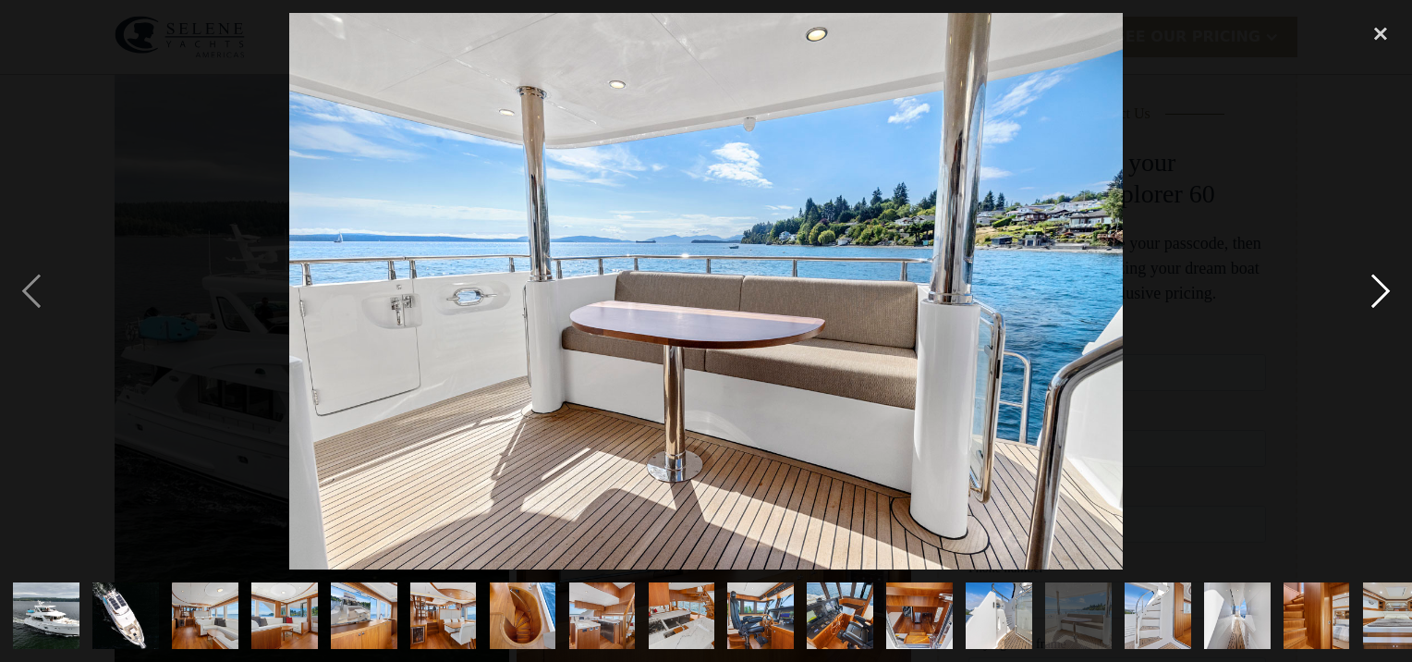
click at [1382, 290] on div "next image" at bounding box center [1380, 290] width 63 height 555
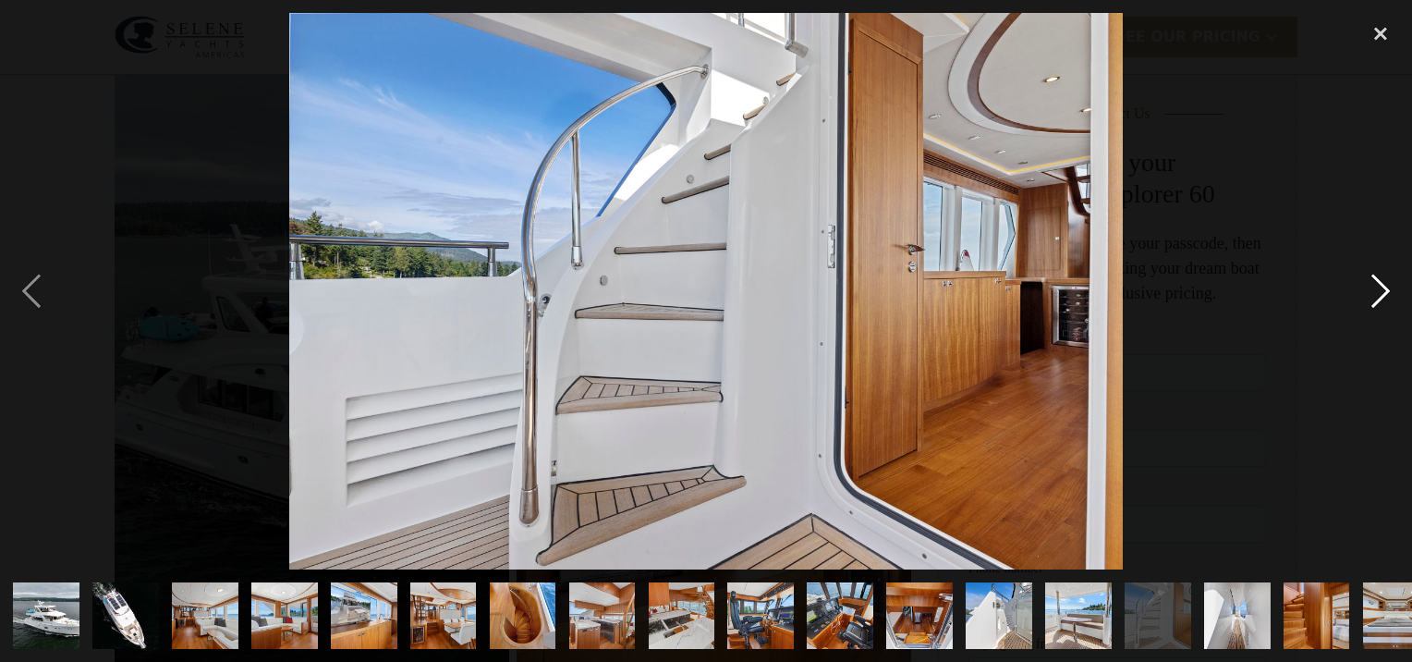
click at [1382, 290] on div "next image" at bounding box center [1380, 290] width 63 height 555
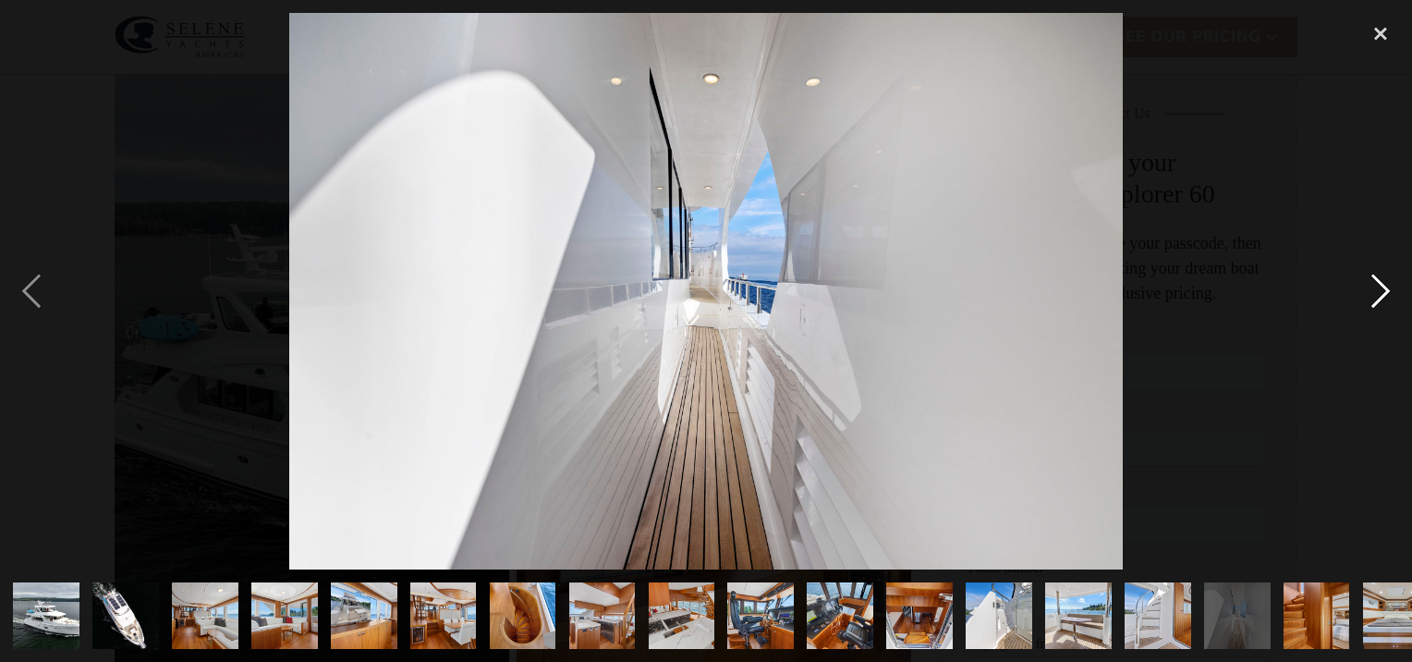
click at [1382, 290] on div "next image" at bounding box center [1380, 290] width 63 height 555
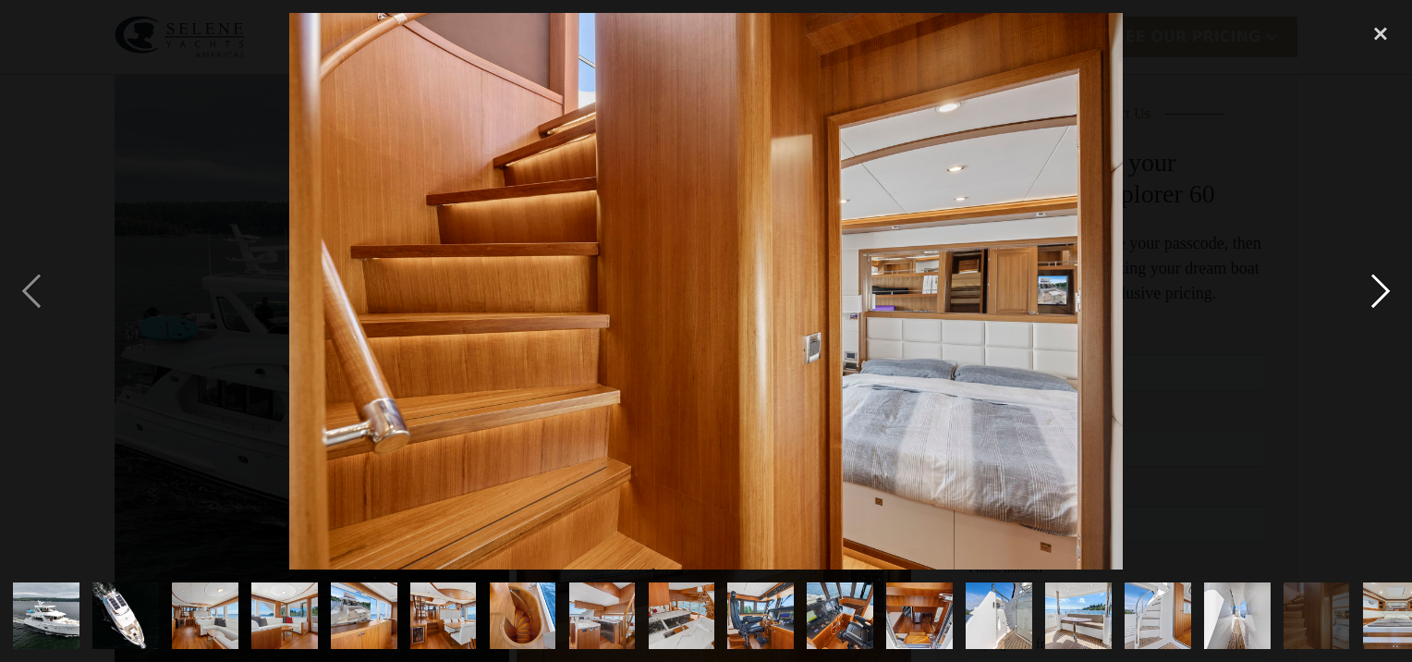
click at [1382, 290] on div "next image" at bounding box center [1380, 290] width 63 height 555
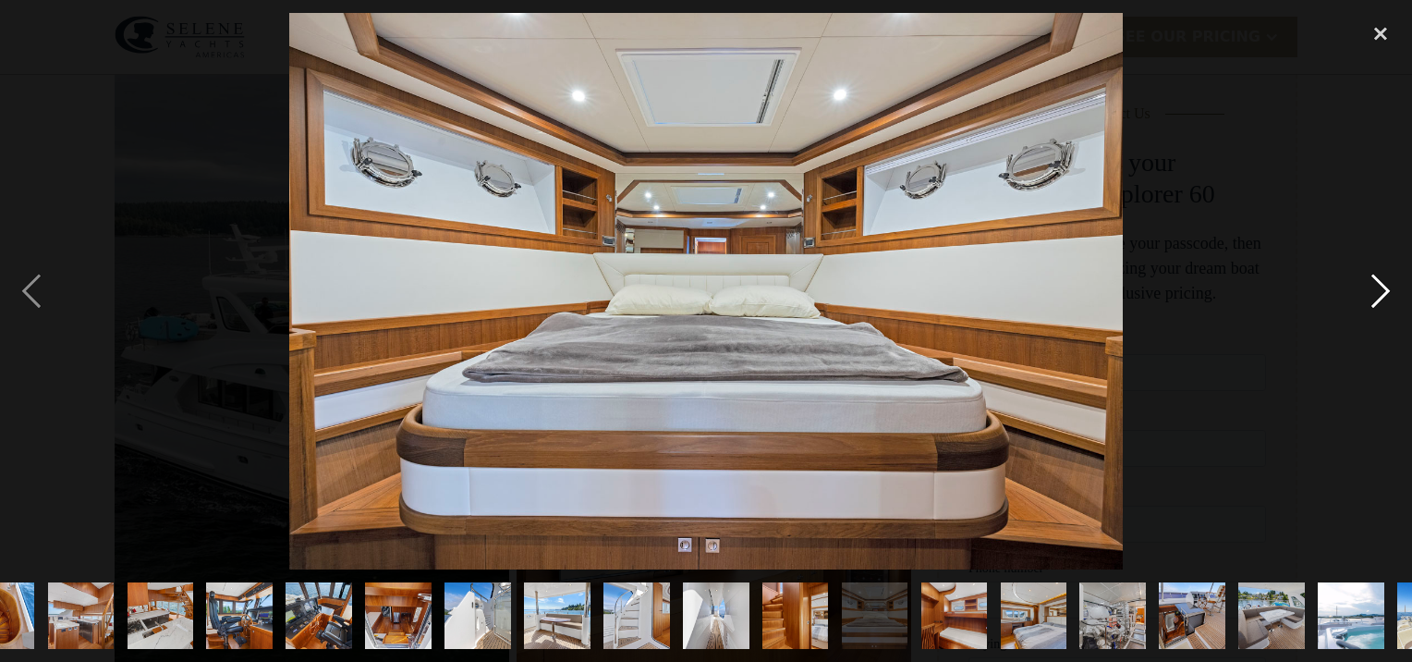
scroll to position [0, 585]
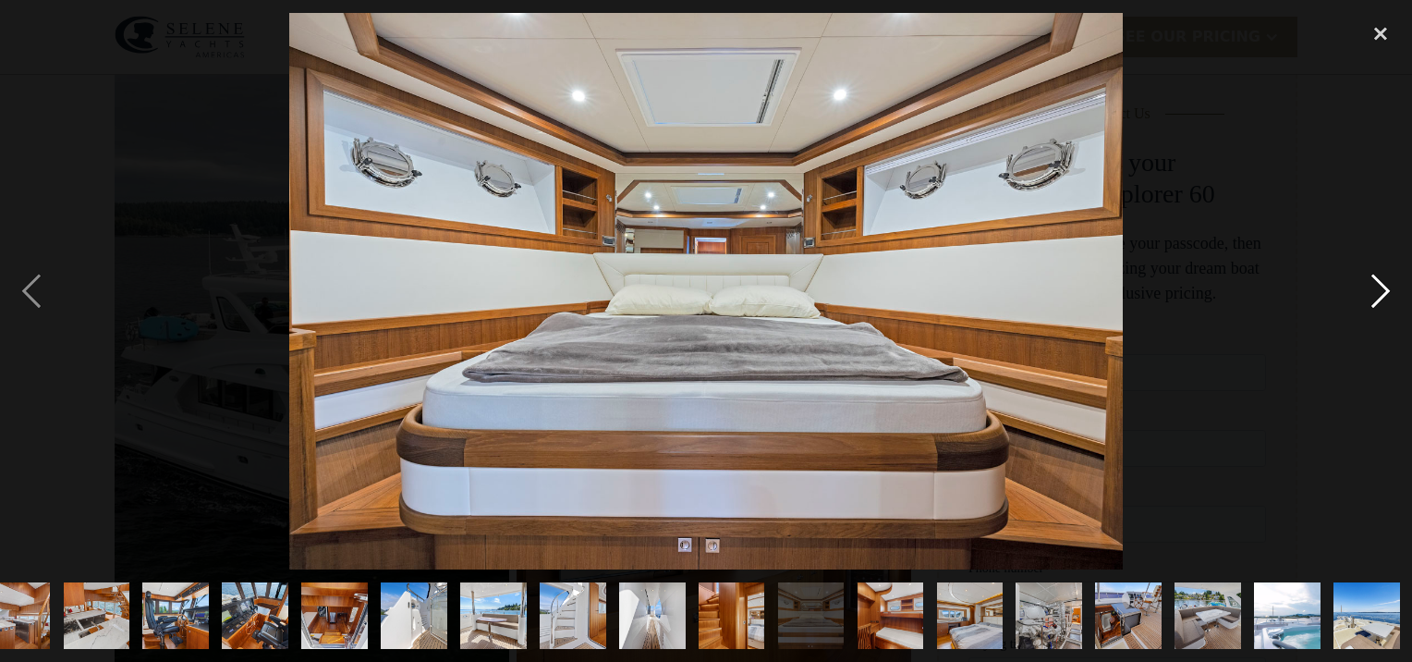
click at [1382, 290] on div "next image" at bounding box center [1380, 290] width 63 height 555
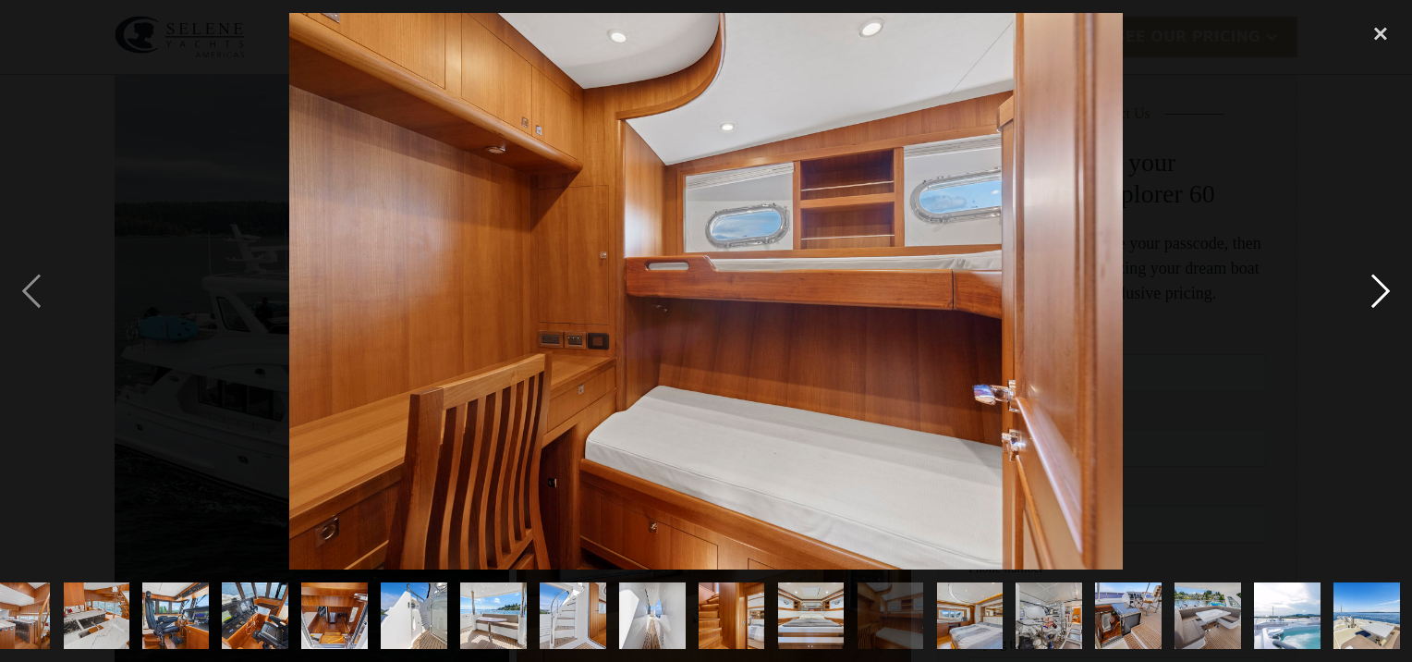
click at [1382, 290] on div "next image" at bounding box center [1380, 290] width 63 height 555
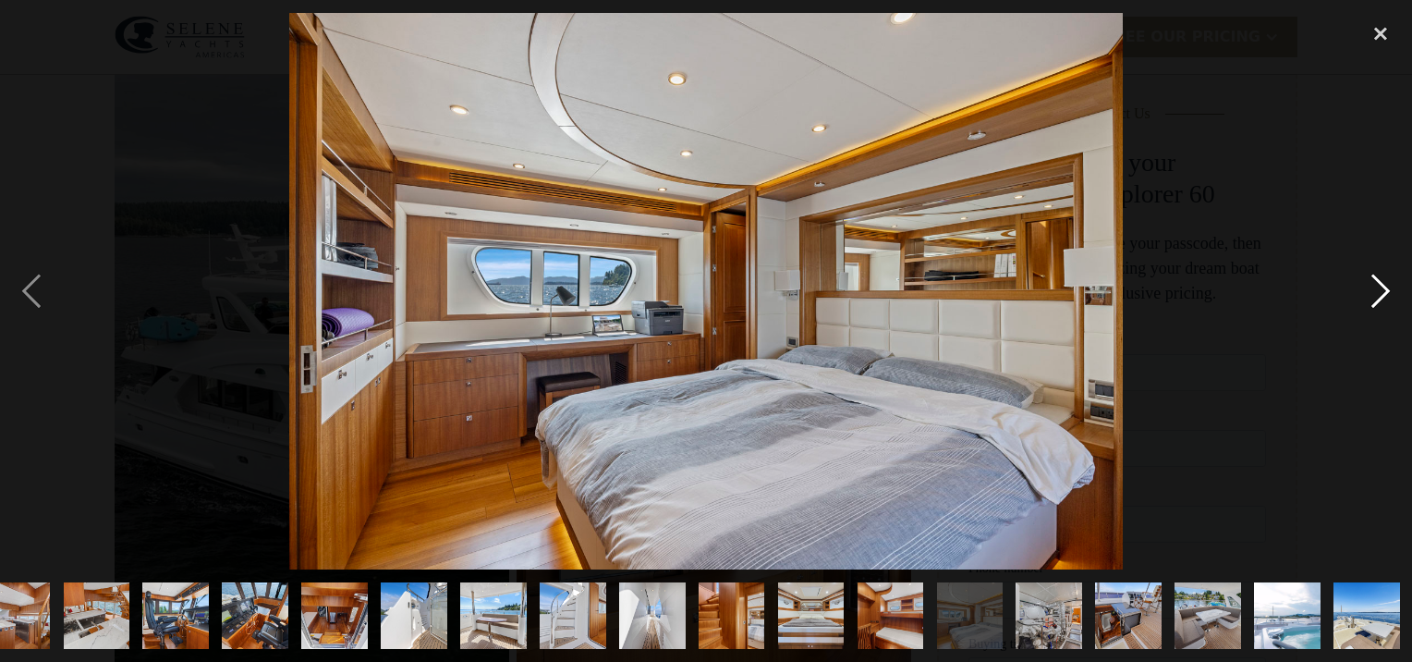
click at [1382, 290] on div "next image" at bounding box center [1380, 290] width 63 height 555
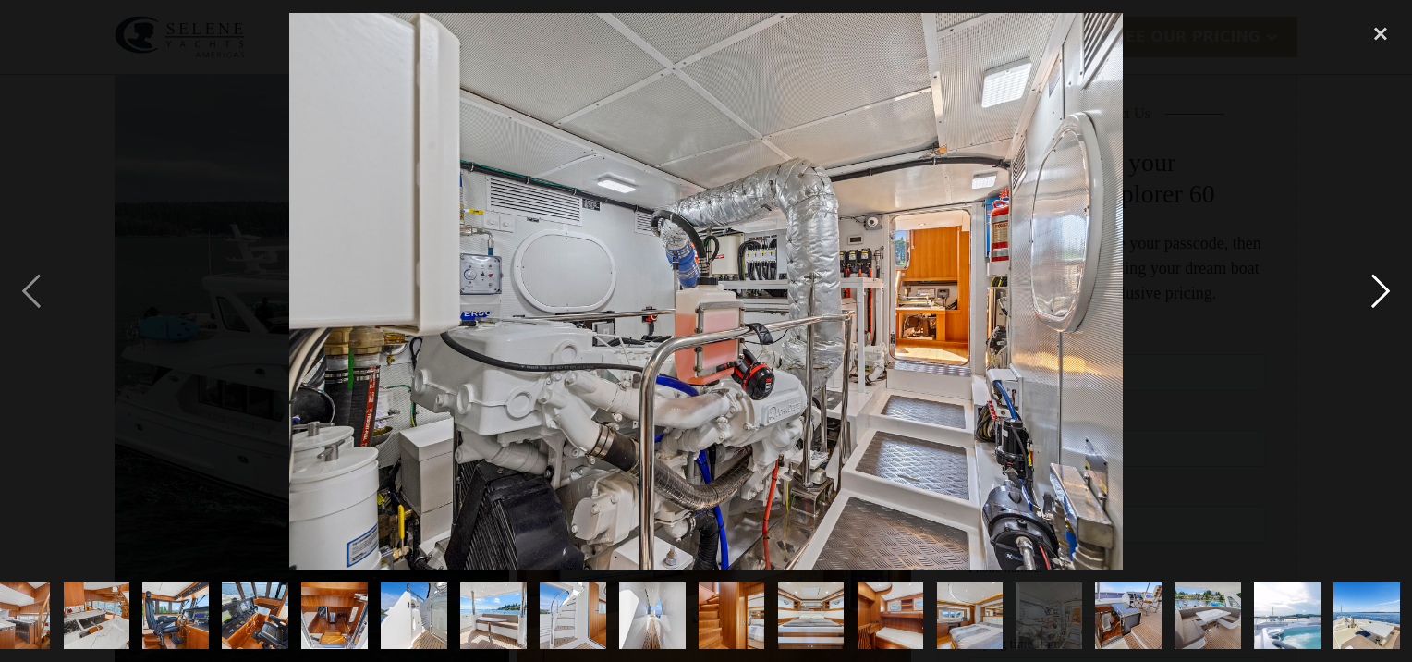
click at [1382, 290] on div "next image" at bounding box center [1380, 290] width 63 height 555
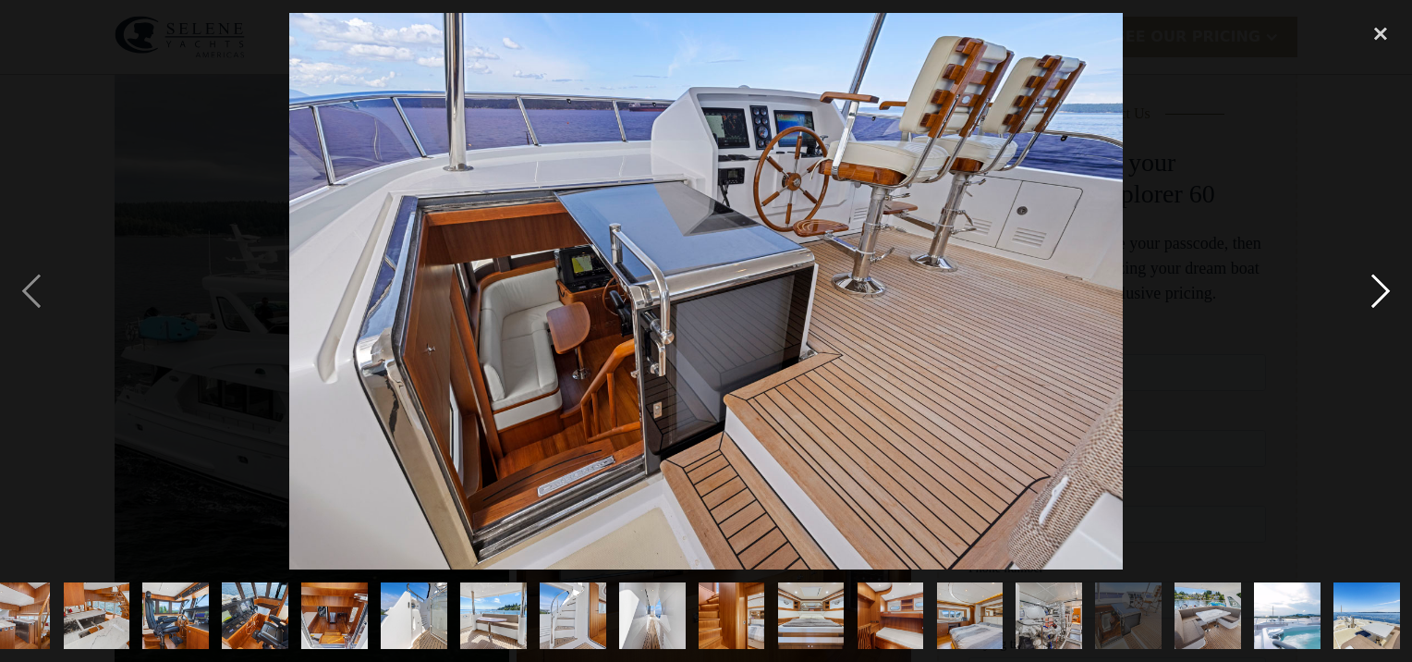
click at [1382, 290] on div "next image" at bounding box center [1380, 290] width 63 height 555
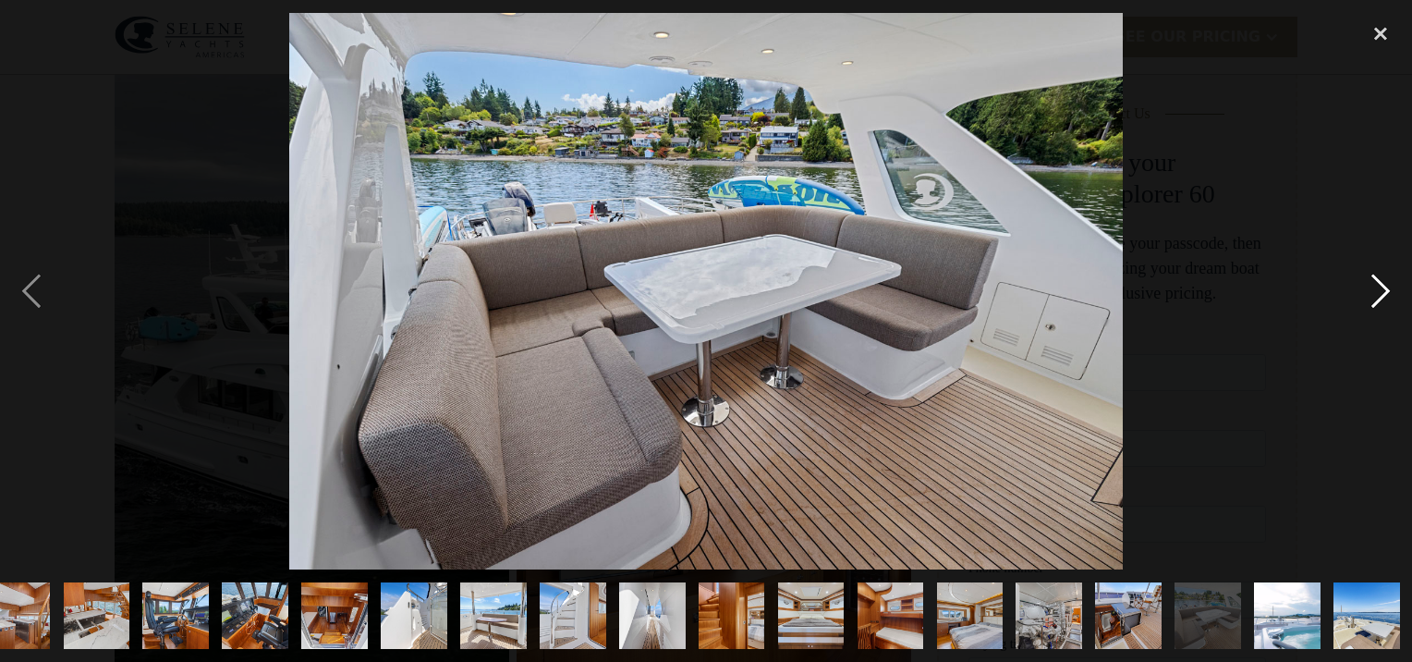
click at [1382, 290] on div "next image" at bounding box center [1380, 290] width 63 height 555
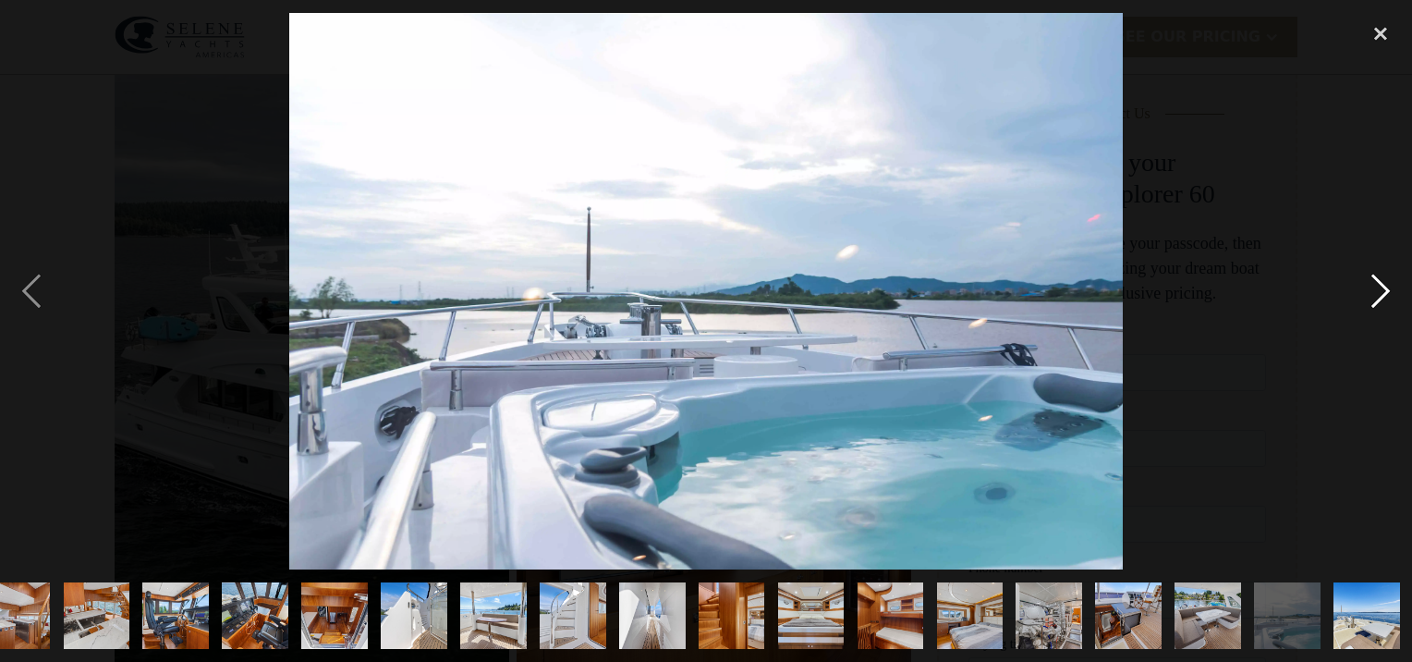
click at [1382, 290] on div "next image" at bounding box center [1380, 290] width 63 height 555
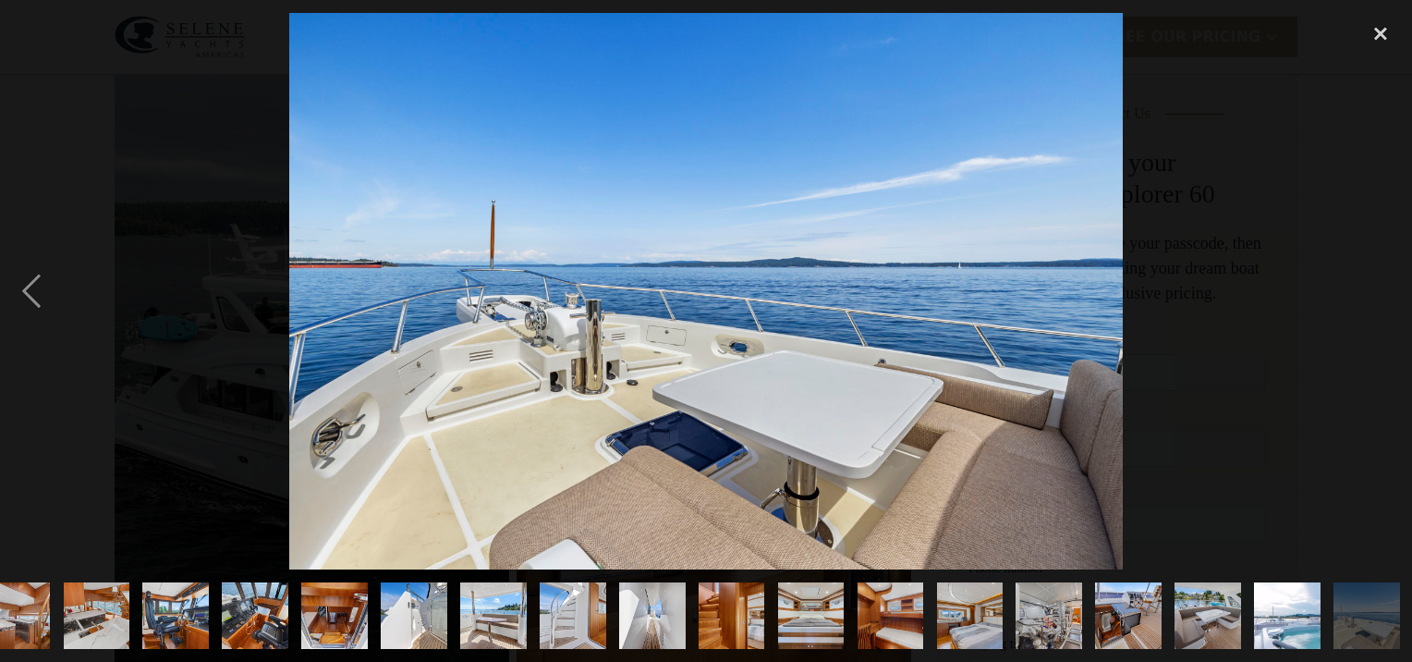
click at [1382, 290] on div "next image" at bounding box center [1380, 290] width 63 height 555
click at [1379, 37] on div "close lightbox" at bounding box center [1380, 33] width 63 height 41
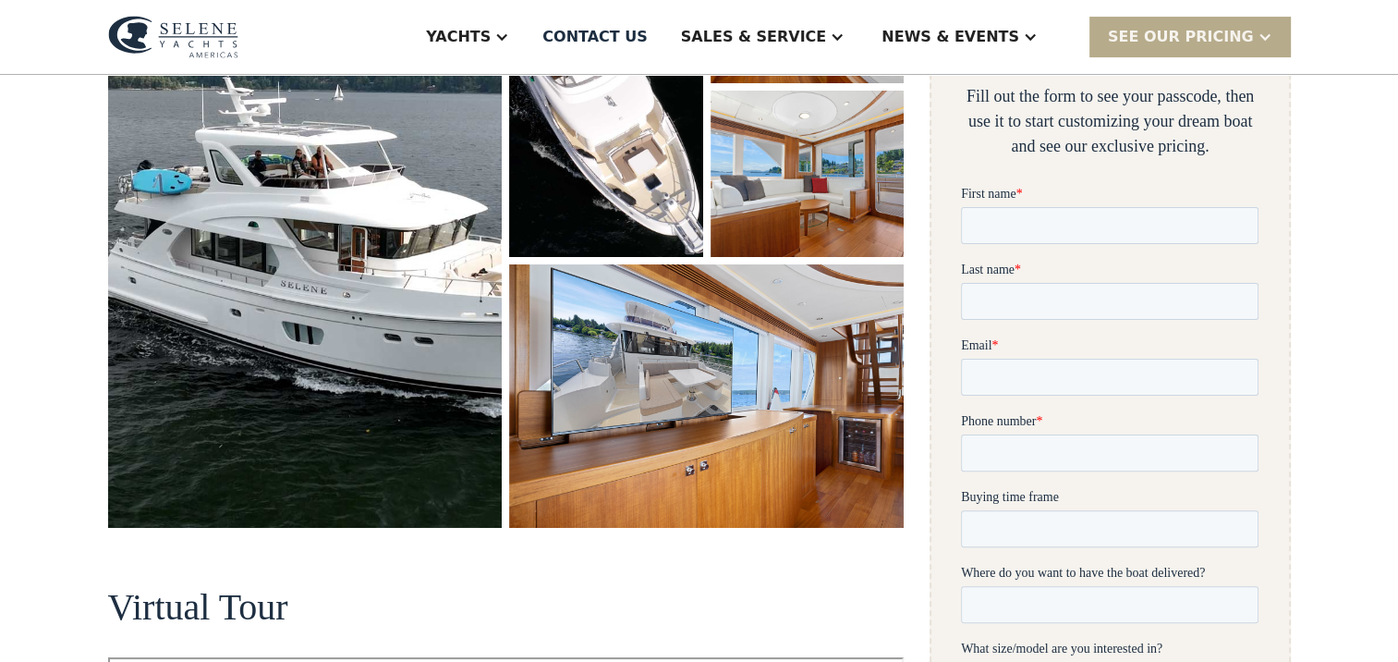
scroll to position [0, 0]
